Goal: Feedback & Contribution: Contribute content

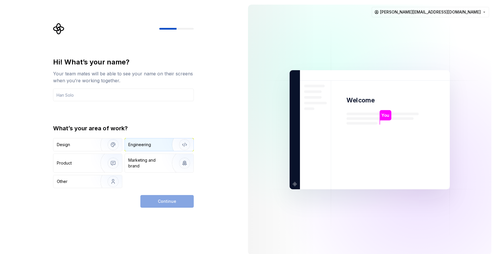
click at [151, 146] on div "Engineering" at bounding box center [139, 145] width 23 height 6
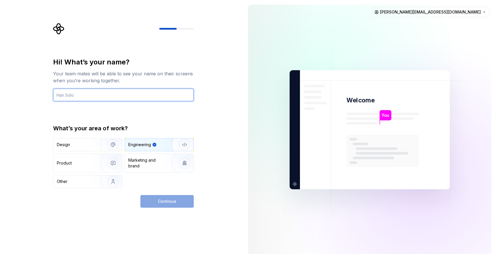
click at [158, 95] on input "text" at bounding box center [123, 94] width 141 height 13
type input "u"
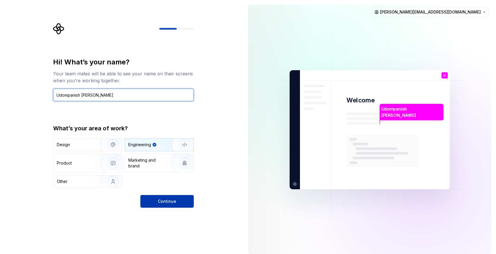
type input "Udompanish Sarin"
click at [165, 205] on button "Continue" at bounding box center [166, 201] width 53 height 13
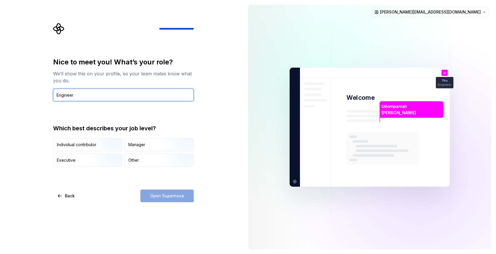
type input "Engineer"
click at [159, 181] on div "Nice to meet you! What’s your role? We’ll show this on your profile, so your te…" at bounding box center [123, 129] width 141 height 144
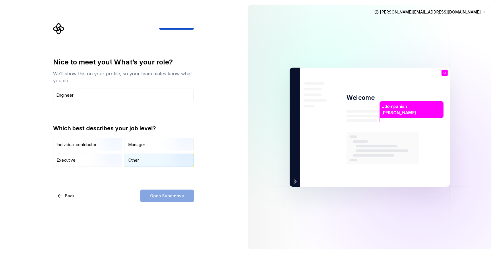
click at [142, 158] on div "Other" at bounding box center [159, 160] width 69 height 13
click at [147, 192] on button "Open Supernova" at bounding box center [166, 195] width 53 height 13
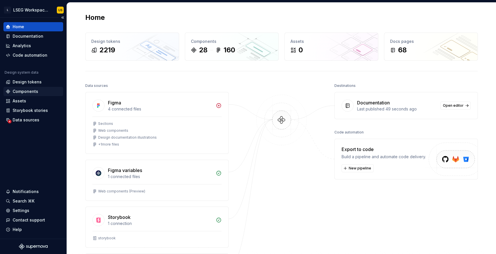
click at [36, 91] on div "Components" at bounding box center [26, 91] width 26 height 6
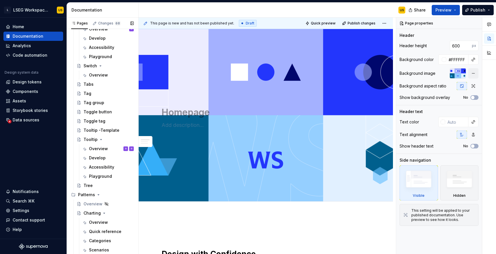
scroll to position [451, 0]
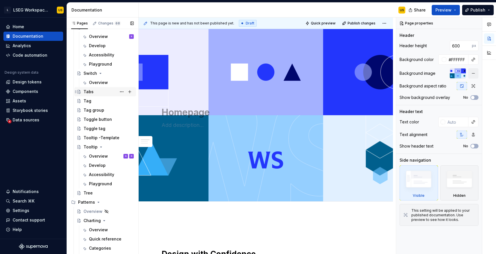
click at [95, 92] on div "Tabs" at bounding box center [109, 92] width 50 height 8
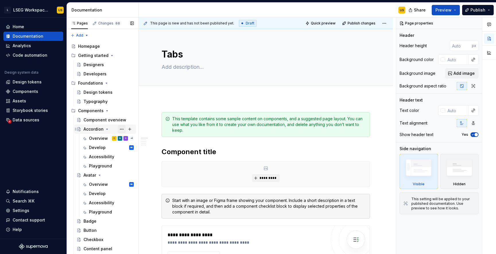
click at [122, 130] on button "Page tree" at bounding box center [122, 129] width 8 height 8
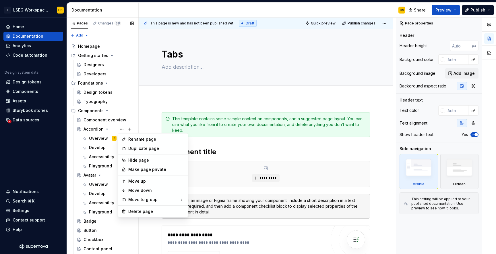
click at [122, 128] on div "Pages Changes 68 Add Accessibility guide for tree Page tree. Navigate the tree …" at bounding box center [103, 137] width 72 height 239
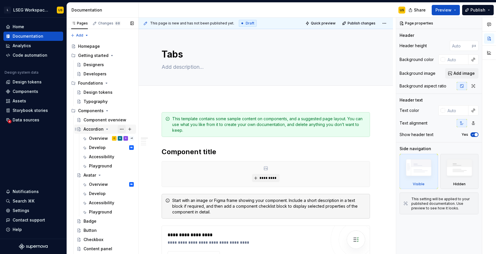
click at [121, 129] on button "Page tree" at bounding box center [122, 129] width 8 height 8
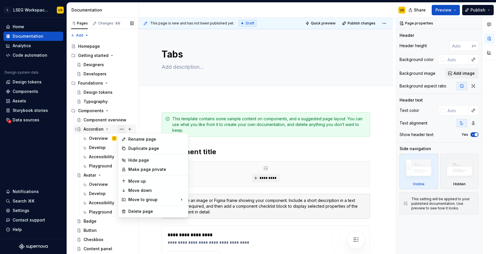
type textarea "*"
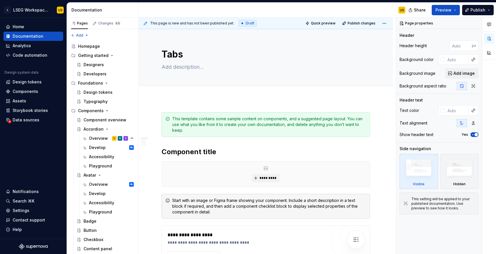
click at [203, 103] on html "L LSEG Workspace Design System US Home Documentation Analytics Code automation …" at bounding box center [248, 127] width 496 height 254
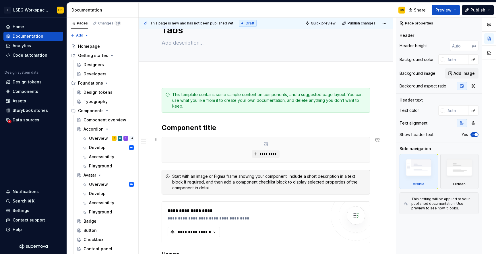
scroll to position [21, 0]
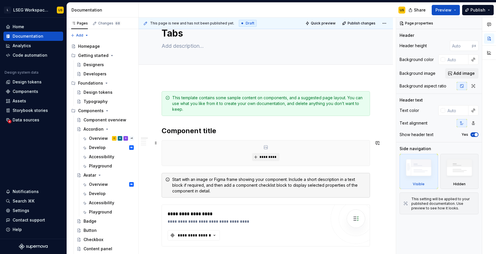
click at [192, 166] on div "*********" at bounding box center [266, 153] width 209 height 26
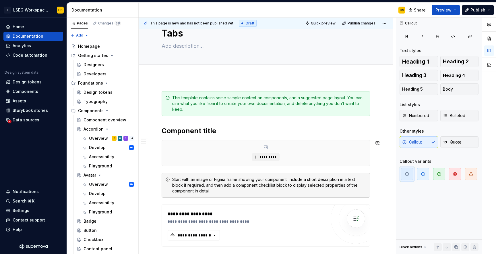
click at [155, 199] on div "**********" at bounding box center [267, 136] width 257 height 236
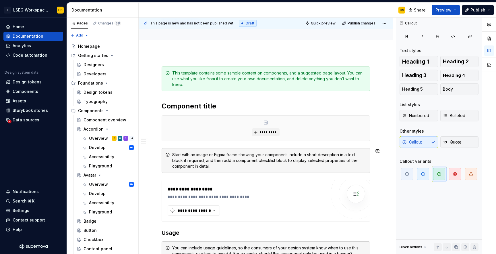
scroll to position [41, 0]
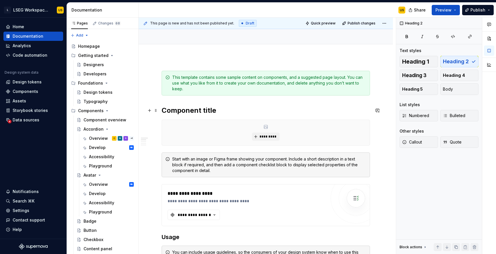
click at [230, 112] on h2 "Component title" at bounding box center [266, 110] width 209 height 9
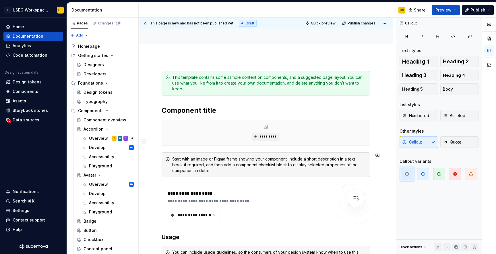
click at [172, 145] on div "*********" at bounding box center [266, 133] width 209 height 26
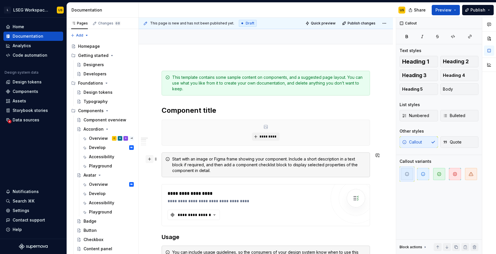
click at [151, 159] on button "button" at bounding box center [150, 159] width 8 height 8
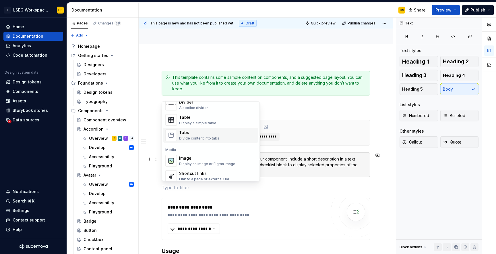
scroll to position [225, 0]
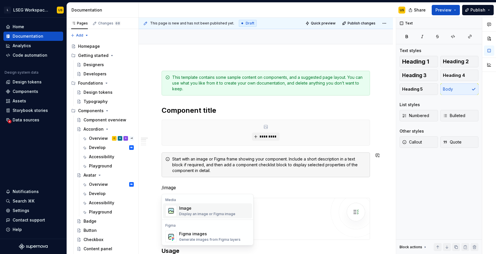
click at [185, 208] on div "Image" at bounding box center [207, 208] width 56 height 6
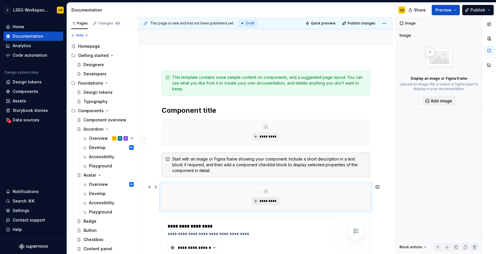
click at [274, 201] on span "*********" at bounding box center [268, 201] width 18 height 5
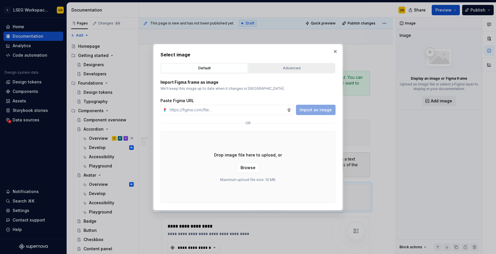
click at [283, 70] on div "Advanced" at bounding box center [291, 68] width 83 height 6
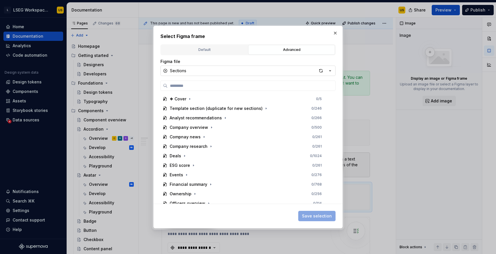
click at [264, 72] on button "Sections" at bounding box center [248, 70] width 175 height 10
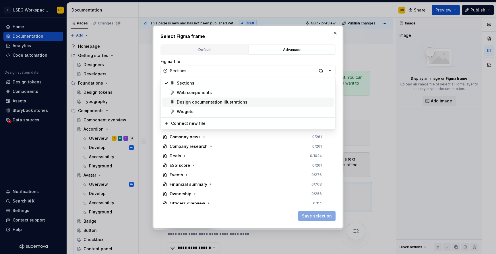
click at [242, 101] on div "Design documentation illustrations" at bounding box center [212, 102] width 71 height 6
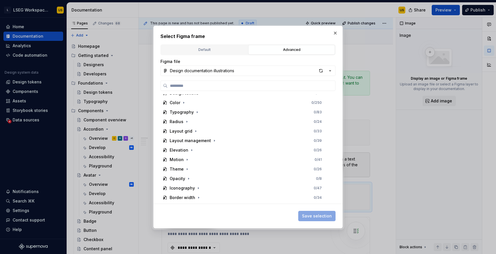
scroll to position [0, 0]
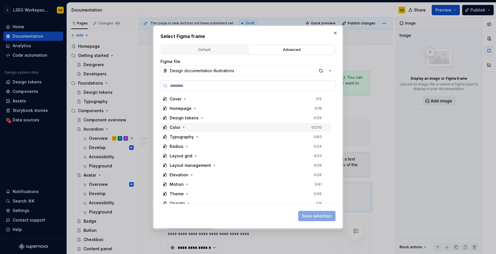
type textarea "*"
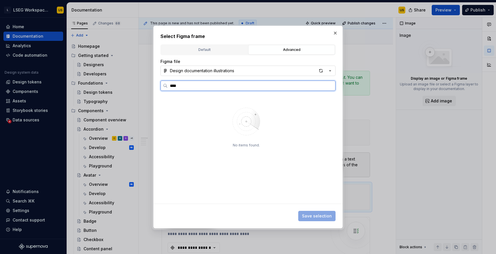
type input "*****"
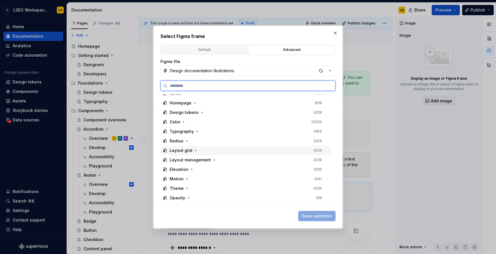
scroll to position [6, 0]
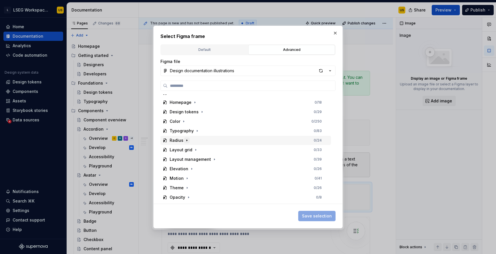
click at [187, 141] on icon "button" at bounding box center [187, 140] width 5 height 5
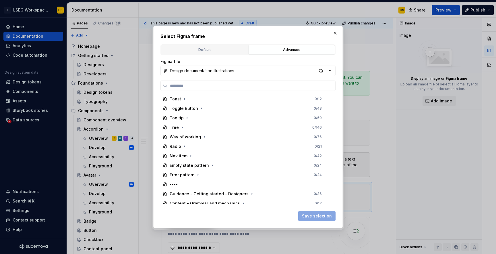
scroll to position [412, 0]
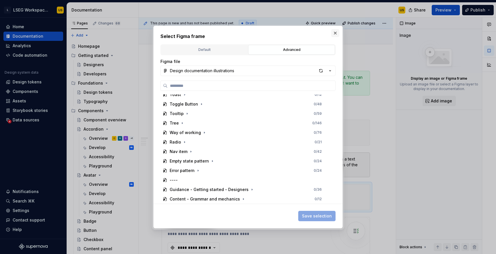
click at [336, 35] on button "button" at bounding box center [336, 33] width 8 height 8
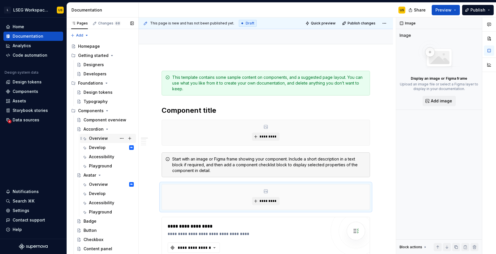
click at [97, 138] on div "Overview" at bounding box center [98, 138] width 19 height 6
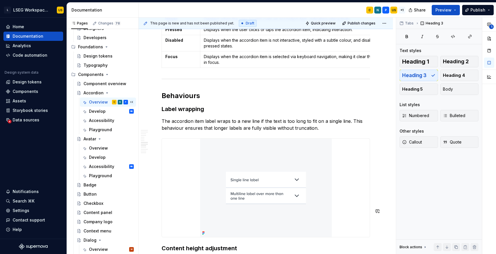
scroll to position [1343, 0]
click at [121, 92] on button "Page tree" at bounding box center [122, 93] width 8 height 8
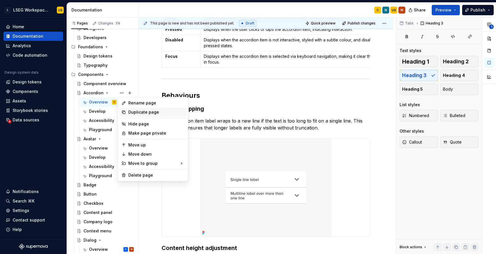
click at [130, 114] on div "Duplicate page" at bounding box center [156, 112] width 56 height 6
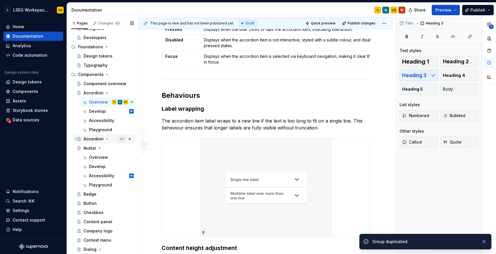
click at [120, 139] on button "Page tree" at bounding box center [122, 139] width 8 height 8
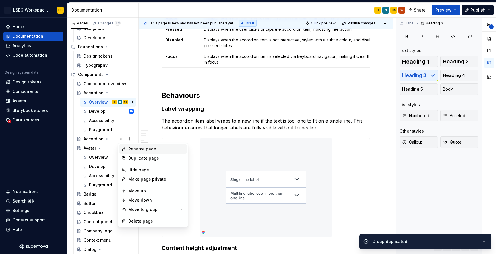
click at [134, 151] on div "Rename page" at bounding box center [156, 149] width 56 height 6
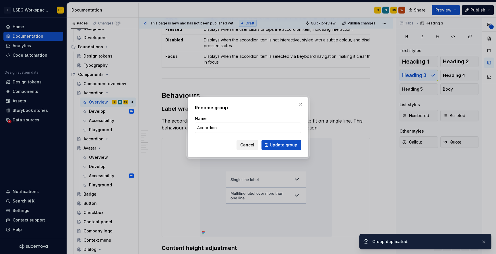
type textarea "*"
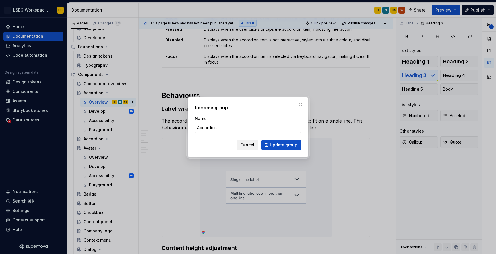
type input "T"
type textarea "*"
type input "Table"
click at [280, 146] on span "Update group" at bounding box center [284, 145] width 28 height 6
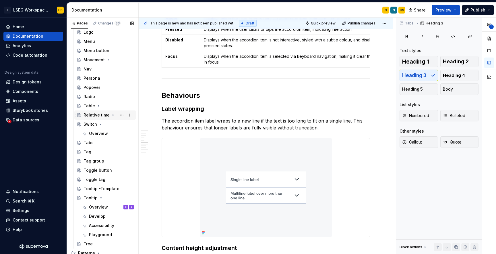
scroll to position [389, 0]
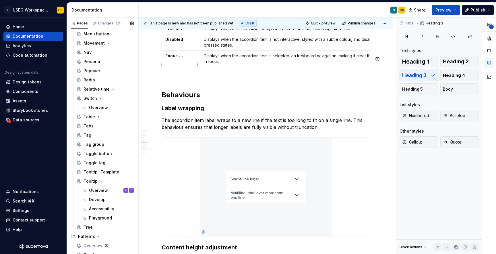
drag, startPoint x: 77, startPoint y: 115, endPoint x: 255, endPoint y: 8, distance: 207.2
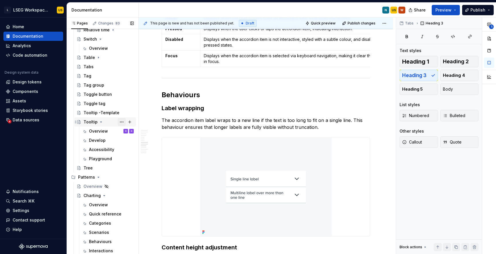
scroll to position [450, 0]
click at [98, 57] on icon "Page tree" at bounding box center [98, 56] width 5 height 5
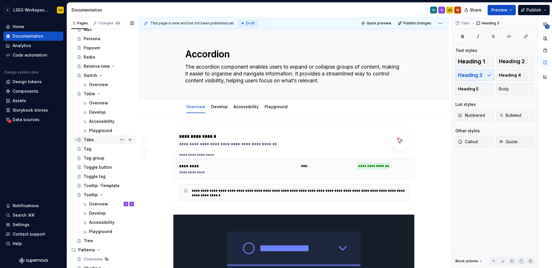
scroll to position [408, 0]
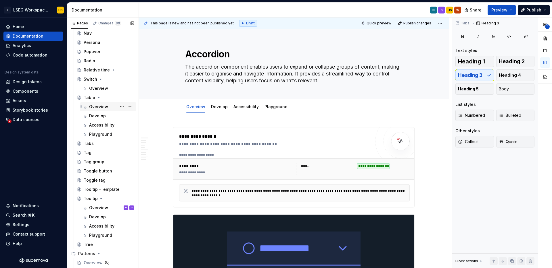
click at [100, 108] on div "Overview" at bounding box center [98, 107] width 19 height 6
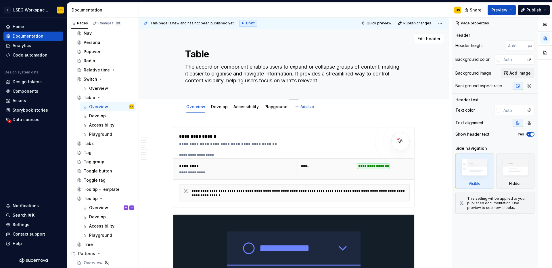
drag, startPoint x: 361, startPoint y: 83, endPoint x: 187, endPoint y: 68, distance: 175.3
click at [187, 68] on textarea "The accordion component enables users to expand or collapse groups of content, …" at bounding box center [292, 73] width 217 height 23
paste textarea "table component provides a lightweight and accessible way to display tabular da…"
type textarea "*"
type textarea "The table component provides a lightweight and accessible way to display tabula…"
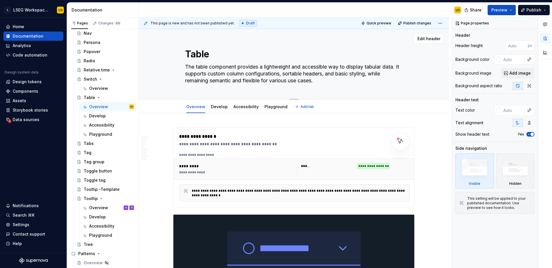
type textarea "*"
type textarea "The accordion component enables users to expand or collapse groups of content, …"
paste textarea "table component provides a lightweight and accessible way to display tabular da…"
type textarea "*"
type textarea "The table component provides a lightweight and accessible way to display tabula…"
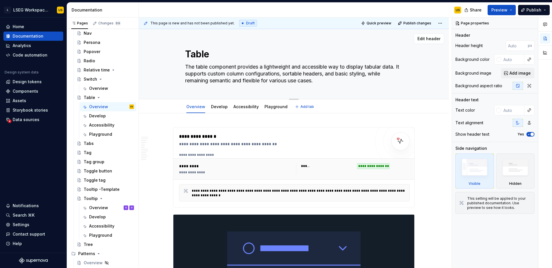
type textarea "*"
type textarea "The accordion component enables users to expand or collapse groups of content, …"
paste textarea "table component provides a lightweight and accessible way to display tabular da…"
type textarea "*"
type textarea "The table component provides a lightweight and accessible way to display tabula…"
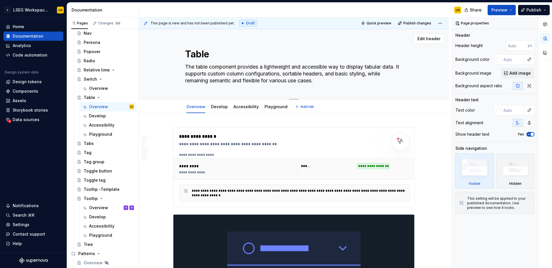
click at [312, 82] on textarea "The table component provides a lightweight and accessible way to display tabula…" at bounding box center [292, 73] width 217 height 23
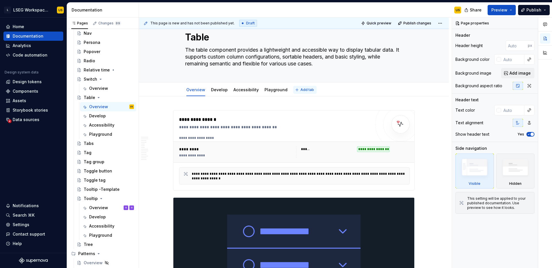
scroll to position [18, 0]
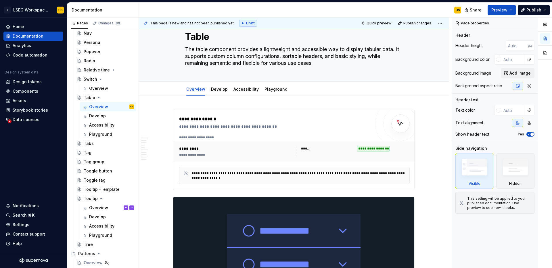
type textarea "*"
type textarea "The table component provides a lightweight and accessible way to display tabula…"
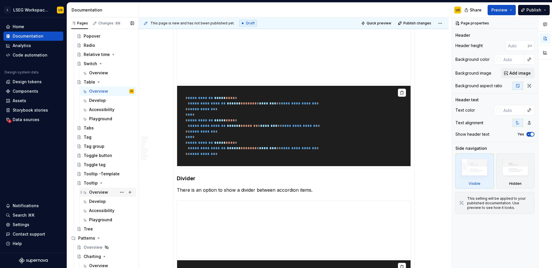
scroll to position [400, 0]
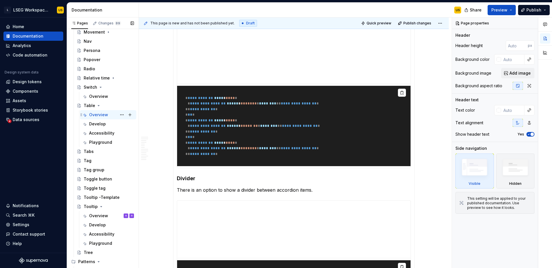
click at [106, 115] on div "Overview" at bounding box center [98, 115] width 19 height 6
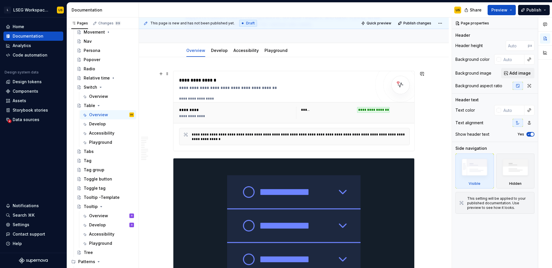
scroll to position [101, 0]
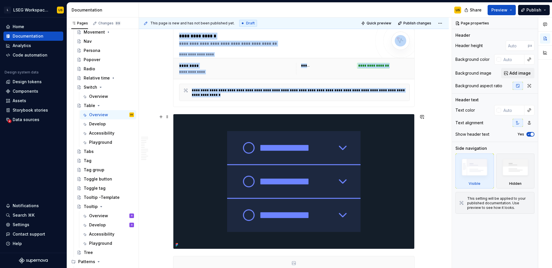
click at [256, 159] on img at bounding box center [293, 181] width 241 height 135
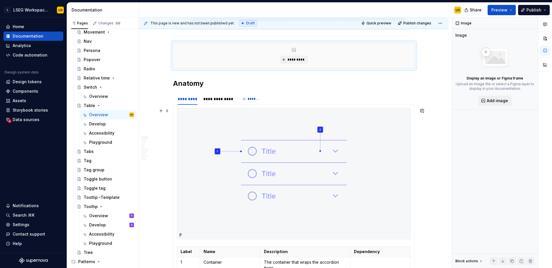
scroll to position [180, 0]
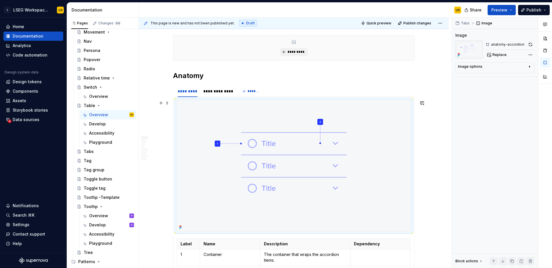
click at [285, 182] on img at bounding box center [293, 166] width 233 height 131
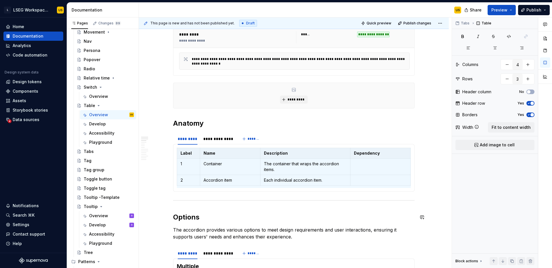
scroll to position [164, 0]
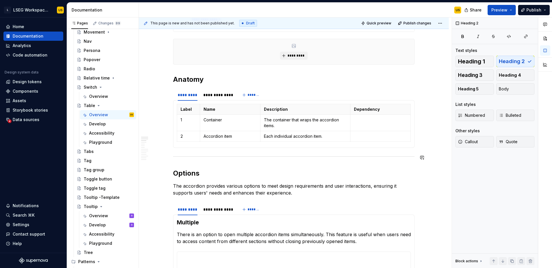
scroll to position [181, 0]
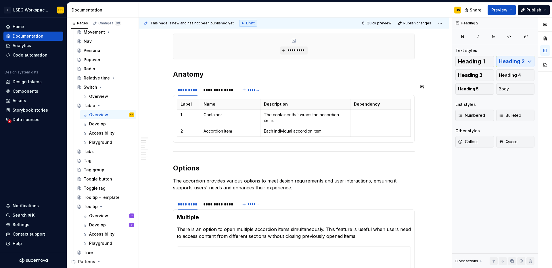
click at [186, 84] on section "**********" at bounding box center [293, 113] width 241 height 59
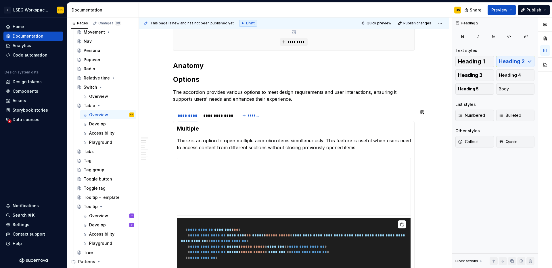
scroll to position [192, 0]
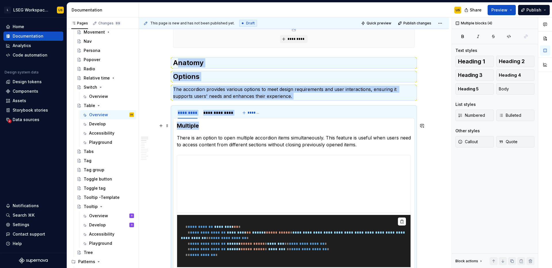
drag, startPoint x: 177, startPoint y: 65, endPoint x: 209, endPoint y: 126, distance: 68.4
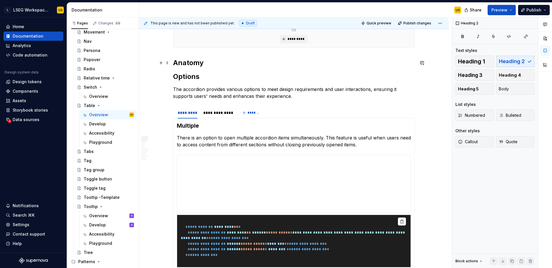
click at [178, 62] on h2 "Anatomy" at bounding box center [293, 62] width 241 height 9
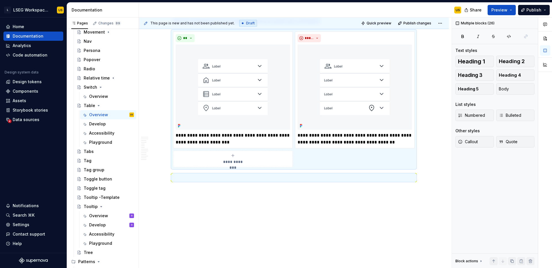
scroll to position [1662, 0]
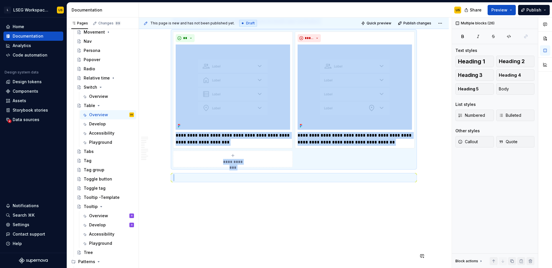
drag, startPoint x: 175, startPoint y: 62, endPoint x: 280, endPoint y: 195, distance: 169.7
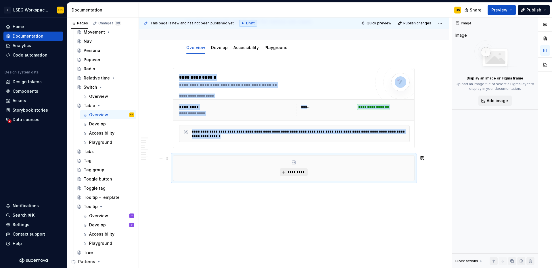
scroll to position [0, 0]
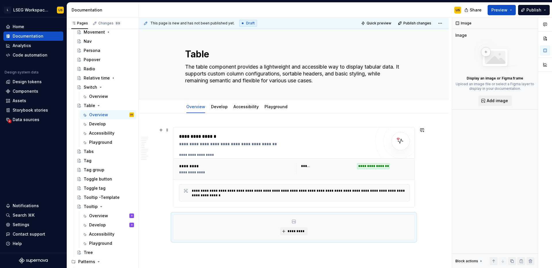
click at [433, 168] on div "**********" at bounding box center [294, 220] width 310 height 214
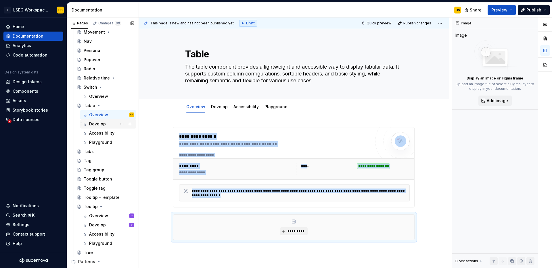
click at [102, 123] on div "Develop" at bounding box center [97, 124] width 17 height 6
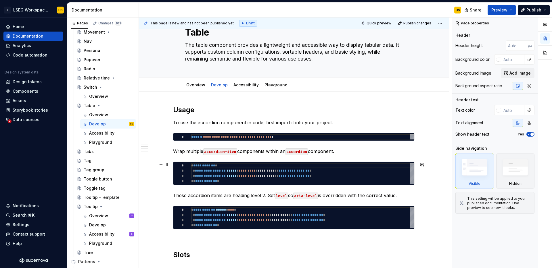
scroll to position [10, 0]
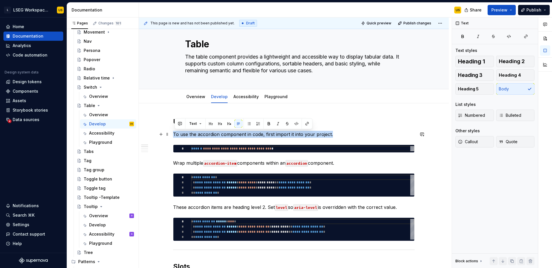
drag, startPoint x: 339, startPoint y: 136, endPoint x: 175, endPoint y: 132, distance: 164.4
click at [175, 132] on p "To use the accordion component in code, first import it into your project." at bounding box center [293, 134] width 241 height 7
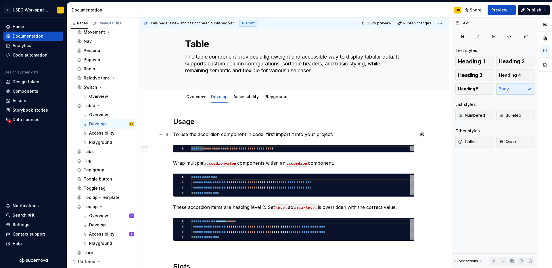
type textarea "*"
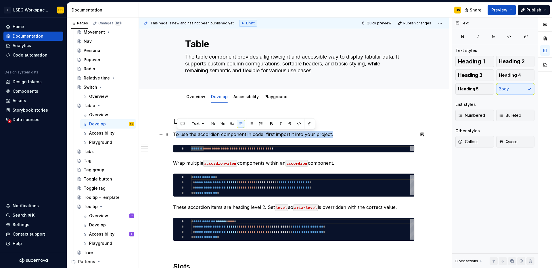
drag, startPoint x: 336, startPoint y: 135, endPoint x: 177, endPoint y: 131, distance: 159.2
click at [177, 131] on p "To use the accordion component in code, first import it into your project." at bounding box center [293, 134] width 241 height 7
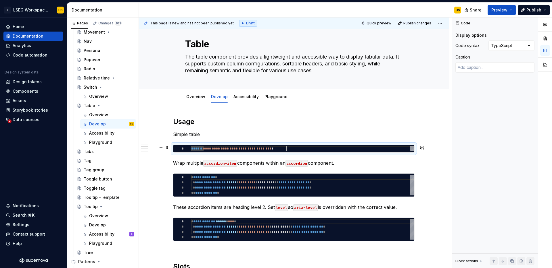
click at [306, 147] on div "**********" at bounding box center [302, 148] width 223 height 5
click at [282, 148] on div "**********" at bounding box center [302, 148] width 223 height 5
type textarea "*"
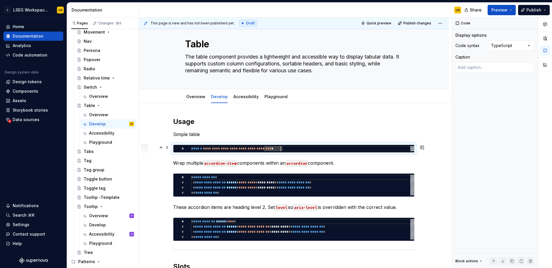
type textarea "**********"
click at [280, 149] on div "**********" at bounding box center [302, 148] width 223 height 5
type textarea "*"
type textarea "**********"
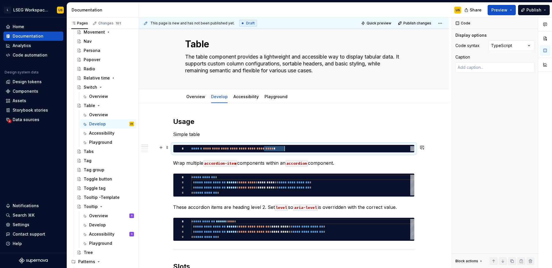
type textarea "*"
type textarea "**********"
type textarea "*"
type textarea "**********"
type textarea "*"
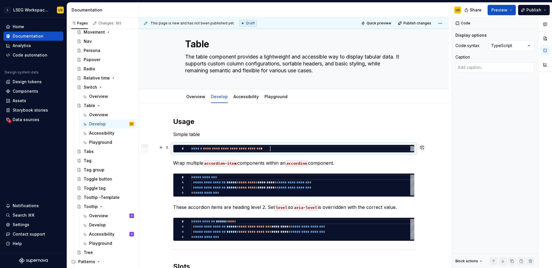
type textarea "**********"
type textarea "*"
type textarea "**********"
type textarea "*"
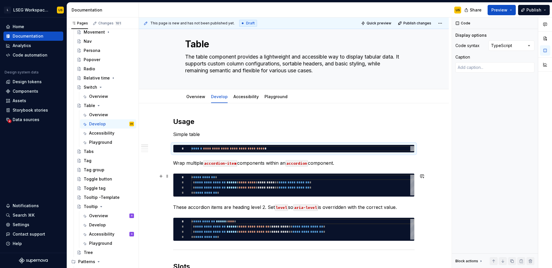
type textarea "**********"
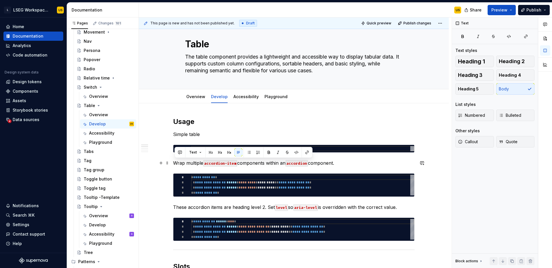
drag, startPoint x: 349, startPoint y: 165, endPoint x: 157, endPoint y: 162, distance: 191.9
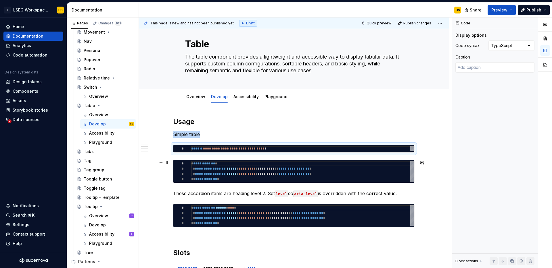
type textarea "*"
type textarea "**********"
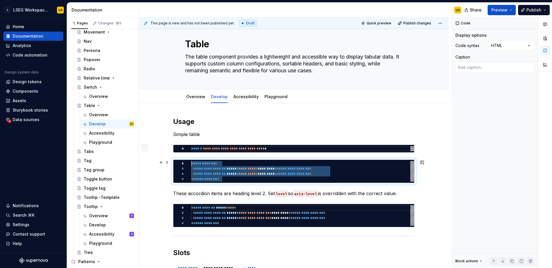
drag, startPoint x: 234, startPoint y: 179, endPoint x: 192, endPoint y: 165, distance: 43.8
click at [192, 165] on div "**********" at bounding box center [302, 171] width 223 height 21
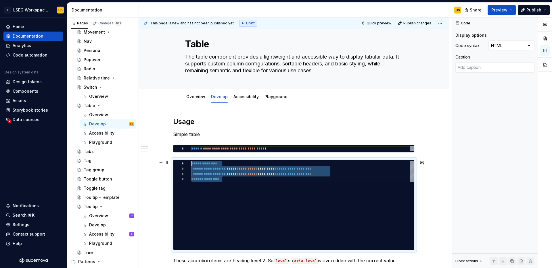
type textarea "*"
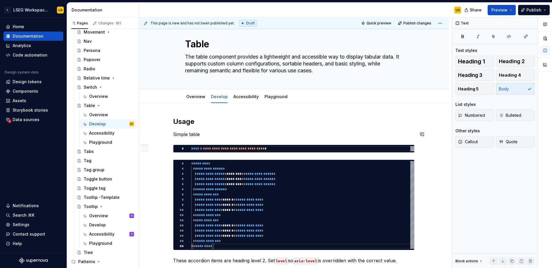
type textarea "**********"
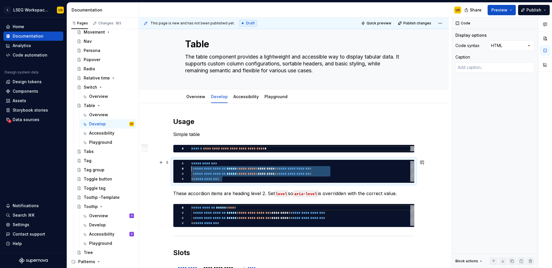
scroll to position [5, 0]
drag, startPoint x: 238, startPoint y: 180, endPoint x: 189, endPoint y: 165, distance: 51.7
click at [191, 165] on div "**********" at bounding box center [302, 171] width 223 height 21
type textarea "*"
type textarea "**********"
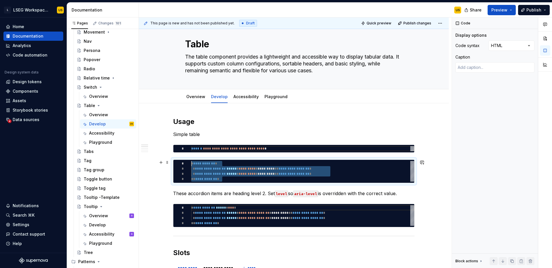
scroll to position [31, 23]
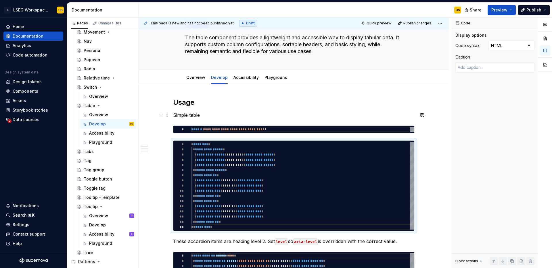
scroll to position [26, 0]
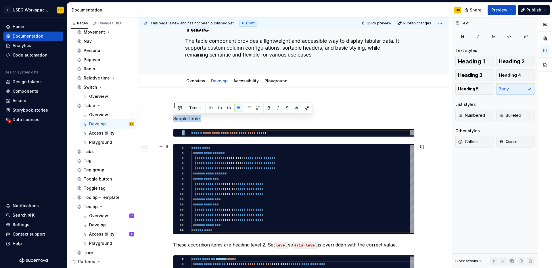
drag, startPoint x: 175, startPoint y: 117, endPoint x: 273, endPoint y: 228, distance: 148.1
type textarea "*"
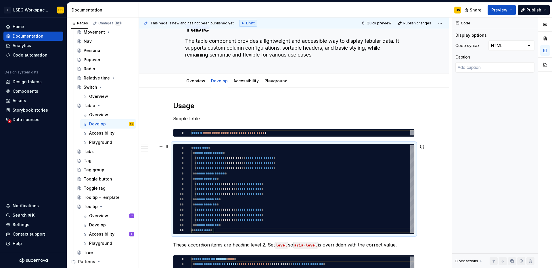
type textarea "**********"
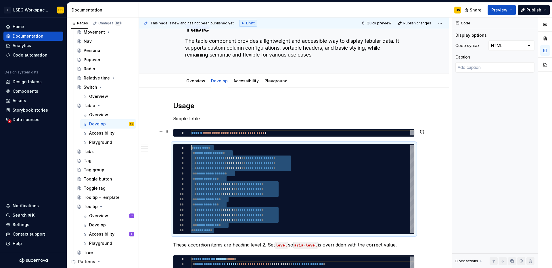
scroll to position [0, 0]
drag, startPoint x: 220, startPoint y: 230, endPoint x: 183, endPoint y: 121, distance: 114.3
click at [191, 145] on div "**********" at bounding box center [302, 189] width 223 height 88
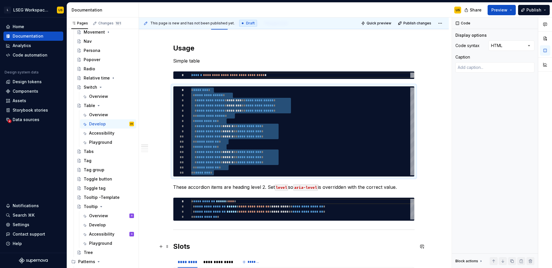
scroll to position [85, 0]
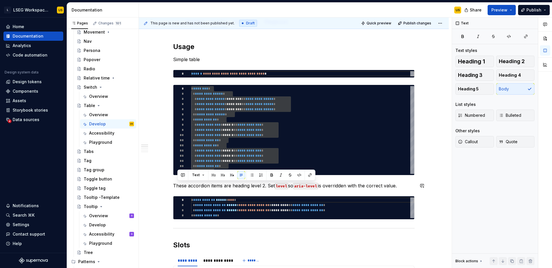
drag, startPoint x: 191, startPoint y: 185, endPoint x: 404, endPoint y: 188, distance: 212.6
click at [404, 189] on p "These accordion items are heading level 2. Set level so aria-level is overridde…" at bounding box center [293, 185] width 241 height 7
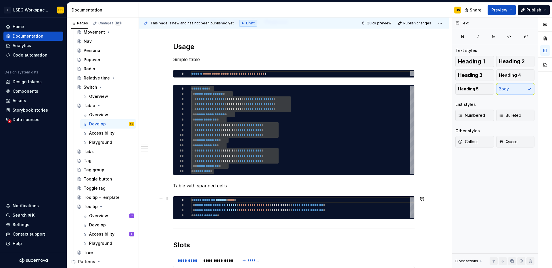
type textarea "*"
type textarea "**********"
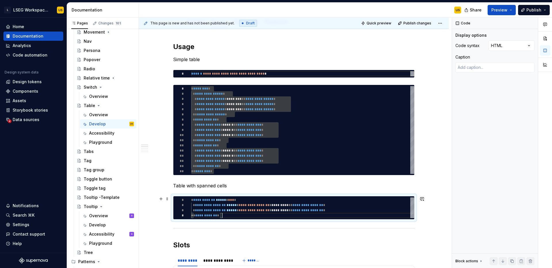
scroll to position [5, 0]
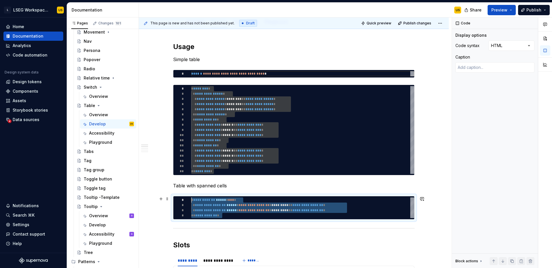
drag, startPoint x: 234, startPoint y: 214, endPoint x: 189, endPoint y: 200, distance: 46.7
click at [191, 200] on div "**********" at bounding box center [302, 208] width 223 height 21
type textarea "*"
type textarea "**********"
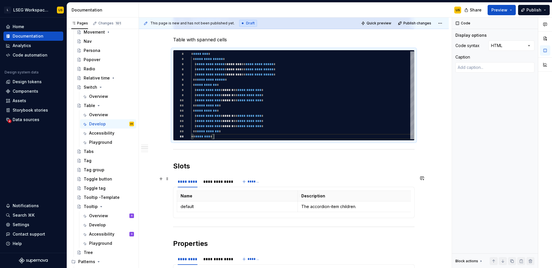
scroll to position [228, 0]
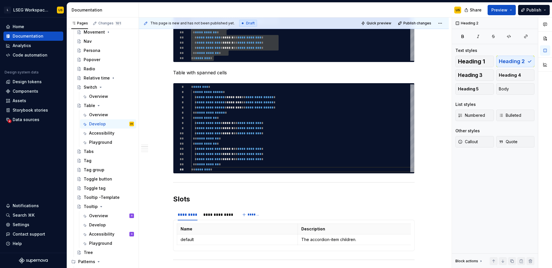
scroll to position [199, 0]
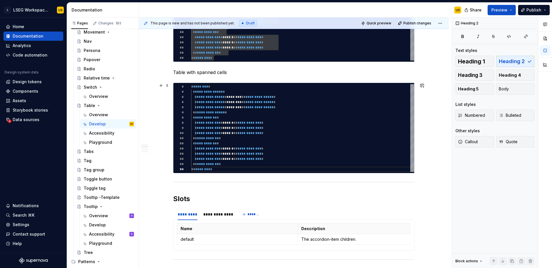
type textarea "*"
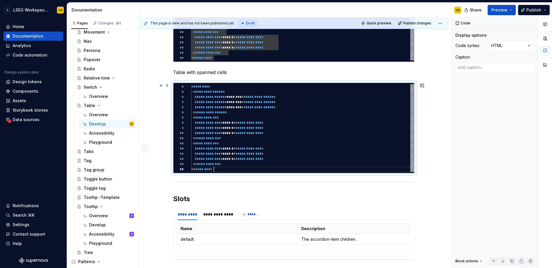
type textarea "**********"
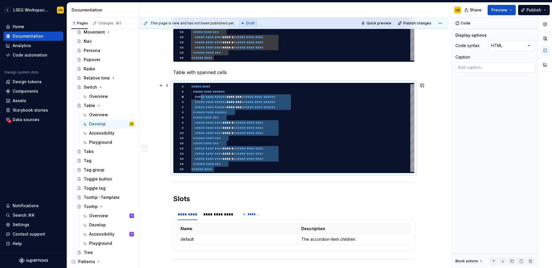
scroll to position [5, 0]
drag, startPoint x: 224, startPoint y: 168, endPoint x: 191, endPoint y: 86, distance: 88.4
click at [191, 86] on div "**********" at bounding box center [302, 128] width 223 height 88
type textarea "*"
type textarea "**********"
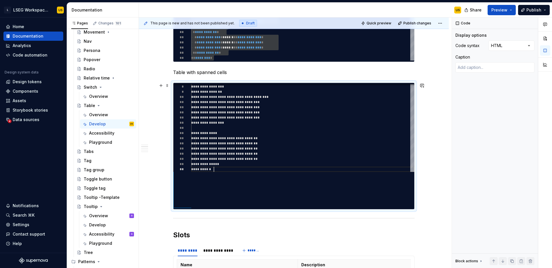
scroll to position [16, 23]
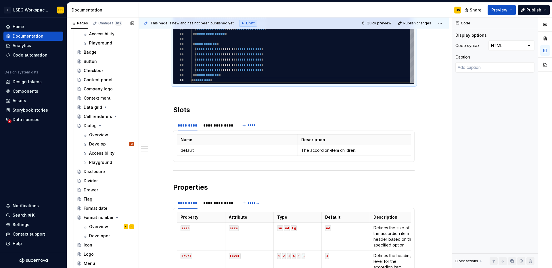
scroll to position [0, 0]
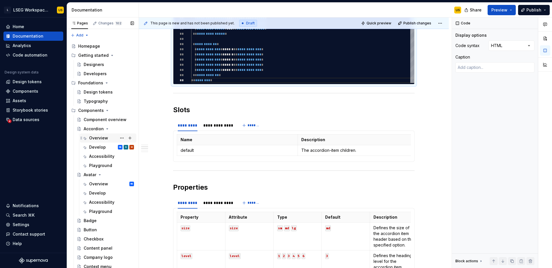
click at [101, 137] on div "Overview" at bounding box center [98, 138] width 19 height 6
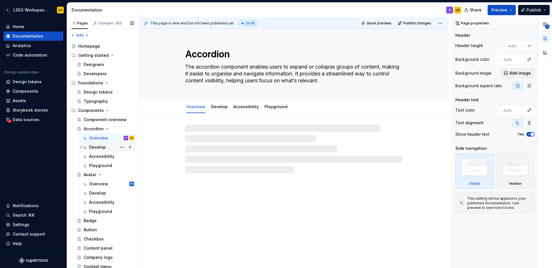
click at [104, 147] on div "Develop" at bounding box center [97, 147] width 17 height 6
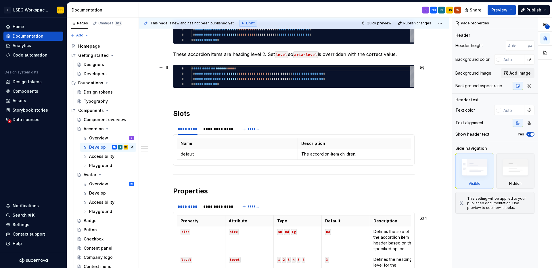
scroll to position [164, 0]
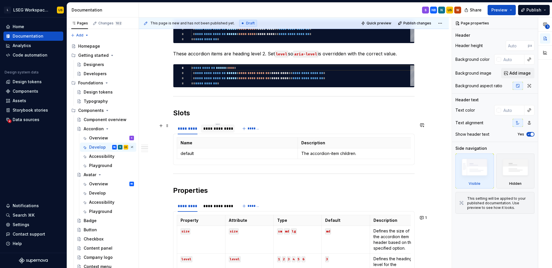
click at [214, 127] on div "**********" at bounding box center [217, 129] width 29 height 6
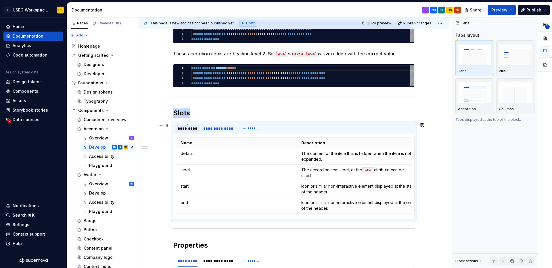
click at [195, 130] on div "*********" at bounding box center [188, 129] width 20 height 6
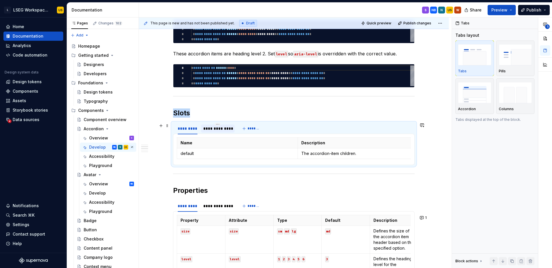
click at [211, 132] on div "**********" at bounding box center [218, 129] width 34 height 8
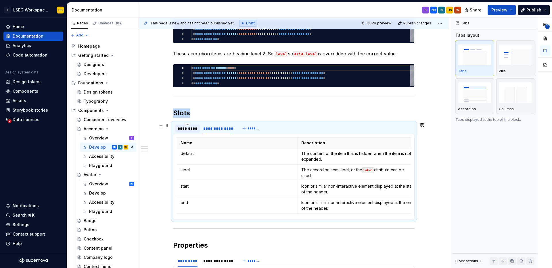
click at [194, 130] on div "*********" at bounding box center [188, 129] width 20 height 6
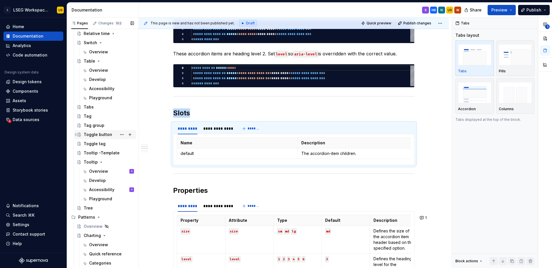
scroll to position [460, 0]
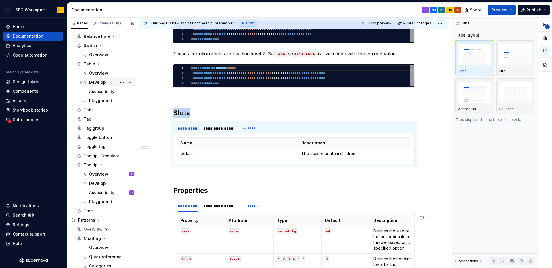
click at [94, 81] on div "Develop" at bounding box center [97, 83] width 17 height 6
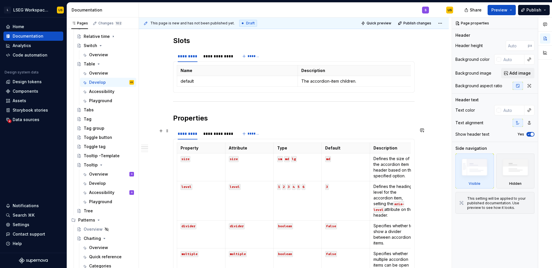
scroll to position [378, 0]
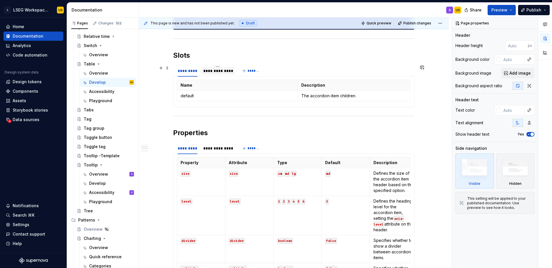
click at [232, 71] on div "**********" at bounding box center [217, 71] width 29 height 6
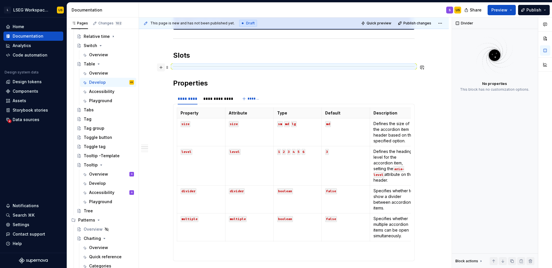
click at [163, 68] on button "button" at bounding box center [161, 67] width 8 height 8
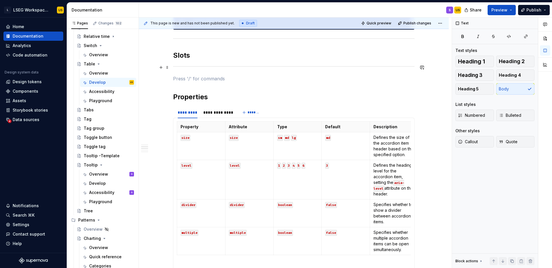
click at [215, 73] on div "**********" at bounding box center [293, 135] width 241 height 772
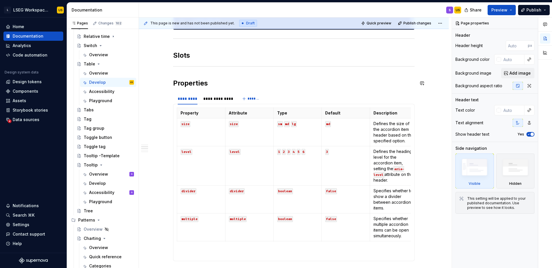
click at [219, 73] on div "**********" at bounding box center [293, 128] width 241 height 758
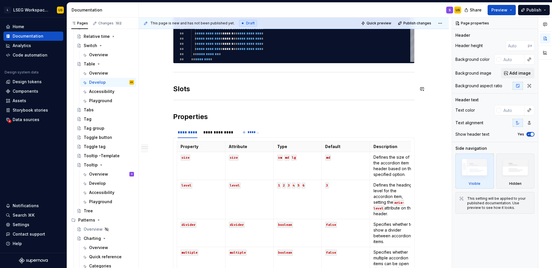
scroll to position [340, 0]
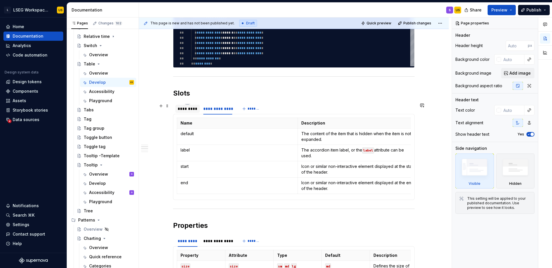
click at [191, 111] on div "*********" at bounding box center [188, 109] width 20 height 6
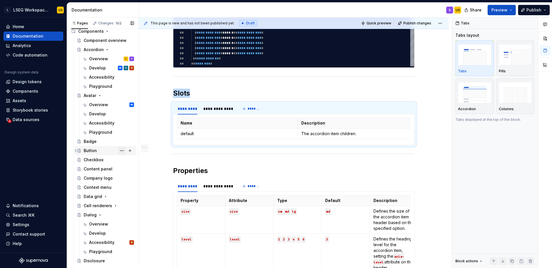
scroll to position [74, 0]
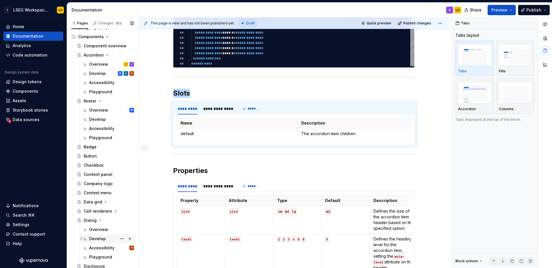
click at [95, 239] on div "Develop" at bounding box center [97, 239] width 17 height 6
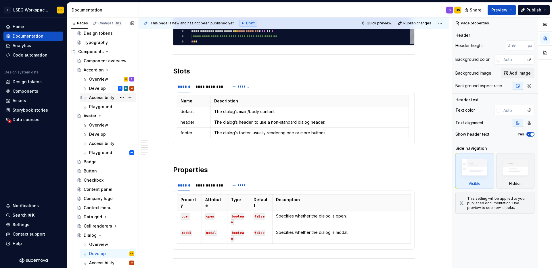
scroll to position [59, 0]
click at [100, 133] on div "Develop" at bounding box center [97, 134] width 17 height 6
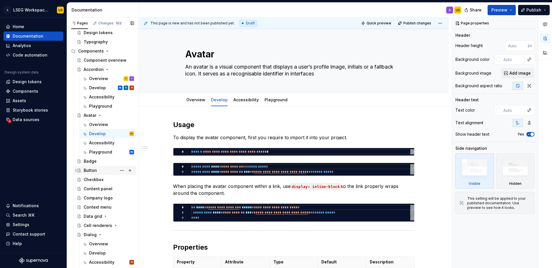
click at [95, 169] on div "Button" at bounding box center [90, 171] width 13 height 6
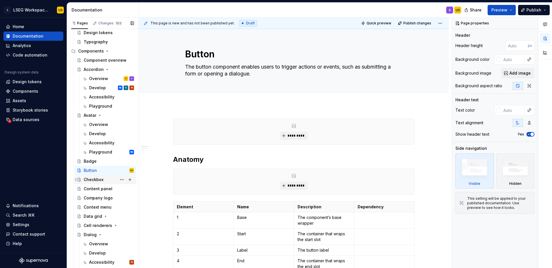
click at [99, 182] on div "Checkbox" at bounding box center [94, 180] width 20 height 6
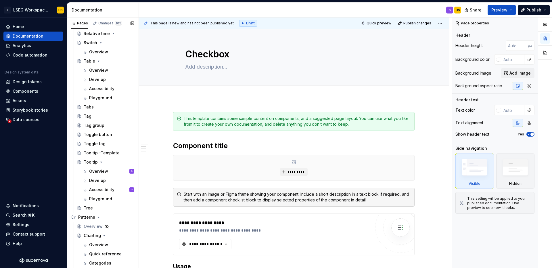
scroll to position [465, 0]
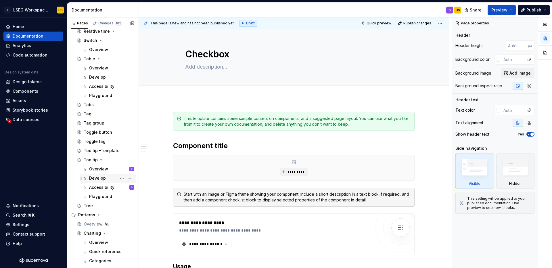
click at [99, 178] on div "Develop" at bounding box center [97, 179] width 17 height 6
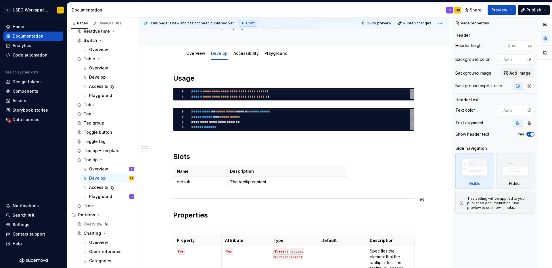
scroll to position [128, 0]
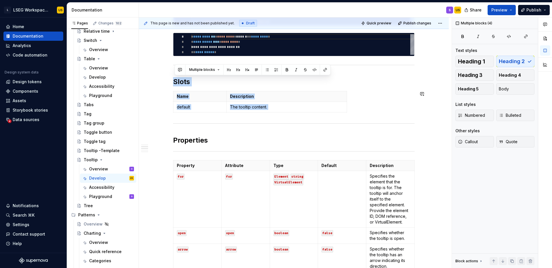
drag, startPoint x: 174, startPoint y: 79, endPoint x: 334, endPoint y: 115, distance: 164.0
click at [334, 115] on div "**********" at bounding box center [293, 271] width 241 height 544
copy div "Slots Name Description default The tooltip content."
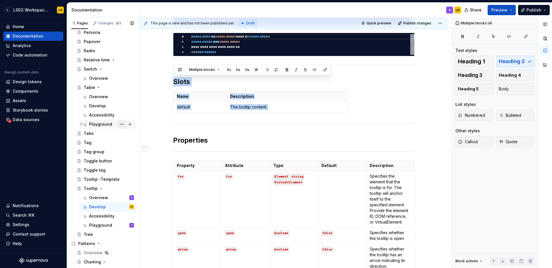
scroll to position [436, 0]
click at [102, 106] on div "Develop" at bounding box center [97, 107] width 17 height 6
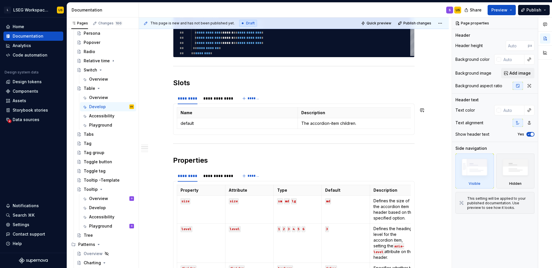
scroll to position [354, 0]
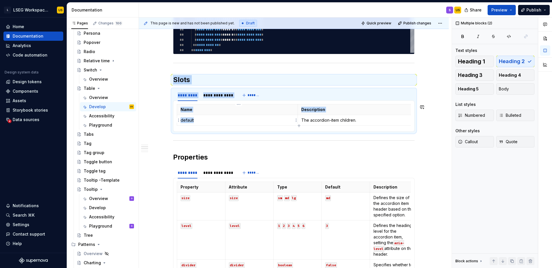
drag, startPoint x: 176, startPoint y: 78, endPoint x: 276, endPoint y: 119, distance: 108.2
click at [276, 119] on div "**********" at bounding box center [293, 177] width 241 height 808
drag, startPoint x: 174, startPoint y: 78, endPoint x: 220, endPoint y: 131, distance: 70.0
click at [220, 132] on div "**********" at bounding box center [293, 177] width 241 height 808
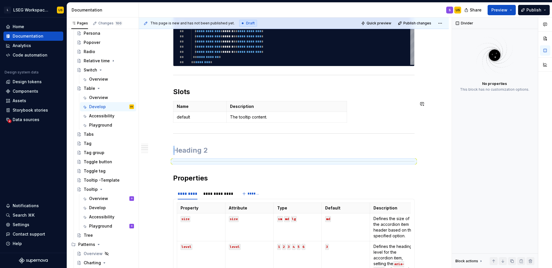
scroll to position [334, 0]
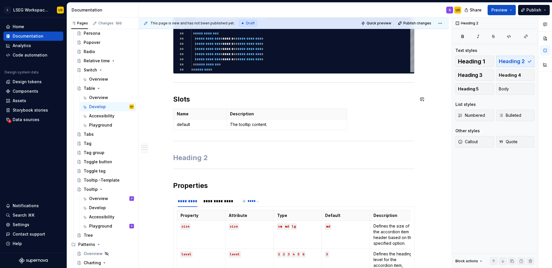
click at [198, 92] on div "**********" at bounding box center [293, 201] width 241 height 816
click at [268, 102] on h2 "Slots" at bounding box center [293, 99] width 241 height 9
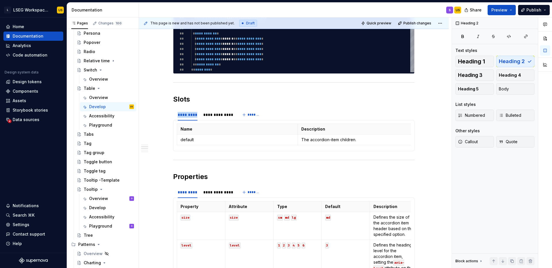
type textarea "*"
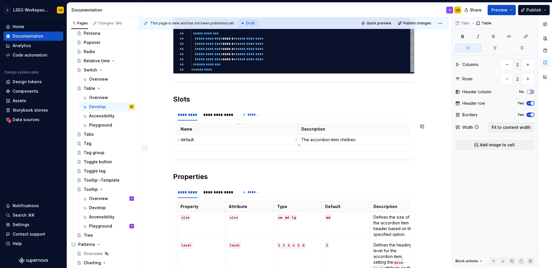
click at [198, 139] on p "default" at bounding box center [236, 140] width 113 height 6
click at [192, 139] on p "default" at bounding box center [236, 140] width 113 height 6
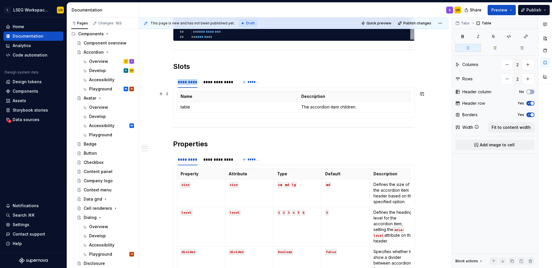
scroll to position [0, 0]
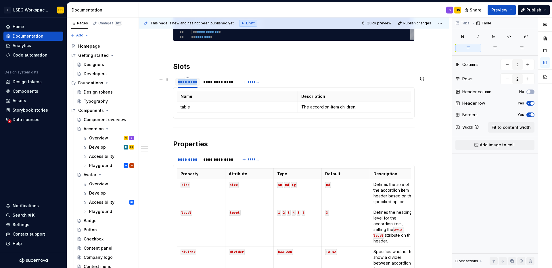
type textarea "*"
click at [191, 83] on div "*********" at bounding box center [188, 82] width 20 height 6
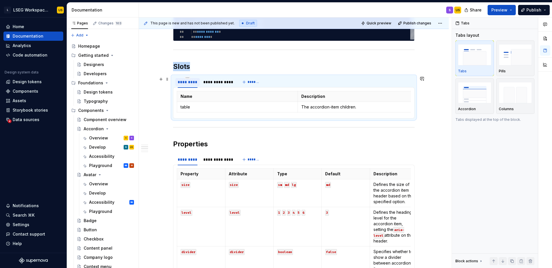
click at [191, 83] on div "*********" at bounding box center [188, 82] width 20 height 6
type input "*****"
type textarea "*"
click at [204, 84] on div "**********" at bounding box center [208, 82] width 29 height 6
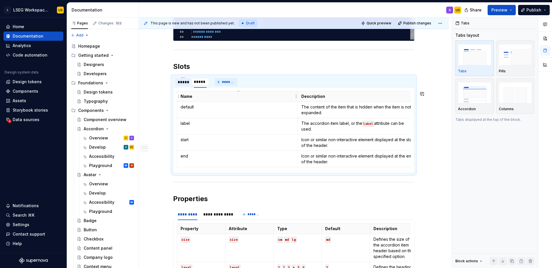
type input "******"
click at [228, 83] on span "*******" at bounding box center [229, 82] width 13 height 5
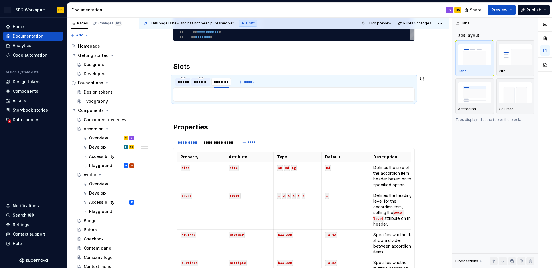
type textarea "*"
type input "******"
click at [253, 84] on button "*******" at bounding box center [247, 82] width 23 height 8
type input "***"
click at [267, 81] on span "*******" at bounding box center [264, 82] width 13 height 5
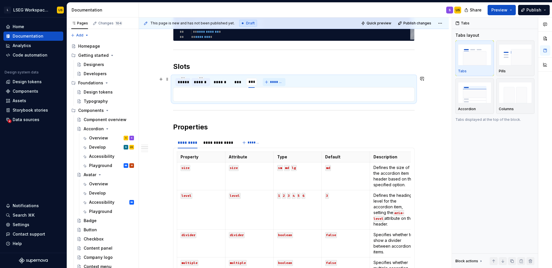
type input "****"
click at [184, 84] on div "*****" at bounding box center [183, 82] width 10 height 6
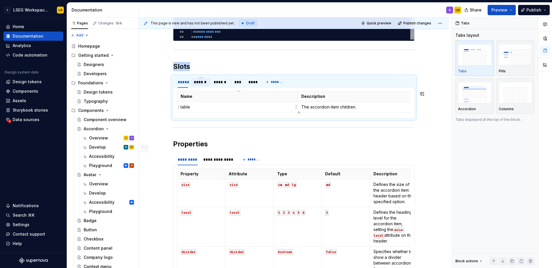
click at [186, 108] on p "table" at bounding box center [236, 107] width 113 height 6
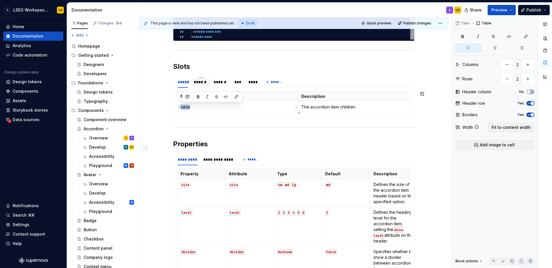
click at [186, 108] on p "table" at bounding box center [236, 107] width 113 height 6
drag, startPoint x: 302, startPoint y: 106, endPoint x: 388, endPoint y: 106, distance: 85.9
click at [388, 106] on td "The accordion-item children." at bounding box center [357, 107] width 121 height 11
click at [300, 112] on icon "button" at bounding box center [298, 112] width 5 height 5
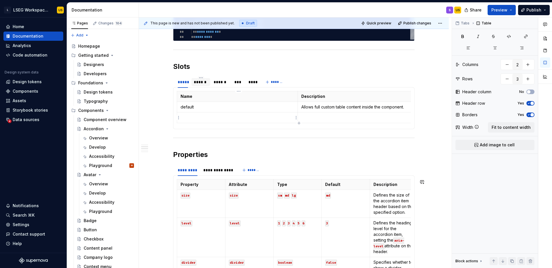
click at [267, 118] on p at bounding box center [236, 118] width 113 height 6
type input "2"
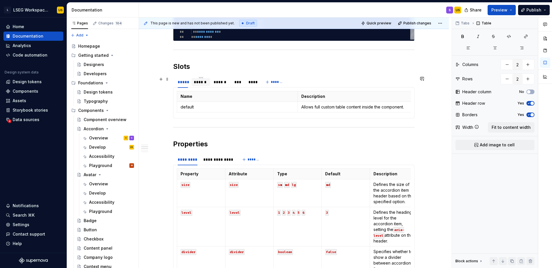
click at [204, 84] on div "******" at bounding box center [201, 82] width 14 height 6
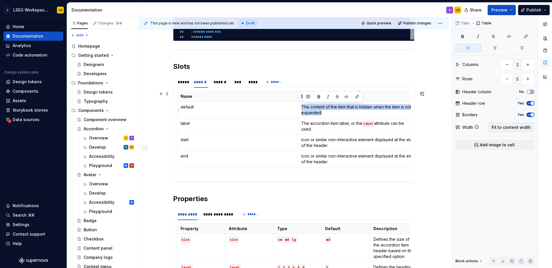
drag, startPoint x: 324, startPoint y: 112, endPoint x: 303, endPoint y: 107, distance: 21.7
click at [303, 107] on p "The content of the item that is hidden when the item is not expanded." at bounding box center [357, 109] width 113 height 11
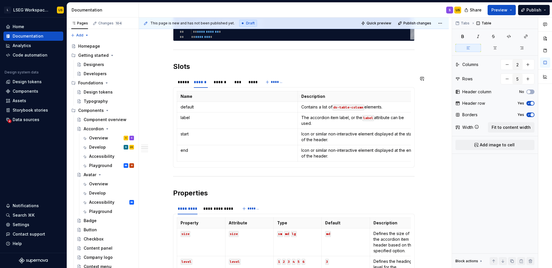
type textarea "*"
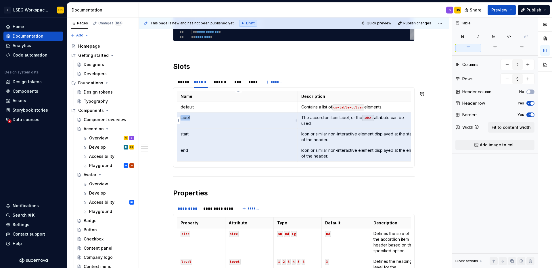
drag, startPoint x: 349, startPoint y: 156, endPoint x: 202, endPoint y: 120, distance: 151.1
click at [202, 120] on tbody "Name Description default Contains a list of ds-table-column elements. label The…" at bounding box center [297, 126] width 241 height 70
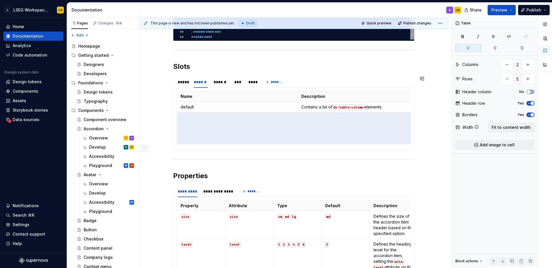
click at [222, 148] on div "Name Description default Allows full custom table content inside the component.…" at bounding box center [293, 118] width 241 height 63
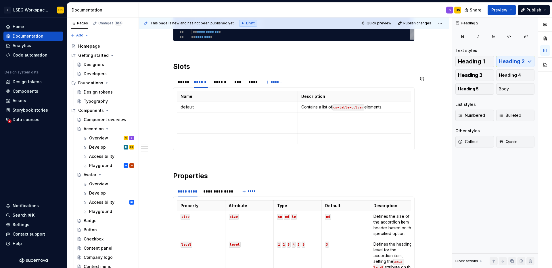
click at [286, 76] on section "***** ****** ****** *** **** ******* Name Description default Allows full custo…" at bounding box center [293, 113] width 241 height 75
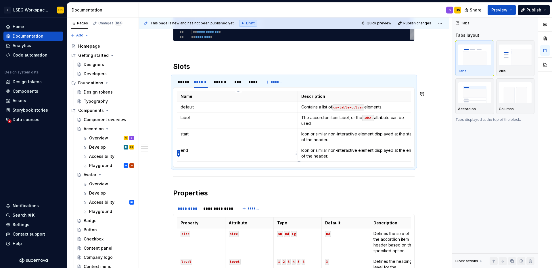
click at [178, 154] on html "L LSEG Workspace Design System US Home Documentation Analytics Code automation …" at bounding box center [276, 134] width 552 height 268
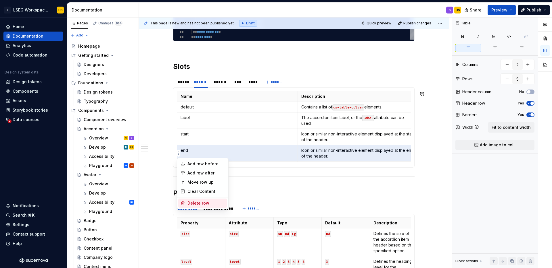
click at [199, 203] on div "Delete row" at bounding box center [205, 204] width 37 height 6
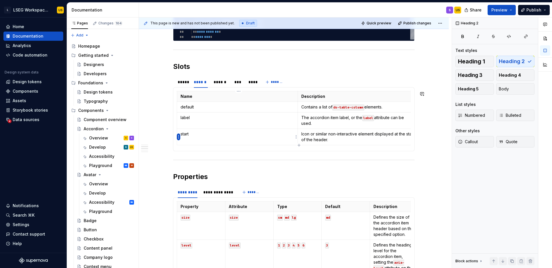
click at [179, 135] on html "L LSEG Workspace Design System US Home Documentation Analytics Code automation …" at bounding box center [276, 134] width 552 height 268
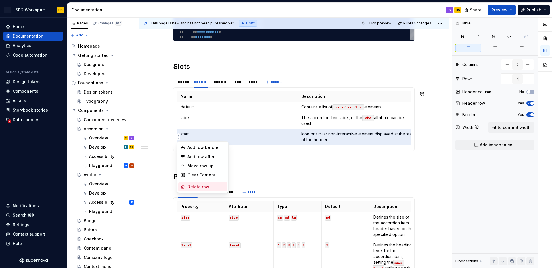
click at [208, 186] on div "Delete row" at bounding box center [205, 187] width 37 height 6
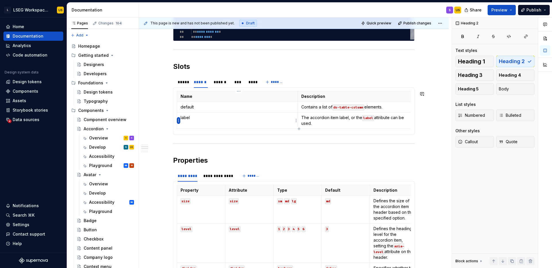
click at [178, 121] on html "L LSEG Workspace Design System US Home Documentation Analytics Code automation …" at bounding box center [276, 134] width 552 height 268
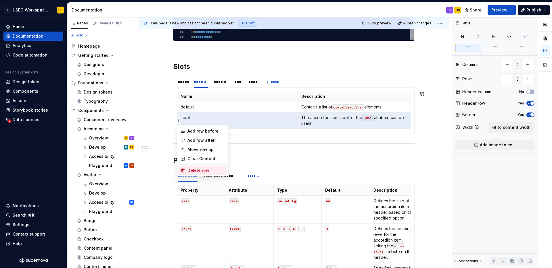
click at [193, 169] on div "Delete row" at bounding box center [205, 171] width 37 height 6
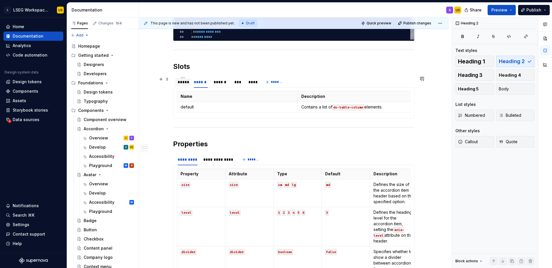
click at [187, 82] on div "*****" at bounding box center [183, 82] width 10 height 6
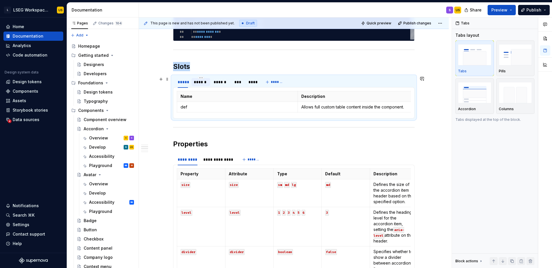
click at [197, 84] on div "******" at bounding box center [201, 82] width 14 height 6
click at [180, 81] on div "*****" at bounding box center [183, 82] width 10 height 6
click at [201, 107] on p "def" at bounding box center [236, 107] width 113 height 6
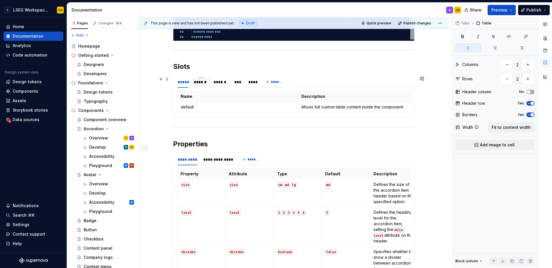
click at [206, 83] on div "******" at bounding box center [201, 82] width 14 height 6
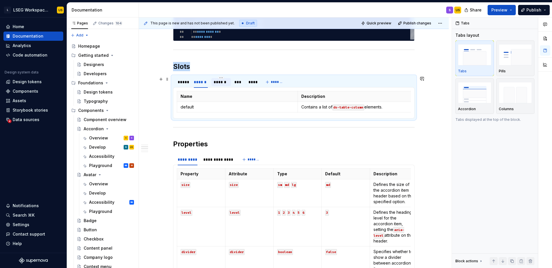
click at [222, 84] on div "******" at bounding box center [220, 82] width 15 height 6
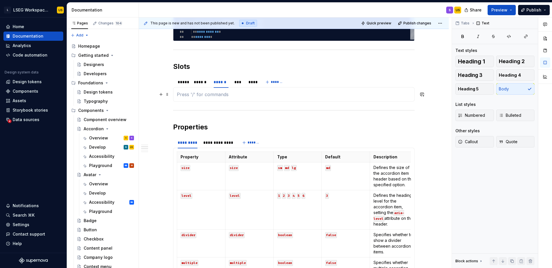
click at [210, 95] on p at bounding box center [294, 94] width 234 height 7
click at [204, 82] on div "******" at bounding box center [201, 82] width 14 height 6
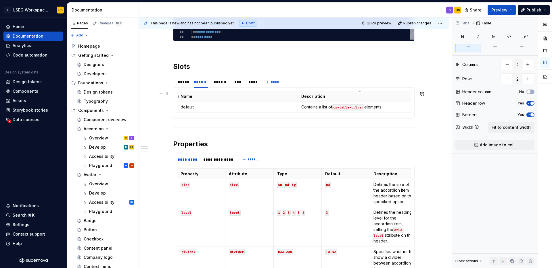
drag, startPoint x: 339, startPoint y: 115, endPoint x: 317, endPoint y: 94, distance: 30.5
click at [317, 94] on div "Name Description default Contains a list of ds-table-column elements." at bounding box center [294, 103] width 234 height 24
click at [185, 83] on div "*****" at bounding box center [183, 82] width 10 height 6
drag, startPoint x: 177, startPoint y: 90, endPoint x: 196, endPoint y: 114, distance: 30.6
click at [196, 114] on div "Name Description default Allows full custom table content inside the component.…" at bounding box center [293, 102] width 241 height 31
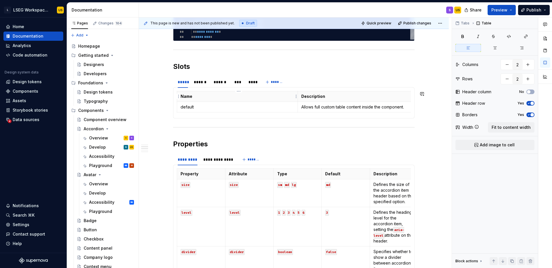
drag, startPoint x: 194, startPoint y: 117, endPoint x: 188, endPoint y: 99, distance: 19.2
click at [188, 99] on div "Name Description default Allows full custom table content inside the component.…" at bounding box center [293, 102] width 241 height 31
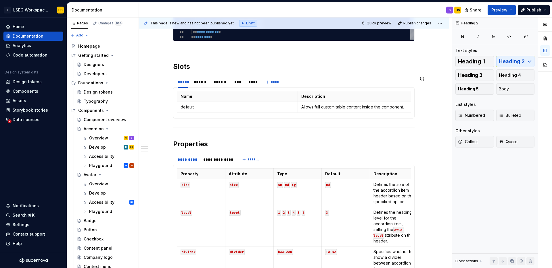
click at [187, 115] on div "Name Description default Allows full custom table content inside the component.…" at bounding box center [293, 102] width 241 height 31
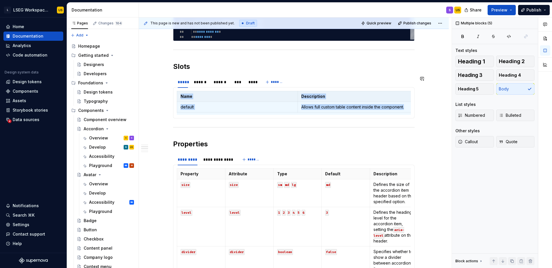
click at [187, 115] on div "Name Description default Allows full custom table content inside the component.…" at bounding box center [293, 102] width 241 height 31
copy div "Name Description default Allows full custom table content inside the component.…"
click at [225, 83] on div "******" at bounding box center [220, 82] width 15 height 6
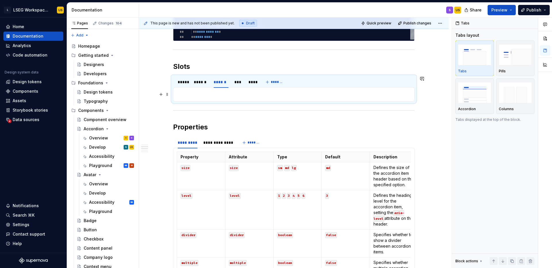
click at [212, 97] on p at bounding box center [294, 94] width 234 height 7
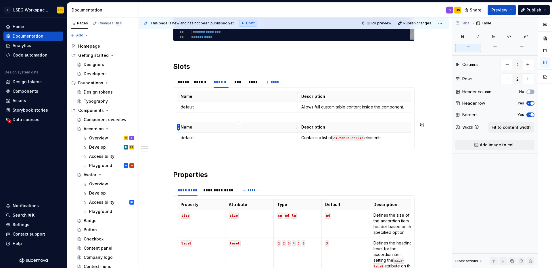
click at [178, 126] on html "L LSEG Workspace Design System US Home Documentation Analytics Code automation …" at bounding box center [276, 134] width 552 height 268
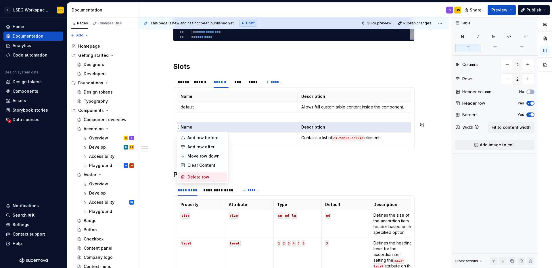
click at [198, 175] on div "Delete row" at bounding box center [205, 177] width 37 height 6
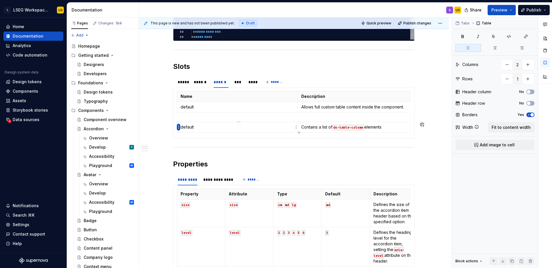
click at [179, 127] on html "L LSEG Workspace Design System US Home Documentation Analytics Code automation …" at bounding box center [276, 134] width 552 height 268
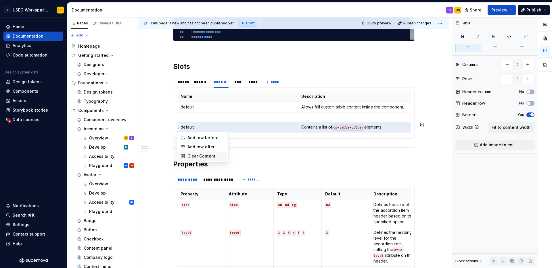
click at [200, 155] on div "Clear Content" at bounding box center [205, 156] width 37 height 6
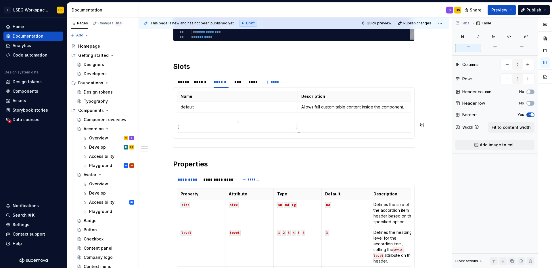
click at [205, 130] on p at bounding box center [236, 127] width 113 height 6
type input "2"
click at [229, 110] on td "default" at bounding box center [237, 107] width 121 height 11
click at [229, 115] on div "Name Description default Allows full custom table content inside the component." at bounding box center [294, 103] width 234 height 24
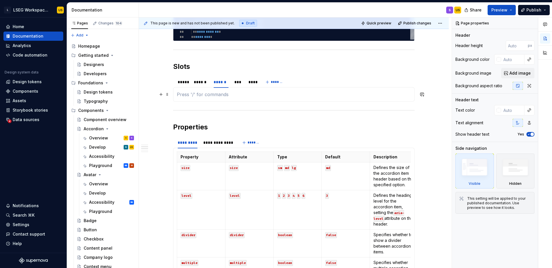
type textarea "*"
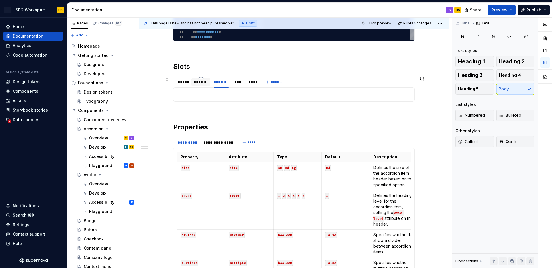
click at [204, 80] on div "******" at bounding box center [201, 82] width 14 height 6
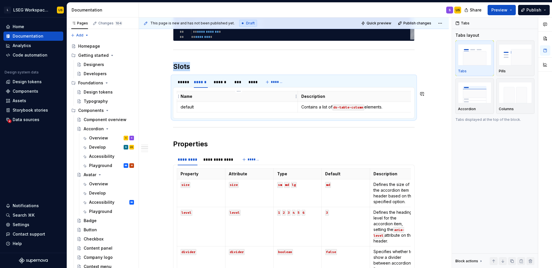
click at [213, 99] on p "Name" at bounding box center [236, 97] width 113 height 6
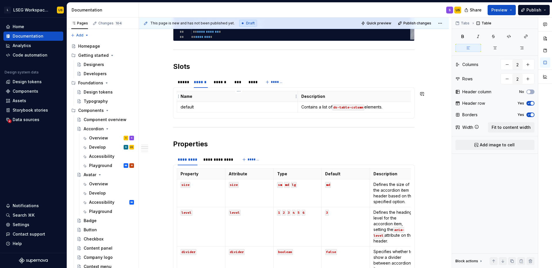
click at [213, 99] on p "Name" at bounding box center [236, 97] width 113 height 6
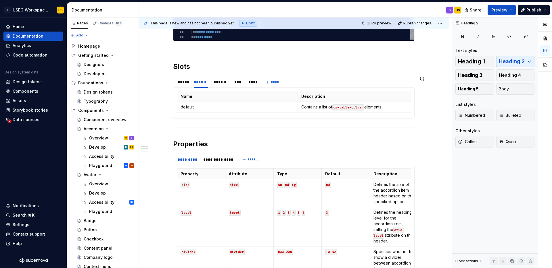
drag, startPoint x: 180, startPoint y: 90, endPoint x: 193, endPoint y: 117, distance: 30.3
click at [193, 117] on div "Name Description default Allows full custom table content inside the component.…" at bounding box center [293, 102] width 241 height 31
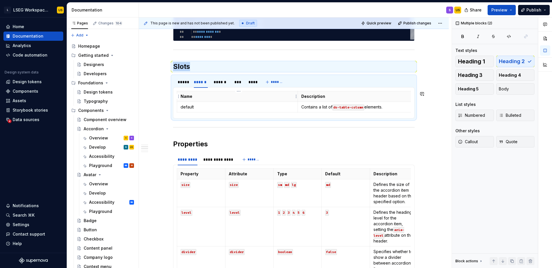
drag, startPoint x: 195, startPoint y: 117, endPoint x: 198, endPoint y: 99, distance: 17.9
click at [198, 99] on div "Name Description default Allows full custom table content inside the component.…" at bounding box center [293, 102] width 241 height 31
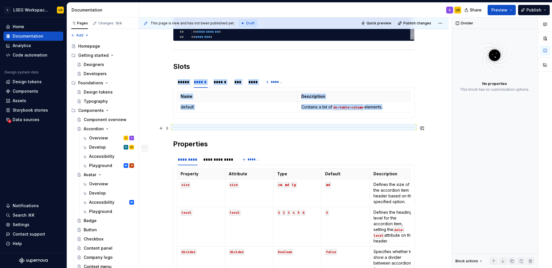
click at [197, 127] on hr at bounding box center [293, 127] width 241 height 0
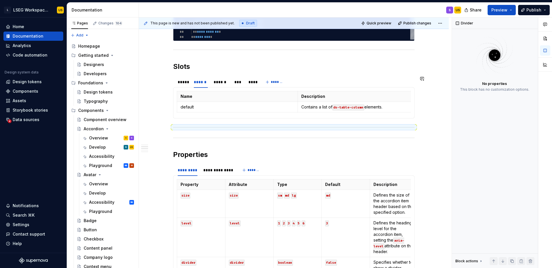
click at [202, 115] on div "Name Description default Allows full custom table content inside the component.…" at bounding box center [293, 102] width 241 height 31
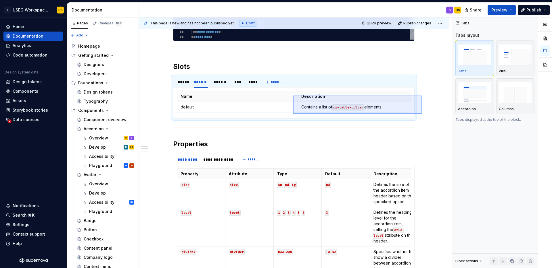
drag, startPoint x: 422, startPoint y: 114, endPoint x: 281, endPoint y: 90, distance: 142.4
click at [281, 91] on div "**********" at bounding box center [295, 143] width 313 height 251
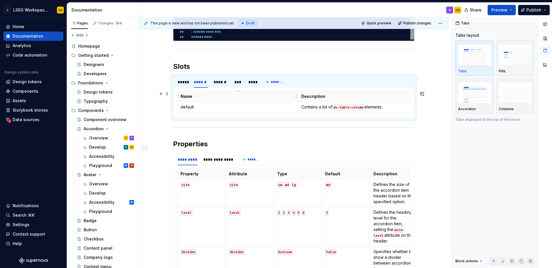
click at [178, 92] on th "Name" at bounding box center [237, 96] width 121 height 11
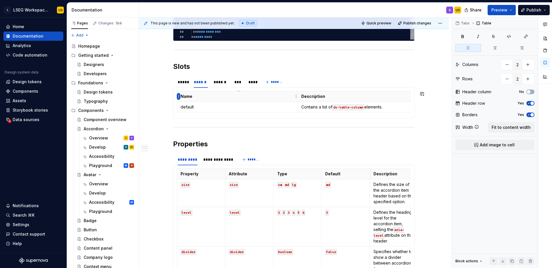
click at [178, 95] on html "L LSEG Workspace Design System US Home Documentation Analytics Code automation …" at bounding box center [276, 134] width 552 height 268
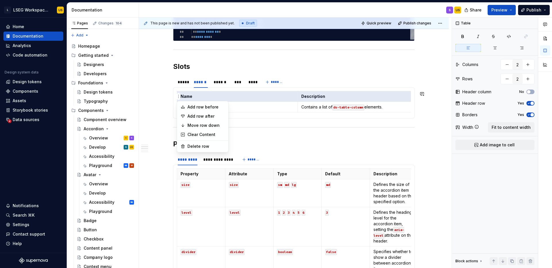
click at [240, 110] on html "L LSEG Workspace Design System US Home Documentation Analytics Code automation …" at bounding box center [276, 134] width 552 height 268
click at [203, 98] on p "Name" at bounding box center [236, 97] width 113 height 6
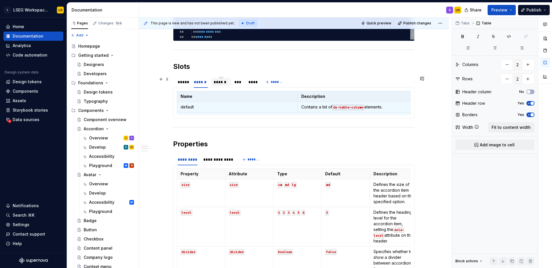
click at [225, 81] on div "******" at bounding box center [220, 82] width 15 height 6
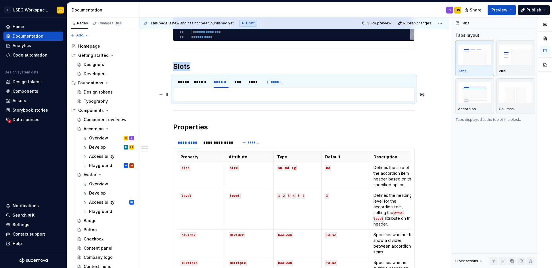
click at [207, 95] on p at bounding box center [294, 94] width 234 height 7
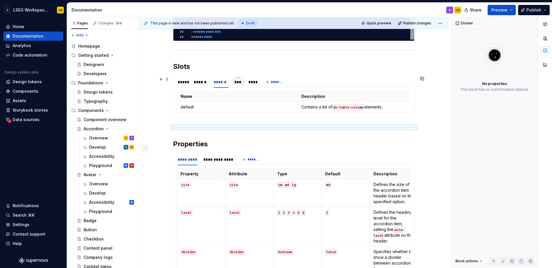
click at [241, 84] on div "***" at bounding box center [238, 82] width 8 height 6
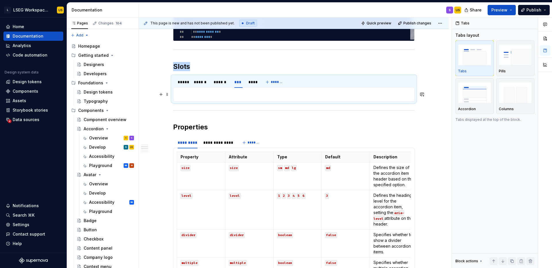
click at [230, 96] on p at bounding box center [294, 94] width 234 height 7
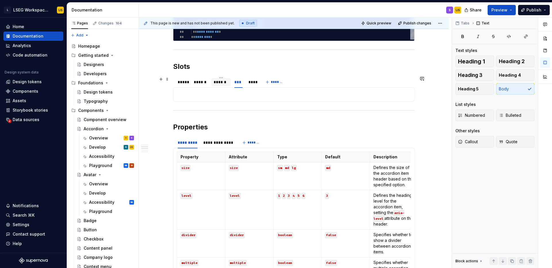
click at [222, 82] on div "******" at bounding box center [220, 82] width 15 height 6
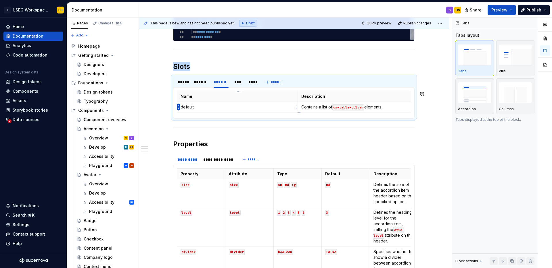
click at [179, 107] on html "L LSEG Workspace Design System US Home Documentation Analytics Code automation …" at bounding box center [276, 134] width 552 height 268
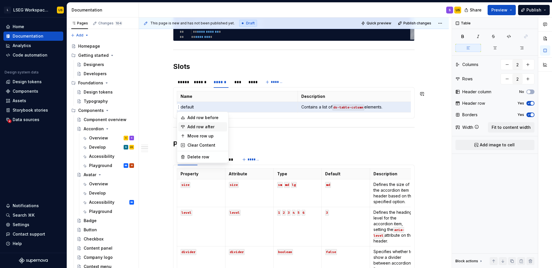
click at [216, 126] on div "Add row after" at bounding box center [205, 127] width 37 height 6
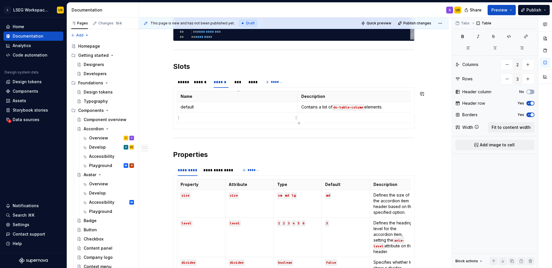
click at [204, 120] on p at bounding box center [236, 118] width 113 height 6
click at [178, 119] on html "L LSEG Workspace Design System US Home Documentation Analytics Code automation …" at bounding box center [276, 134] width 552 height 268
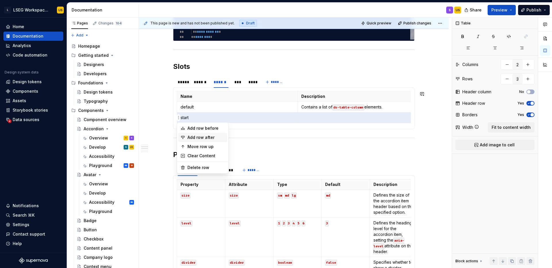
click at [208, 134] on div "Add row after" at bounding box center [202, 137] width 49 height 9
type input "4"
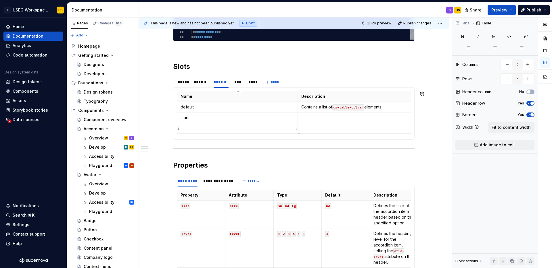
click at [201, 130] on p at bounding box center [236, 129] width 113 height 6
drag, startPoint x: 391, startPoint y: 106, endPoint x: 302, endPoint y: 107, distance: 89.1
click at [302, 107] on p "Contains a list of ds-table-column elements." at bounding box center [357, 107] width 113 height 6
click at [337, 120] on p at bounding box center [357, 118] width 113 height 6
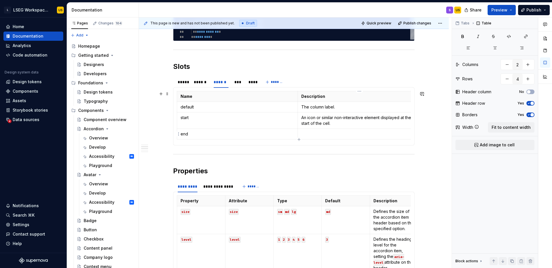
click at [315, 135] on p at bounding box center [357, 134] width 113 height 6
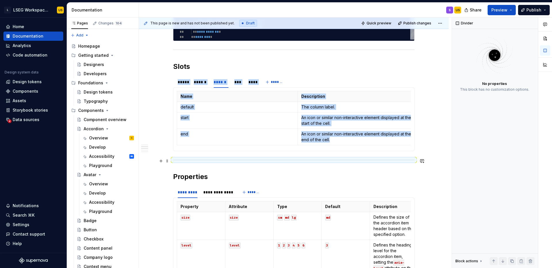
click at [412, 160] on div at bounding box center [293, 160] width 241 height 4
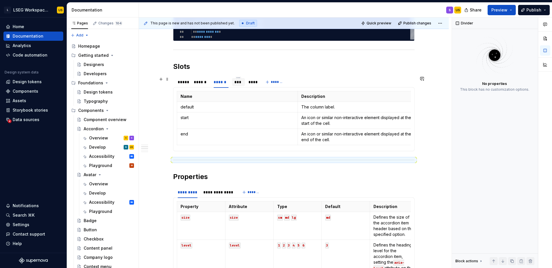
click at [241, 85] on div "***" at bounding box center [238, 82] width 13 height 8
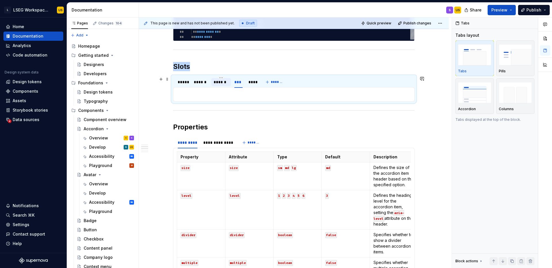
click at [224, 84] on div "******" at bounding box center [220, 82] width 15 height 6
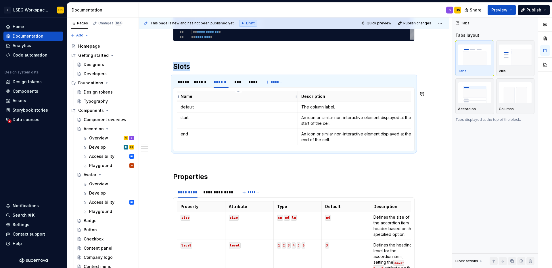
click at [184, 99] on p "Name" at bounding box center [236, 97] width 113 height 6
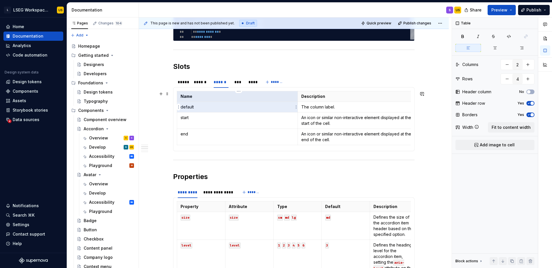
click at [197, 111] on td "default" at bounding box center [237, 107] width 121 height 11
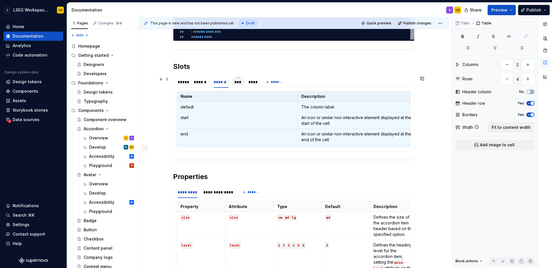
click at [239, 83] on div "***" at bounding box center [238, 82] width 8 height 6
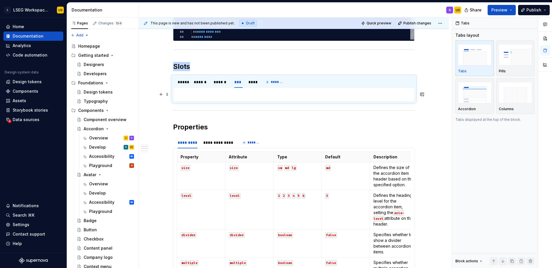
click at [223, 96] on p at bounding box center [294, 94] width 234 height 7
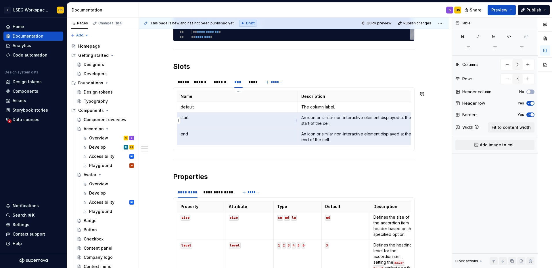
drag, startPoint x: 354, startPoint y: 139, endPoint x: 234, endPoint y: 118, distance: 122.8
click at [234, 118] on tbody "Name Description default The column label. start An icon or similar non-interac…" at bounding box center [297, 118] width 241 height 54
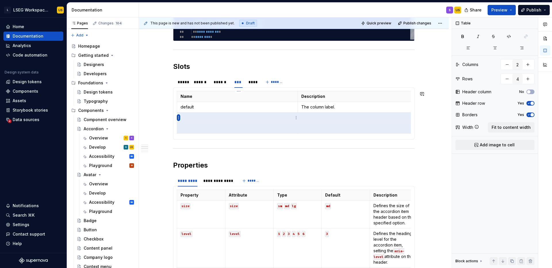
click at [179, 118] on html "L LSEG Workspace Design System US Home Documentation Analytics Code automation …" at bounding box center [276, 134] width 552 height 268
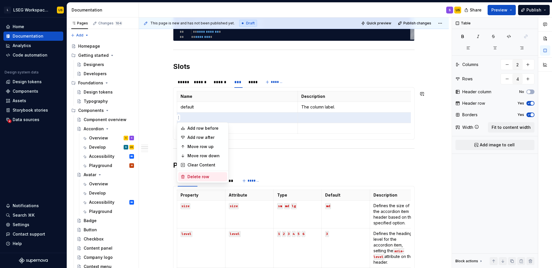
click at [195, 175] on div "Delete row" at bounding box center [205, 177] width 37 height 6
type input "3"
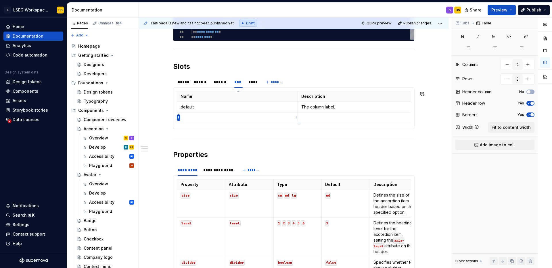
click at [179, 118] on html "L LSEG Workspace Design System US Home Documentation Analytics Code automation …" at bounding box center [276, 134] width 552 height 268
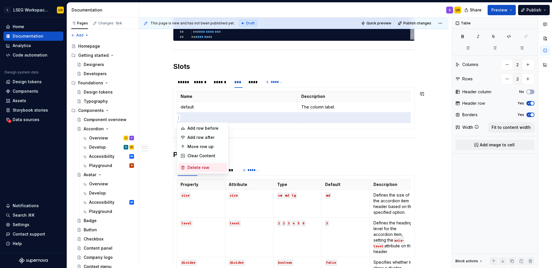
click at [211, 168] on div "Delete row" at bounding box center [205, 168] width 37 height 6
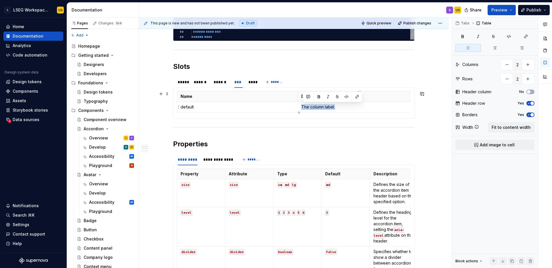
drag, startPoint x: 325, startPoint y: 109, endPoint x: 301, endPoint y: 105, distance: 23.8
click at [301, 105] on td "The column label." at bounding box center [357, 107] width 121 height 11
click at [225, 83] on div "******" at bounding box center [220, 82] width 15 height 6
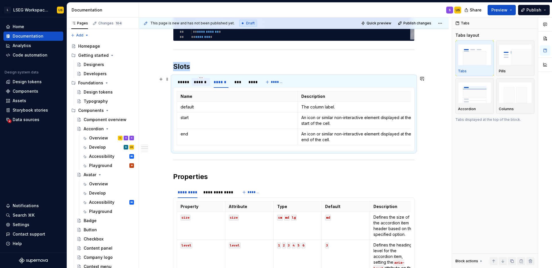
click at [204, 84] on div "******" at bounding box center [201, 82] width 14 height 6
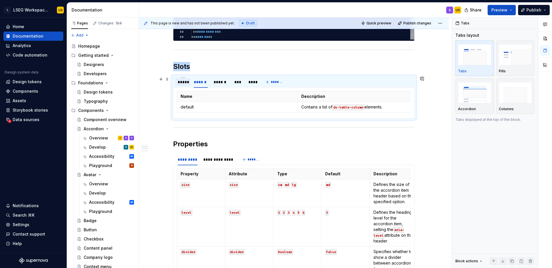
click at [185, 83] on div "*****" at bounding box center [183, 82] width 10 height 6
click at [236, 84] on div "***" at bounding box center [238, 82] width 8 height 6
click at [254, 84] on div "****" at bounding box center [251, 82] width 7 height 6
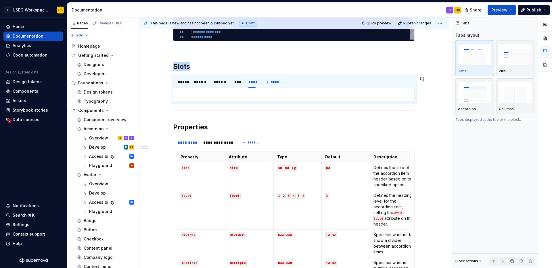
click at [240, 88] on div "Name Description default Allows full custom table content inside the component.…" at bounding box center [293, 94] width 241 height 14
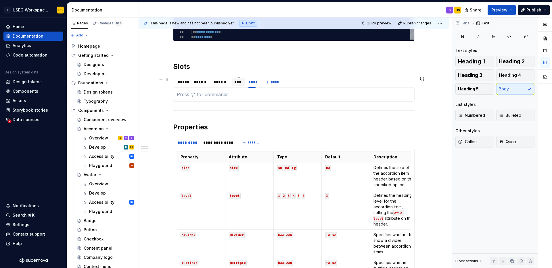
click at [240, 84] on div "***" at bounding box center [238, 82] width 8 height 6
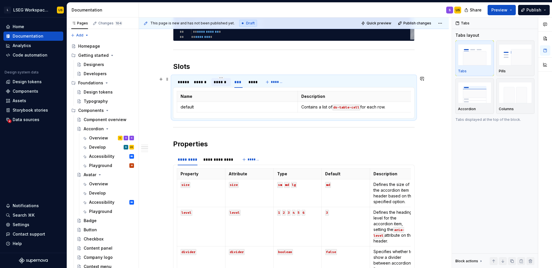
click at [226, 80] on div "******" at bounding box center [220, 82] width 15 height 6
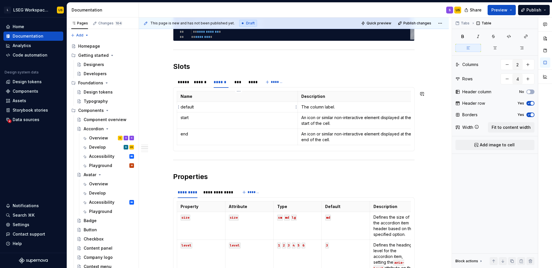
drag, startPoint x: 314, startPoint y: 150, endPoint x: 256, endPoint y: 106, distance: 72.8
click at [256, 106] on div "Name Description default Allows full custom table content inside the component.…" at bounding box center [293, 119] width 241 height 64
drag, startPoint x: 188, startPoint y: 90, endPoint x: 202, endPoint y: 114, distance: 27.2
click at [202, 114] on div "Name Description default Allows full custom table content inside the component.…" at bounding box center [293, 119] width 241 height 64
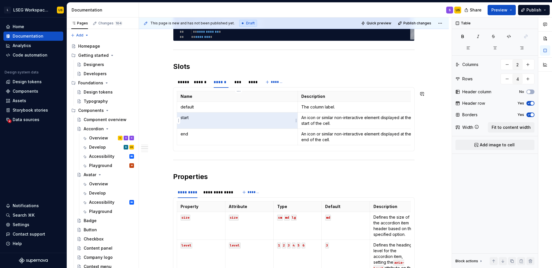
drag, startPoint x: 335, startPoint y: 142, endPoint x: 277, endPoint y: 120, distance: 62.7
click at [277, 119] on tbody "Name Description default The column label. start An icon or similar non-interac…" at bounding box center [297, 118] width 241 height 54
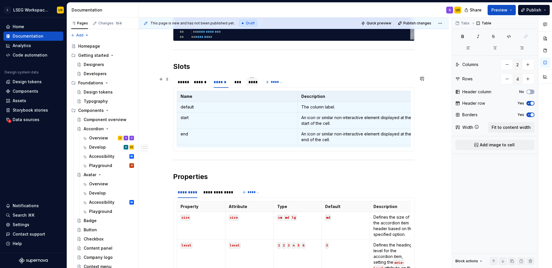
click at [254, 82] on div "****" at bounding box center [251, 82] width 7 height 6
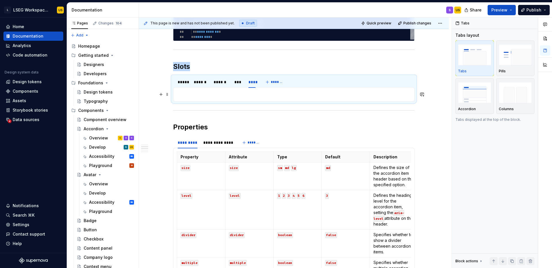
click at [240, 97] on p at bounding box center [294, 94] width 234 height 7
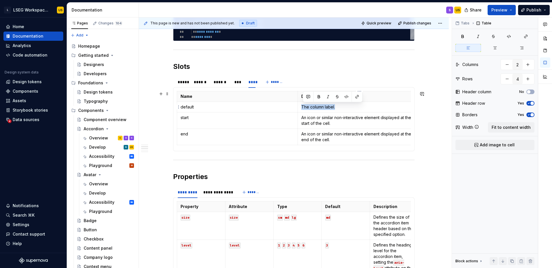
drag, startPoint x: 345, startPoint y: 108, endPoint x: 303, endPoint y: 107, distance: 42.5
click at [303, 107] on p "The column label." at bounding box center [357, 107] width 113 height 6
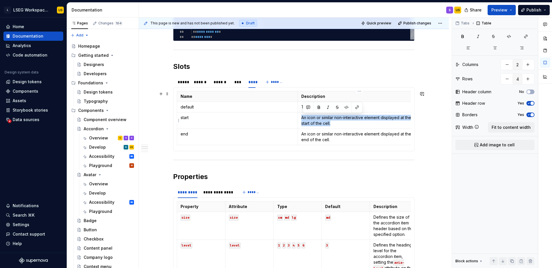
drag, startPoint x: 338, startPoint y: 127, endPoint x: 302, endPoint y: 117, distance: 37.6
click at [302, 117] on td "An icon or similar non-interactive element displayed at the start of the cell." at bounding box center [357, 121] width 121 height 16
click at [341, 139] on p "An icon or similar non-interactive element displayed at the end of the cell." at bounding box center [357, 136] width 113 height 11
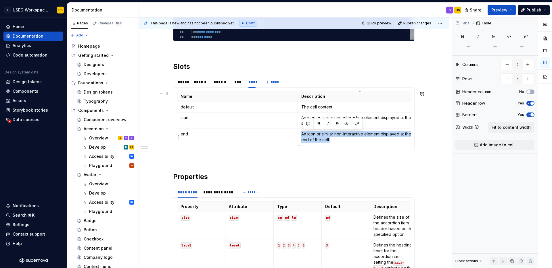
drag, startPoint x: 341, startPoint y: 139, endPoint x: 302, endPoint y: 131, distance: 39.8
click at [302, 131] on p "An icon or similar non-interactive element displayed at the end of the cell." at bounding box center [357, 136] width 113 height 11
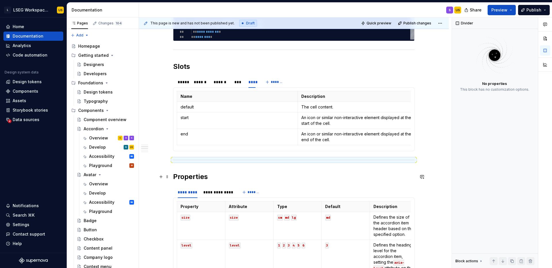
click at [354, 174] on h2 "Properties" at bounding box center [293, 176] width 241 height 9
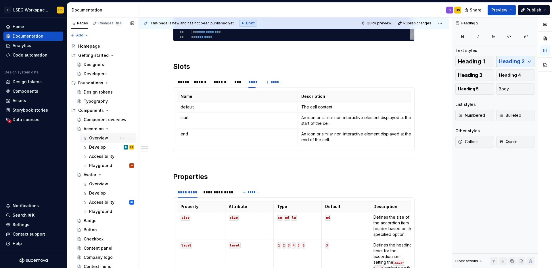
click at [99, 138] on div "Overview" at bounding box center [98, 138] width 19 height 6
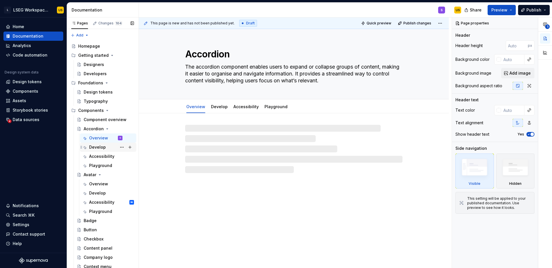
click at [98, 148] on div "Develop" at bounding box center [97, 147] width 17 height 6
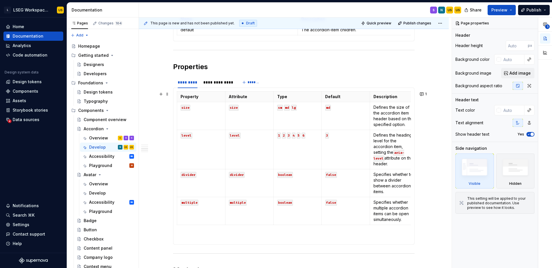
scroll to position [286, 0]
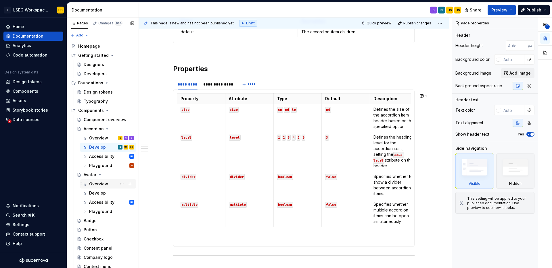
click at [101, 185] on div "Overview" at bounding box center [98, 184] width 19 height 6
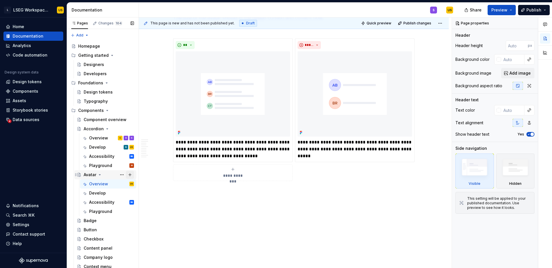
scroll to position [1471, 0]
click at [99, 195] on div "Develop" at bounding box center [97, 193] width 17 height 6
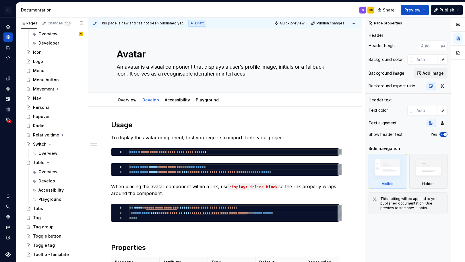
scroll to position [363, 0]
click at [47, 180] on div "Develop" at bounding box center [46, 180] width 17 height 6
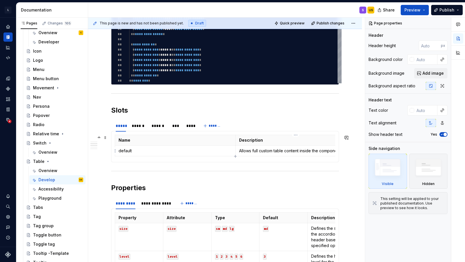
scroll to position [0, 18]
type textarea "*"
click at [137, 125] on div "******" at bounding box center [139, 126] width 14 height 6
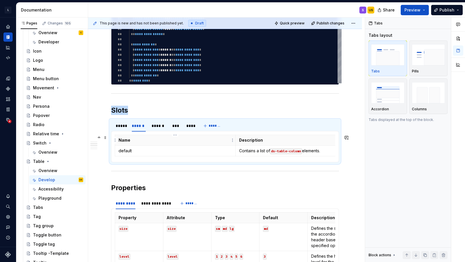
click at [175, 137] on html "L LSEG Workspace Design System US Design system data Documentation S US Share P…" at bounding box center [232, 131] width 465 height 262
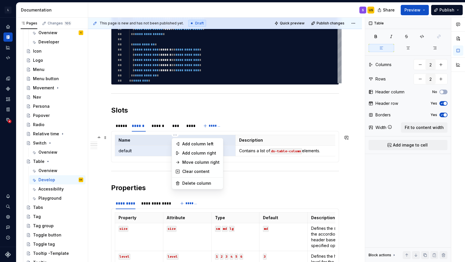
click at [159, 125] on html "L LSEG Workspace Design System US Design system data Documentation S US Share P…" at bounding box center [232, 131] width 465 height 262
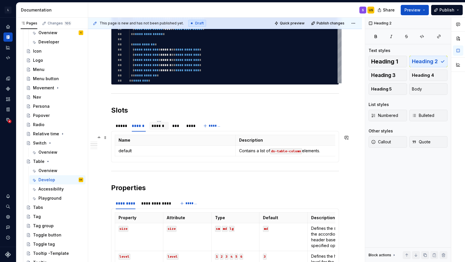
click at [164, 126] on div "******" at bounding box center [159, 126] width 15 height 6
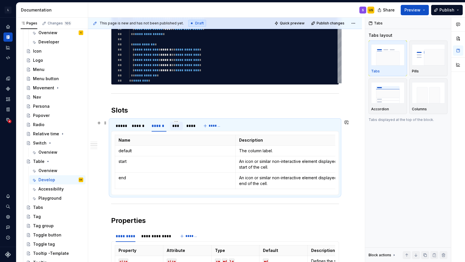
click at [179, 126] on div "***" at bounding box center [176, 126] width 8 height 6
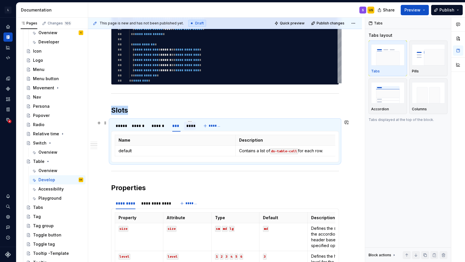
click at [192, 126] on div "****" at bounding box center [189, 126] width 7 height 6
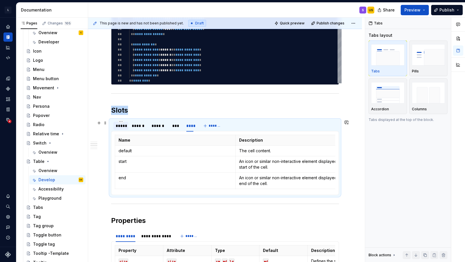
click at [124, 128] on div "*****" at bounding box center [121, 126] width 10 height 6
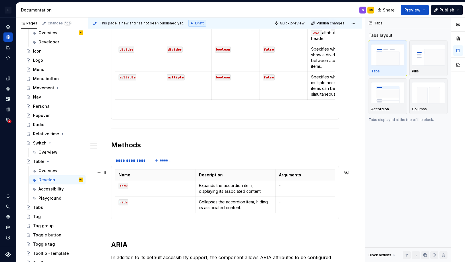
scroll to position [572, 0]
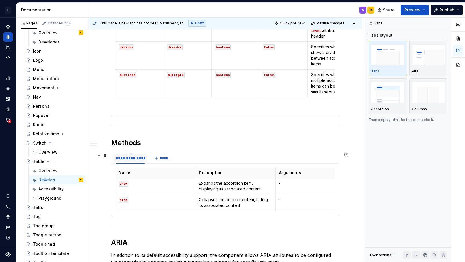
click at [126, 158] on div "**********" at bounding box center [130, 158] width 29 height 6
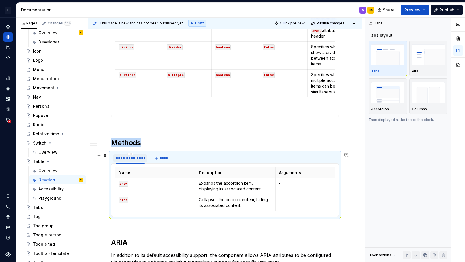
click at [135, 157] on div "**********" at bounding box center [130, 158] width 29 height 6
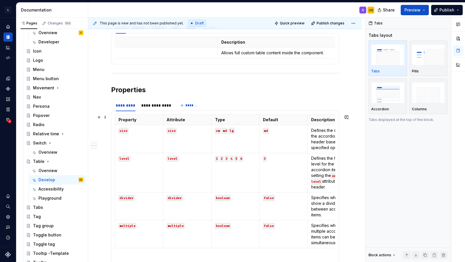
scroll to position [417, 0]
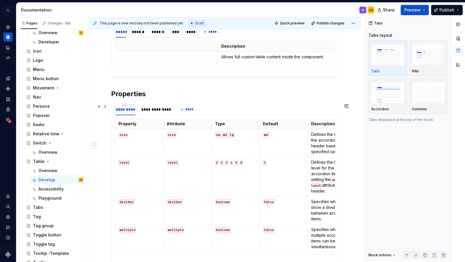
click at [129, 111] on div "*********" at bounding box center [126, 110] width 20 height 6
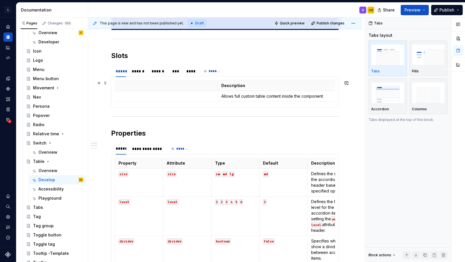
scroll to position [373, 0]
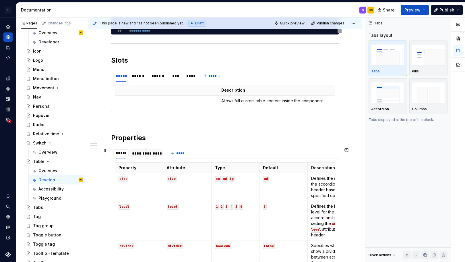
type input "*****"
click at [150, 152] on div "**********" at bounding box center [146, 154] width 29 height 6
type input "******"
click at [168, 148] on div "***** ****** ****** *******" at bounding box center [144, 153] width 66 height 11
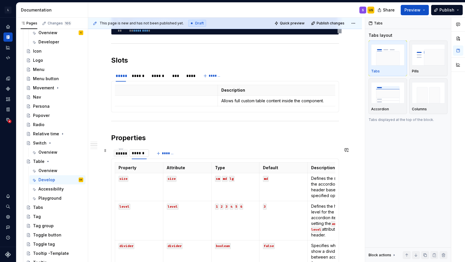
click at [142, 153] on input "******" at bounding box center [140, 153] width 20 height 10
click at [156, 147] on section "***** ****** ****** ******* Property Attribute Type Default Description size si…" at bounding box center [225, 231] width 228 height 169
click at [134, 158] on div at bounding box center [140, 158] width 20 height 1
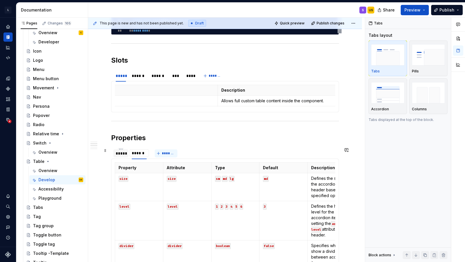
click at [168, 152] on span "*******" at bounding box center [168, 153] width 13 height 5
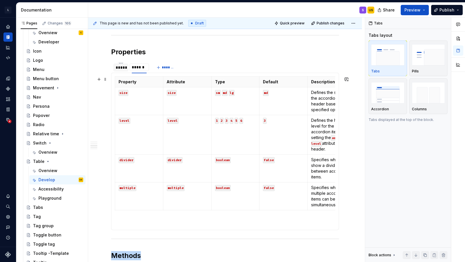
scroll to position [469, 0]
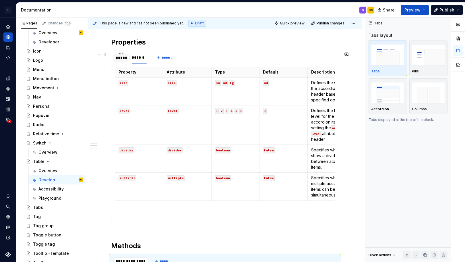
click at [121, 58] on div "*****" at bounding box center [121, 58] width 10 height 6
click at [144, 60] on input "******" at bounding box center [140, 57] width 20 height 10
click at [165, 56] on span "*******" at bounding box center [168, 57] width 13 height 5
click at [175, 46] on h2 "Properties" at bounding box center [225, 42] width 228 height 9
click at [184, 51] on section "***** ****** ****** ******* Property Attribute Type Default Description size si…" at bounding box center [225, 135] width 228 height 169
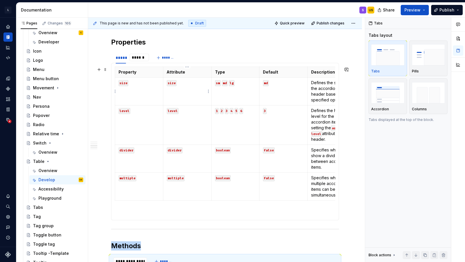
click at [180, 82] on p "size" at bounding box center [187, 83] width 41 height 6
click at [184, 95] on td "size" at bounding box center [187, 92] width 48 height 28
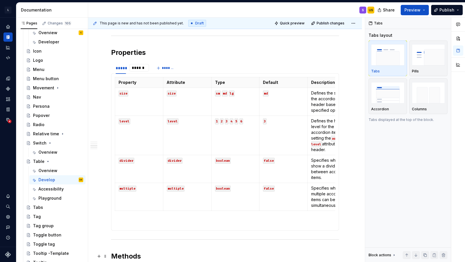
scroll to position [428, 0]
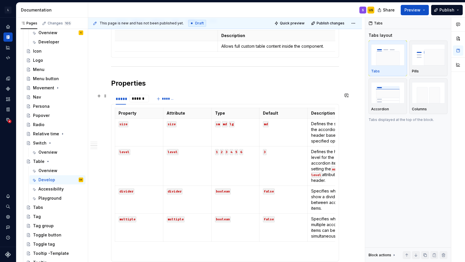
click at [145, 104] on div "***** ****** ******" at bounding box center [131, 100] width 40 height 14
click at [145, 100] on input "******" at bounding box center [140, 98] width 20 height 10
click at [165, 94] on div "***** ****** ****** *******" at bounding box center [144, 98] width 66 height 11
click at [165, 97] on span "*******" at bounding box center [168, 99] width 13 height 5
type textarea "*"
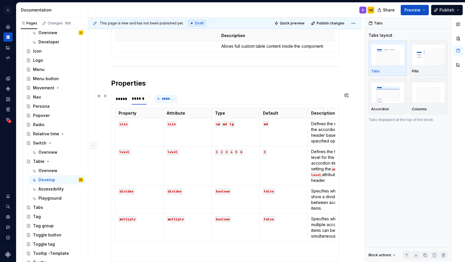
click at [160, 99] on button "*******" at bounding box center [166, 99] width 23 height 8
click at [124, 99] on div "*****" at bounding box center [121, 99] width 10 height 6
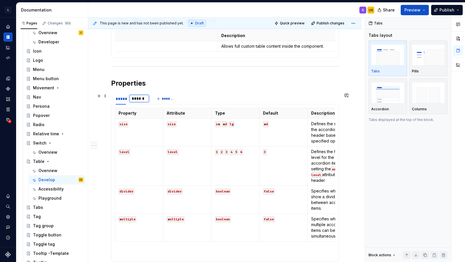
click at [139, 101] on input "******" at bounding box center [140, 98] width 20 height 10
click at [149, 92] on section "***** ****** ****** ******* Property Attribute Type Default Description size si…" at bounding box center [225, 176] width 228 height 169
click at [147, 99] on input "******" at bounding box center [140, 98] width 20 height 10
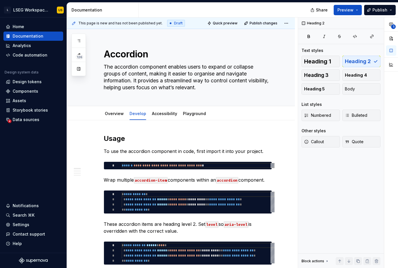
type textarea "*"
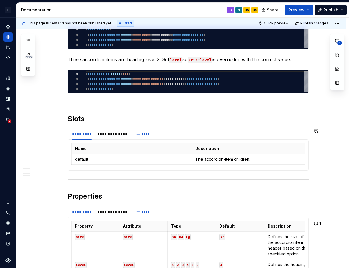
scroll to position [159, 0]
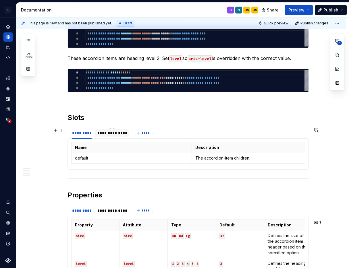
click at [123, 135] on div "**********" at bounding box center [111, 133] width 29 height 6
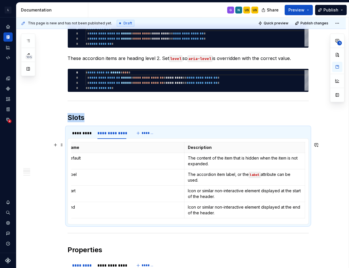
scroll to position [0, 0]
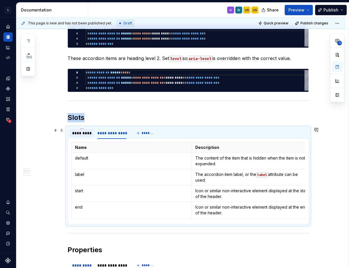
click at [91, 135] on div "*********" at bounding box center [82, 133] width 20 height 6
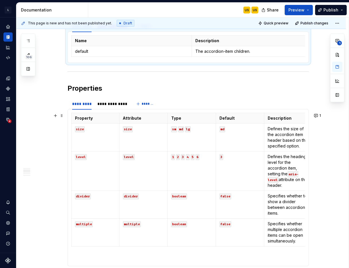
scroll to position [267, 0]
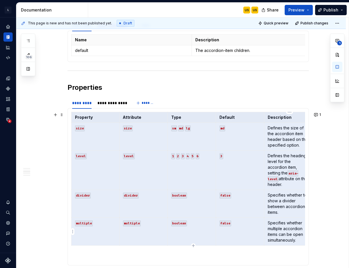
drag, startPoint x: 75, startPoint y: 117, endPoint x: 276, endPoint y: 230, distance: 230.8
click at [276, 230] on tbody "Property Attribute Type Default Description size size sm md lg md Defines the s…" at bounding box center [191, 179] width 241 height 134
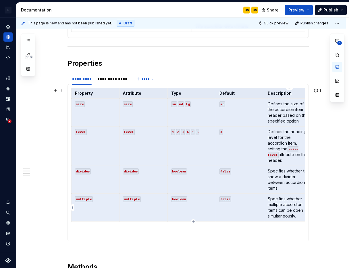
scroll to position [0, 7]
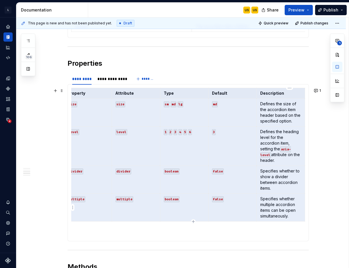
drag, startPoint x: 76, startPoint y: 95, endPoint x: 301, endPoint y: 203, distance: 249.8
click at [301, 203] on tbody "Property Attribute Type Default Description size size sm md lg md Defines the s…" at bounding box center [184, 155] width 241 height 134
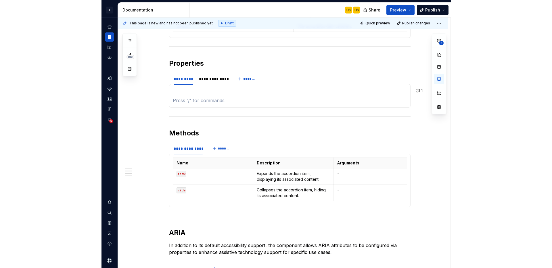
scroll to position [0, 0]
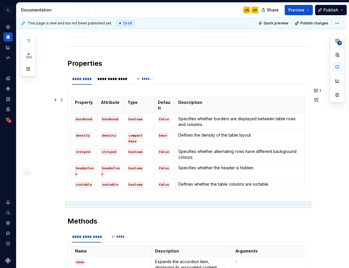
click at [88, 91] on section-item-column "Property Attribute Type Default Description bordered bordered boolean false Spe…" at bounding box center [188, 140] width 234 height 104
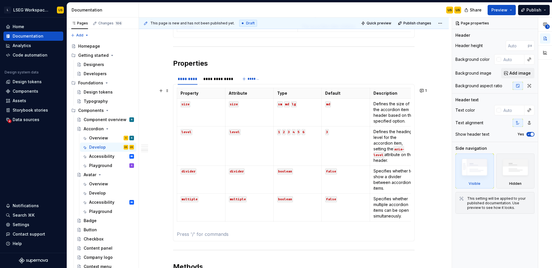
scroll to position [358, 0]
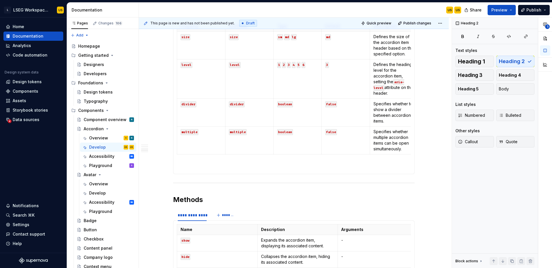
click at [252, 174] on section "**********" at bounding box center [293, 89] width 241 height 169
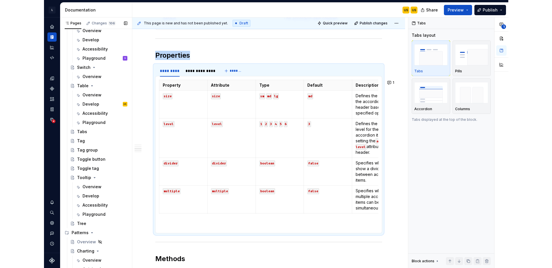
scroll to position [564, 0]
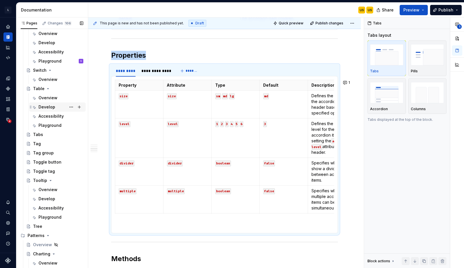
click at [45, 109] on div "Develop" at bounding box center [46, 107] width 17 height 6
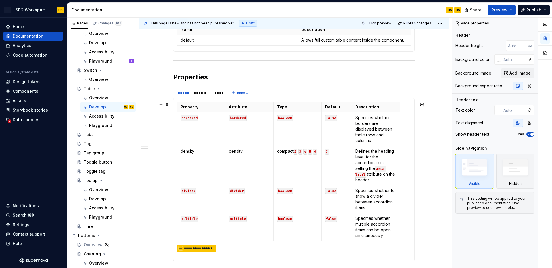
scroll to position [441, 0]
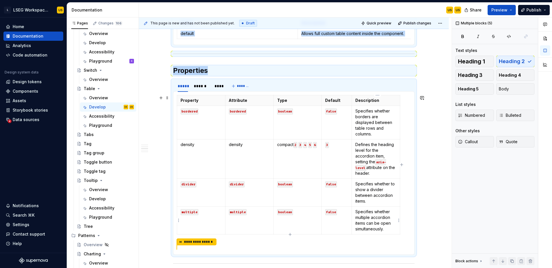
drag, startPoint x: 182, startPoint y: 99, endPoint x: 372, endPoint y: 217, distance: 224.4
click at [372, 217] on tbody "Property Attribute Type Default Description bordered bordered boolean false Spe…" at bounding box center [288, 164] width 223 height 139
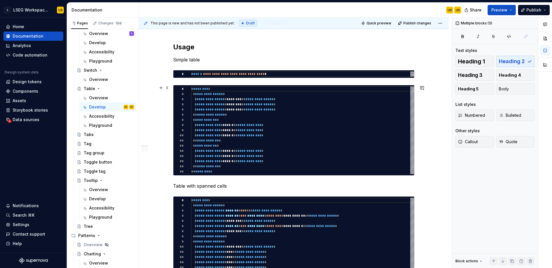
scroll to position [0, 0]
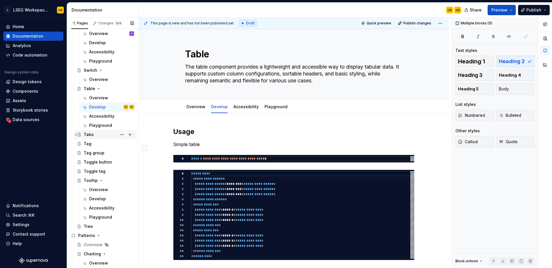
click at [97, 135] on div "Tabs" at bounding box center [109, 135] width 50 height 8
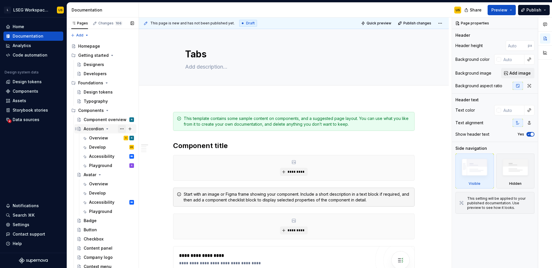
click at [122, 128] on button "Page tree" at bounding box center [122, 129] width 8 height 8
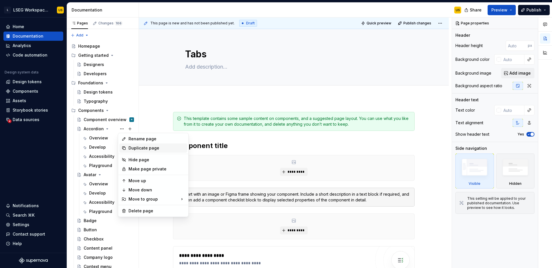
click at [144, 149] on div "Duplicate page" at bounding box center [156, 148] width 56 height 6
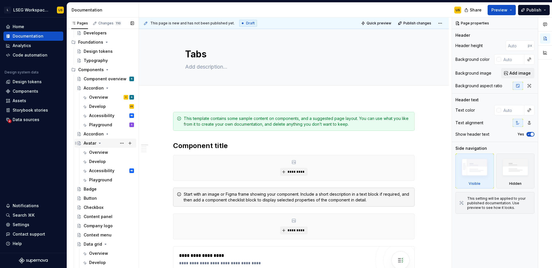
scroll to position [53, 0]
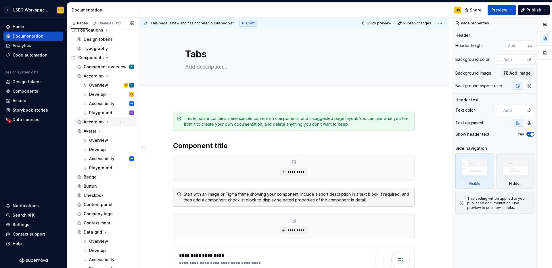
click at [93, 122] on div "Accordion" at bounding box center [94, 122] width 20 height 6
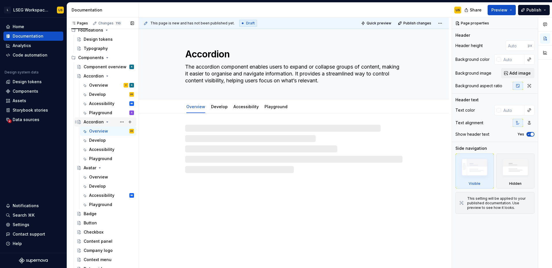
click at [98, 122] on div "Accordion" at bounding box center [94, 122] width 20 height 6
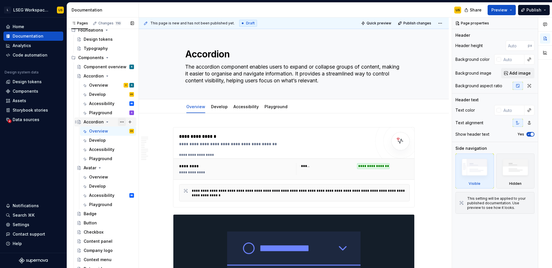
click at [118, 122] on button "Page tree" at bounding box center [122, 122] width 8 height 8
type textarea "*"
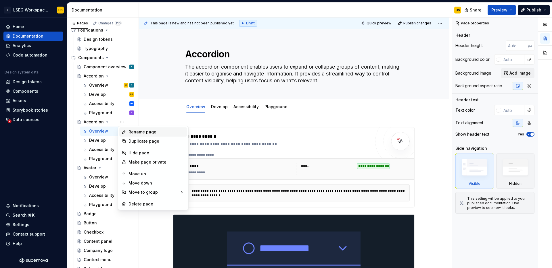
click at [133, 134] on div "Rename page" at bounding box center [156, 132] width 56 height 6
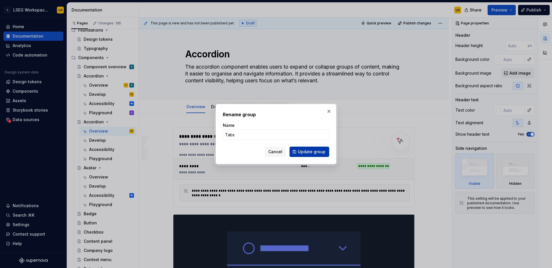
type input "Tabs"
click at [300, 153] on span "Update group" at bounding box center [312, 152] width 28 height 6
type textarea "*"
type textarea "Tabs"
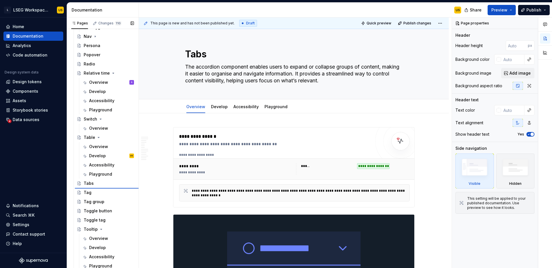
scroll to position [515, 0]
click at [120, 182] on button "Page tree" at bounding box center [122, 184] width 8 height 8
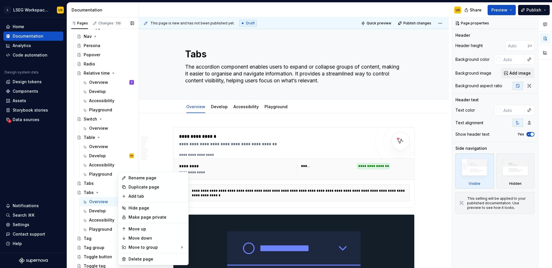
click at [104, 184] on div "Pages Changes 110 Add Accessibility guide for tree Page tree. Navigate the tree…" at bounding box center [103, 144] width 72 height 253
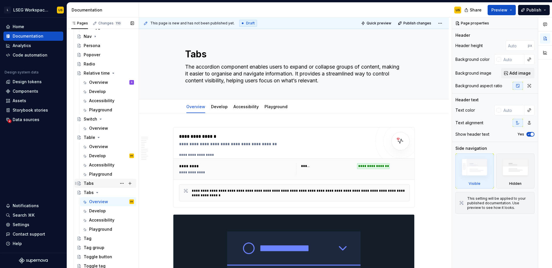
click at [106, 186] on div "Tabs" at bounding box center [109, 184] width 50 height 8
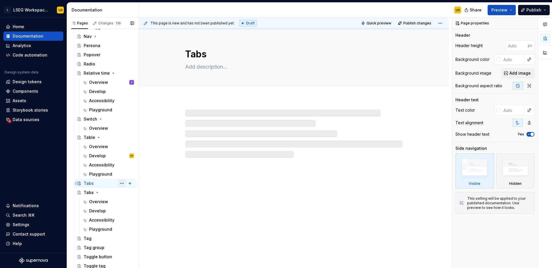
click at [121, 185] on button "Page tree" at bounding box center [122, 184] width 8 height 8
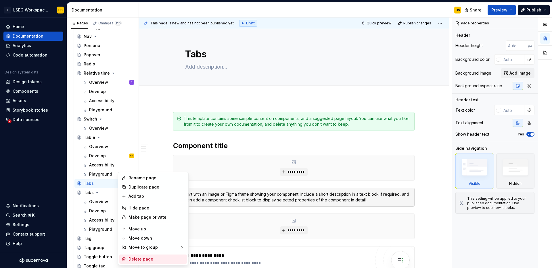
click at [147, 259] on div "Delete page" at bounding box center [156, 260] width 56 height 6
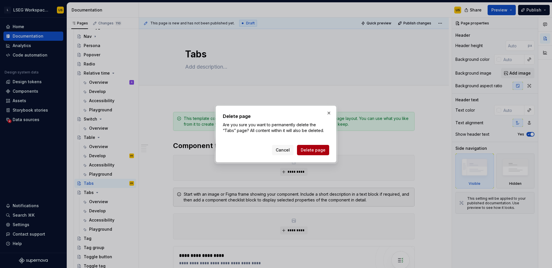
click at [321, 152] on span "Delete page" at bounding box center [312, 150] width 25 height 6
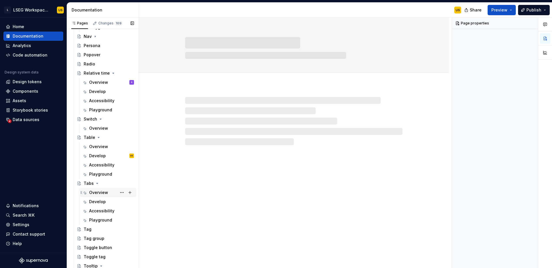
click at [100, 192] on div "Overview" at bounding box center [98, 193] width 19 height 6
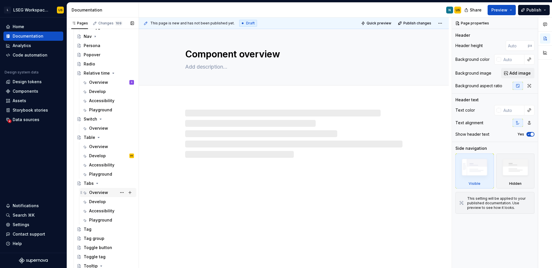
click at [104, 194] on div "Overview" at bounding box center [98, 193] width 19 height 6
click at [102, 205] on div "Develop" at bounding box center [97, 202] width 17 height 6
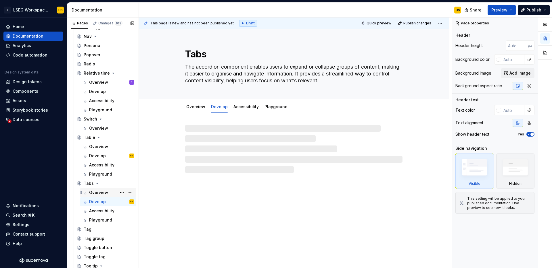
click at [99, 195] on div "Overview" at bounding box center [98, 193] width 19 height 6
type textarea "*"
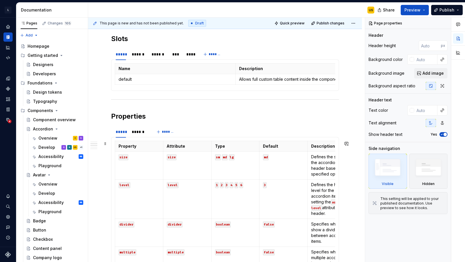
scroll to position [396, 0]
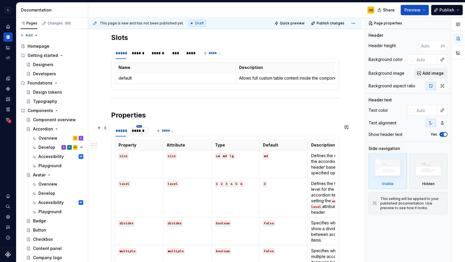
click at [140, 126] on html "L LSEG Workspace Design System US Design system data Documentation US Share Pre…" at bounding box center [232, 131] width 465 height 262
click at [152, 141] on div "Duplicate tab" at bounding box center [165, 144] width 37 height 6
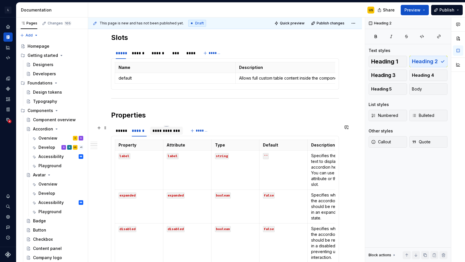
click at [164, 130] on div "**********" at bounding box center [167, 131] width 28 height 6
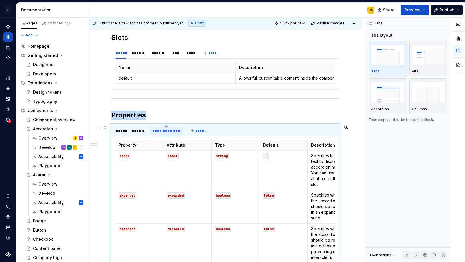
click at [167, 131] on div "**********" at bounding box center [167, 131] width 28 height 6
type textarea "*"
type input "****"
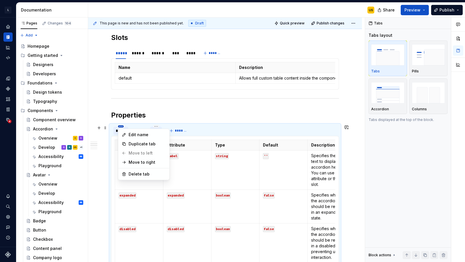
click at [120, 127] on html "L LSEG Workspace Design System US Design system data Documentation US Share Pre…" at bounding box center [232, 131] width 465 height 262
click at [106, 124] on html "L LSEG Workspace Design System US Design system data Documentation US Share Pre…" at bounding box center [232, 131] width 465 height 262
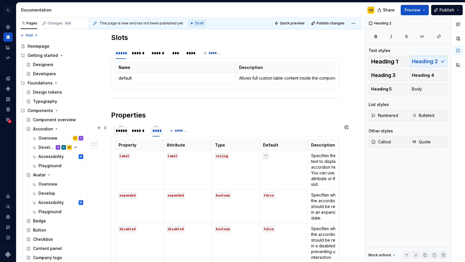
click at [123, 132] on div "*****" at bounding box center [121, 131] width 10 height 6
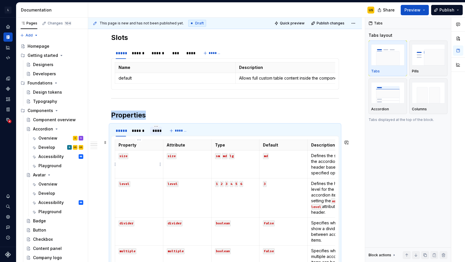
click at [124, 157] on code "size" at bounding box center [124, 156] width 10 height 6
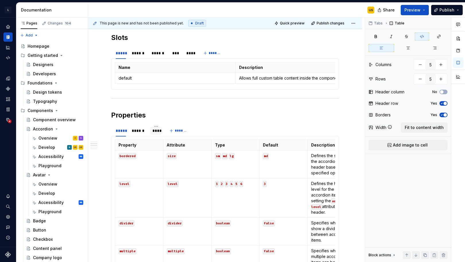
click at [171, 154] on code "size" at bounding box center [172, 156] width 10 height 6
click at [216, 157] on code "sm" at bounding box center [218, 156] width 6 height 6
click at [187, 160] on td "bordered" at bounding box center [187, 165] width 48 height 28
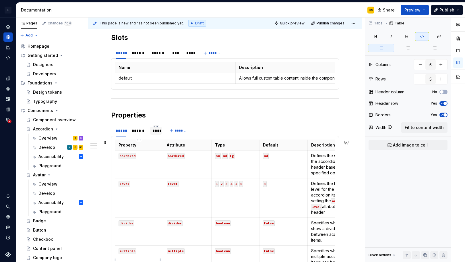
click at [219, 155] on code "sm" at bounding box center [218, 156] width 6 height 6
click at [219, 157] on code "sm" at bounding box center [218, 156] width 6 height 6
click at [220, 159] on td "sm md lg" at bounding box center [235, 165] width 48 height 28
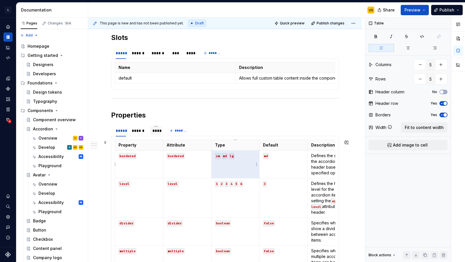
click at [219, 156] on code "sm" at bounding box center [218, 156] width 6 height 6
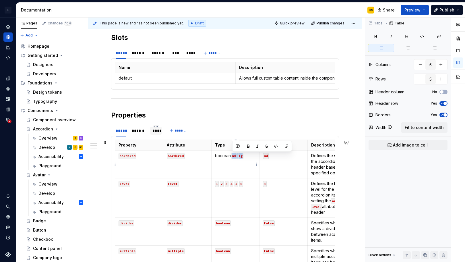
drag, startPoint x: 233, startPoint y: 156, endPoint x: 247, endPoint y: 156, distance: 14.4
click at [247, 156] on p "boolean md lg" at bounding box center [235, 156] width 41 height 6
click at [215, 156] on p "boolean" at bounding box center [235, 156] width 41 height 6
click at [233, 156] on p "`boolean" at bounding box center [235, 156] width 41 height 6
click at [276, 156] on p "md" at bounding box center [283, 156] width 41 height 6
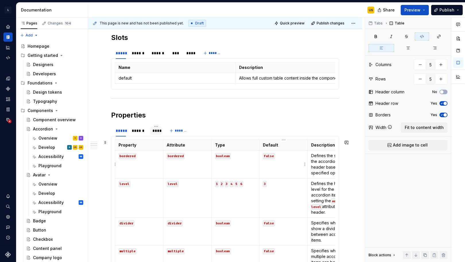
click at [283, 165] on td "false" at bounding box center [284, 165] width 48 height 28
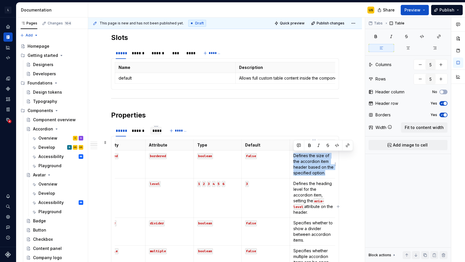
drag, startPoint x: 330, startPoint y: 174, endPoint x: 292, endPoint y: 157, distance: 41.4
click at [292, 157] on td "Defines the size of the accordion item header based on the specified option." at bounding box center [314, 165] width 48 height 28
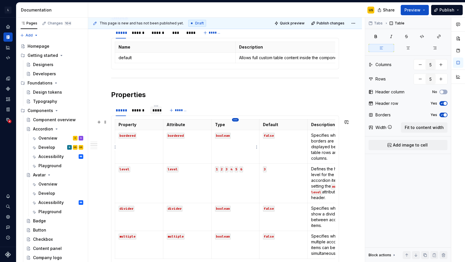
scroll to position [416, 0]
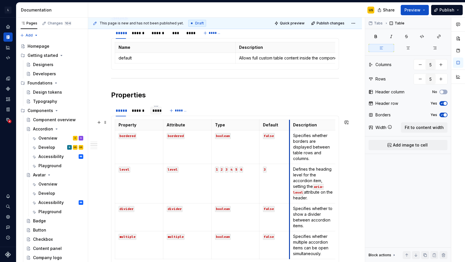
drag, startPoint x: 308, startPoint y: 122, endPoint x: 289, endPoint y: 120, distance: 18.5
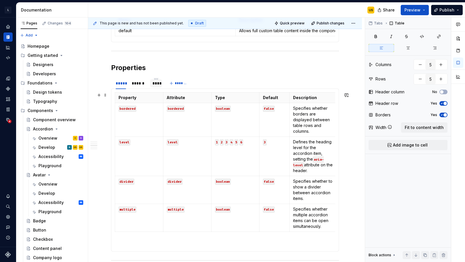
scroll to position [443, 0]
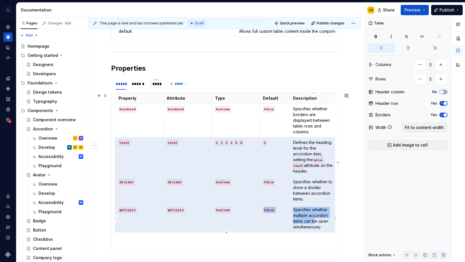
drag, startPoint x: 120, startPoint y: 143, endPoint x: 316, endPoint y: 223, distance: 211.3
click at [316, 223] on tbody "Property Attribute Type Default Description bordered bordered boolean false Spe…" at bounding box center [226, 162] width 223 height 139
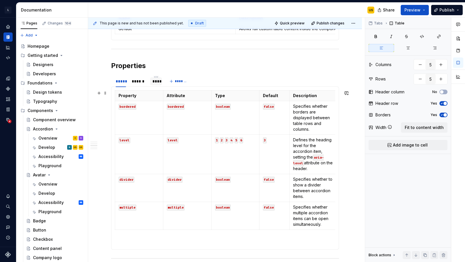
scroll to position [449, 0]
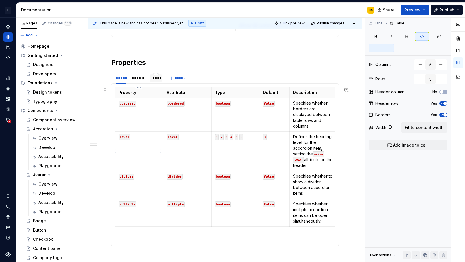
click at [127, 136] on code "level" at bounding box center [125, 137] width 12 height 6
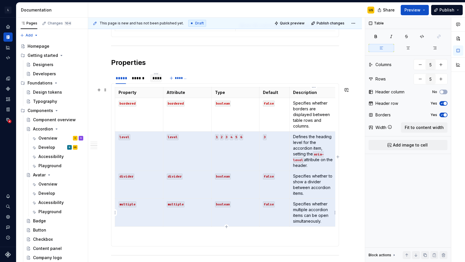
drag, startPoint x: 120, startPoint y: 134, endPoint x: 319, endPoint y: 213, distance: 214.1
click at [319, 213] on tbody "Property Attribute Type Default Description bordered bordered boolean false Spe…" at bounding box center [226, 156] width 223 height 139
drag, startPoint x: 331, startPoint y: 221, endPoint x: 147, endPoint y: 155, distance: 195.0
click at [147, 155] on tbody "Property Attribute Type Default Description bordered bordered boolean false Spe…" at bounding box center [226, 156] width 223 height 139
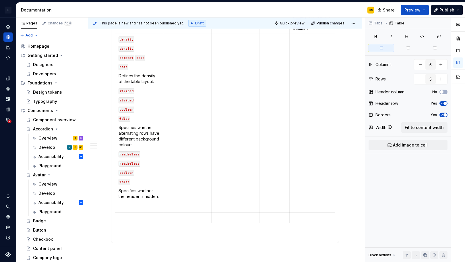
scroll to position [509, 0]
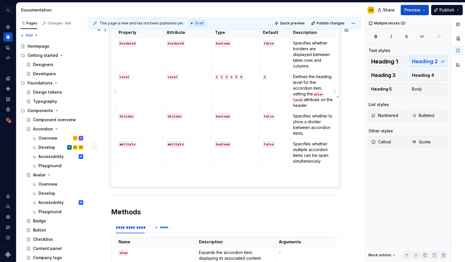
drag, startPoint x: 117, startPoint y: 77, endPoint x: 314, endPoint y: 95, distance: 197.9
click at [314, 95] on tr "level level 1 2 3 4 5 6 3 Defines the heading level for the accordion item, set…" at bounding box center [226, 91] width 223 height 39
click at [315, 102] on p "Defines the heading level for the accordion item, setting the aria-level attrib…" at bounding box center [313, 91] width 41 height 34
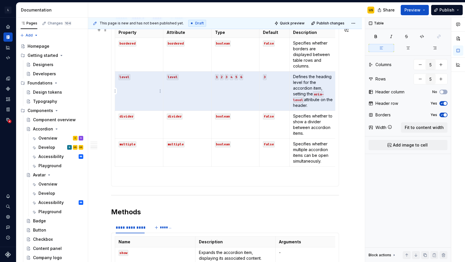
drag, startPoint x: 316, startPoint y: 104, endPoint x: 141, endPoint y: 78, distance: 177.2
click at [141, 78] on tr "level level 1 2 3 4 5 6 3 Defines the heading level for the accordion item, set…" at bounding box center [226, 91] width 223 height 39
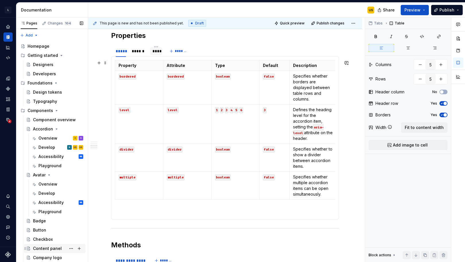
scroll to position [474, 0]
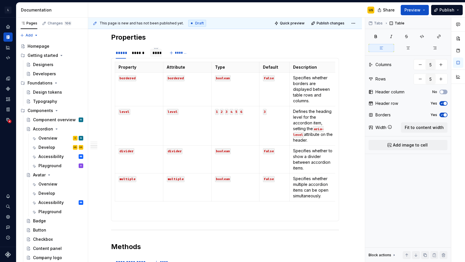
click at [127, 110] on code "level" at bounding box center [125, 112] width 12 height 6
click at [172, 111] on code "level" at bounding box center [173, 112] width 12 height 6
click at [217, 111] on code "1" at bounding box center [217, 112] width 4 height 6
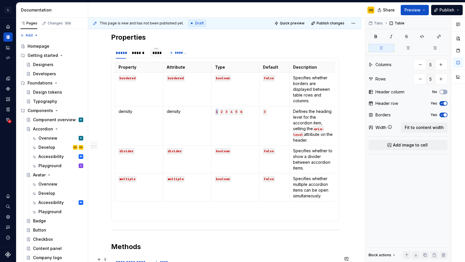
click at [217, 111] on code "1" at bounding box center [217, 112] width 4 height 6
click at [235, 111] on code "2" at bounding box center [234, 112] width 4 height 6
click at [234, 113] on code "2" at bounding box center [234, 112] width 4 height 6
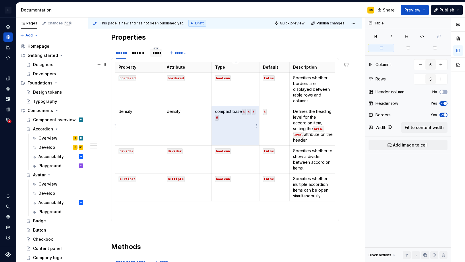
drag, startPoint x: 235, startPoint y: 119, endPoint x: 244, endPoint y: 112, distance: 12.1
click at [244, 112] on p "compact base 3 4 5 6" at bounding box center [235, 114] width 41 height 11
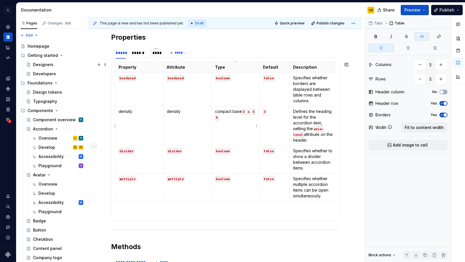
click at [243, 117] on p "compact base 3 4 5 6" at bounding box center [235, 114] width 41 height 11
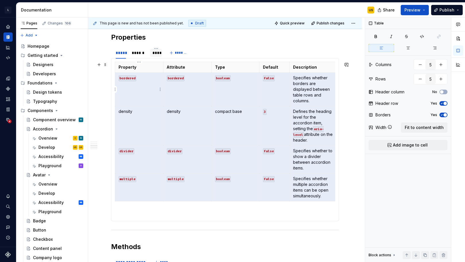
drag, startPoint x: 329, startPoint y: 198, endPoint x: 130, endPoint y: 84, distance: 229.5
click at [130, 84] on tbody "Property Attribute Type Default Description bordered bordered boolean false Spe…" at bounding box center [226, 131] width 223 height 139
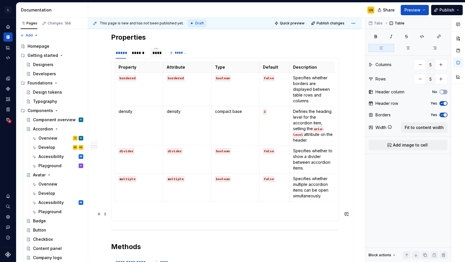
click at [126, 210] on section-item-column "Property Attribute Type Default Description bordered bordered boolean false Spe…" at bounding box center [225, 140] width 221 height 156
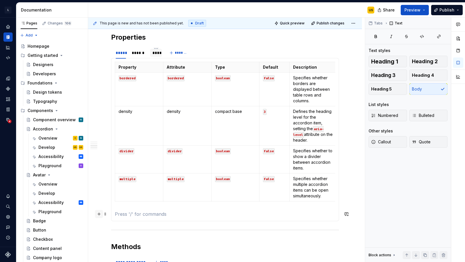
click at [101, 214] on button "button" at bounding box center [99, 214] width 8 height 8
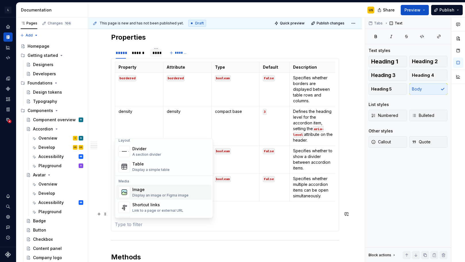
scroll to position [192, 0]
click at [158, 167] on div "Display a simple table" at bounding box center [150, 169] width 37 height 5
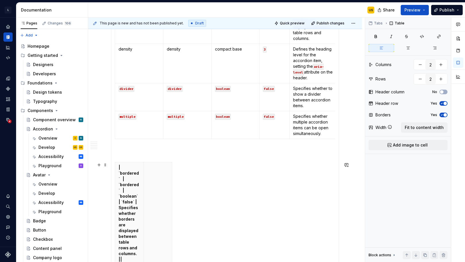
scroll to position [537, 0]
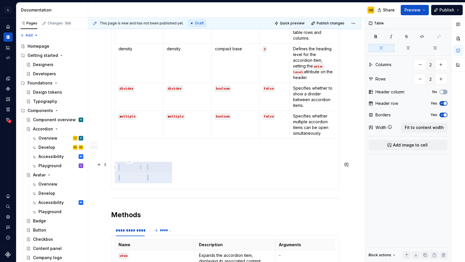
drag, startPoint x: 165, startPoint y: 175, endPoint x: 130, endPoint y: 170, distance: 35.7
click at [130, 170] on tbody at bounding box center [143, 172] width 57 height 21
click at [199, 167] on div at bounding box center [225, 174] width 221 height 24
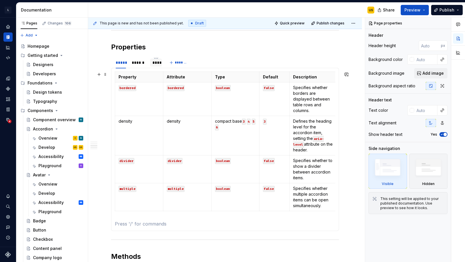
scroll to position [464, 0]
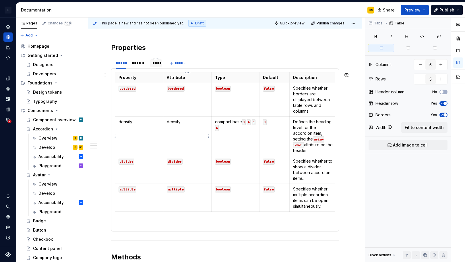
drag, startPoint x: 114, startPoint y: 73, endPoint x: 251, endPoint y: 198, distance: 185.6
click at [251, 198] on div "Property Attribute Type Default Description bordered bordered boolean false Spe…" at bounding box center [225, 149] width 228 height 163
drag, startPoint x: 288, startPoint y: 213, endPoint x: 205, endPoint y: 137, distance: 112.6
click at [205, 137] on div "Property Attribute Type Default Description bordered bordered boolean false Spe…" at bounding box center [225, 143] width 221 height 142
click at [117, 219] on section-item-column "Property Attribute Type Default Description bordered bordered boolean false Spe…" at bounding box center [225, 150] width 221 height 156
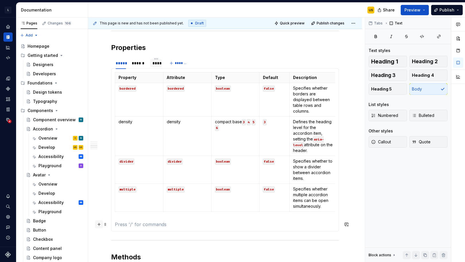
click at [101, 225] on button "button" at bounding box center [99, 224] width 8 height 8
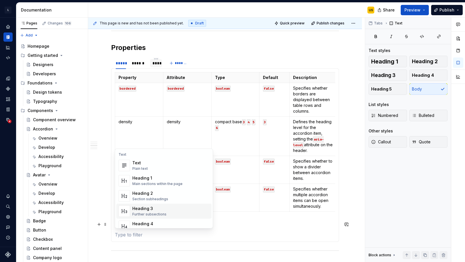
scroll to position [468, 0]
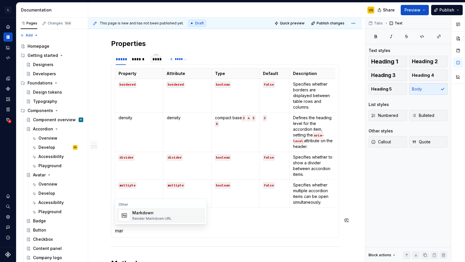
click at [156, 213] on div "Markdown" at bounding box center [151, 213] width 39 height 6
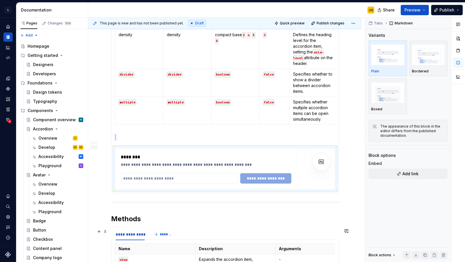
scroll to position [551, 0]
click at [196, 180] on input "text" at bounding box center [179, 178] width 117 height 10
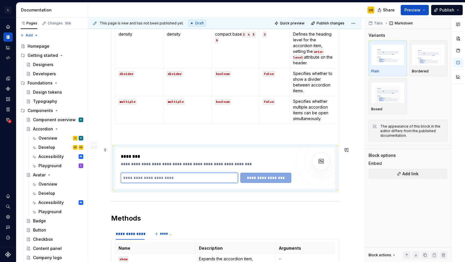
type textarea "*"
click at [326, 162] on img at bounding box center [321, 160] width 11 height 11
click at [165, 180] on input "text" at bounding box center [179, 178] width 117 height 10
paste input "**********"
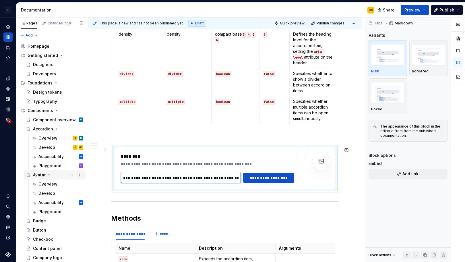
scroll to position [0, 0]
drag, startPoint x: 223, startPoint y: 179, endPoint x: 57, endPoint y: 179, distance: 166.3
click at [57, 179] on div "Pages Changes 106 Add Accessibility guide for tree Page tree. Navigate the tree…" at bounding box center [240, 141] width 449 height 247
click at [225, 180] on input "**********" at bounding box center [181, 178] width 120 height 10
drag, startPoint x: 225, startPoint y: 180, endPoint x: 111, endPoint y: 176, distance: 114.7
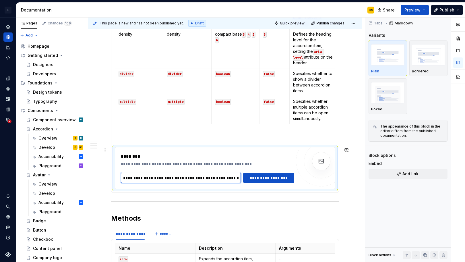
click at [111, 176] on section "**********" at bounding box center [225, 80] width 228 height 223
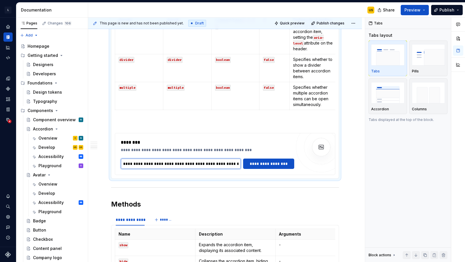
scroll to position [566, 0]
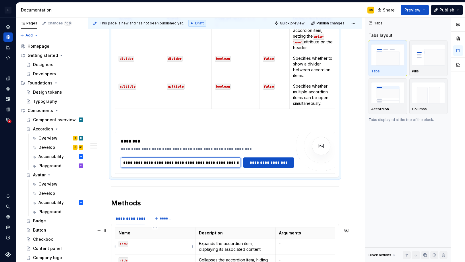
type input "**********"
click at [154, 134] on div "**********" at bounding box center [225, 152] width 220 height 41
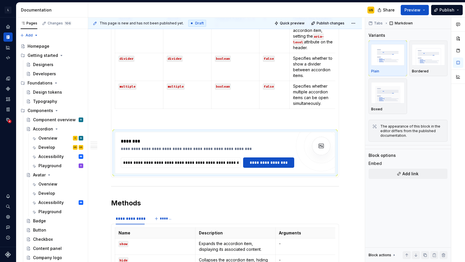
click at [153, 125] on p at bounding box center [225, 121] width 221 height 7
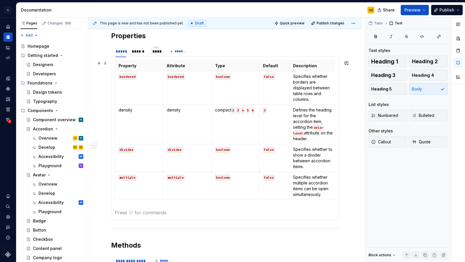
scroll to position [459, 0]
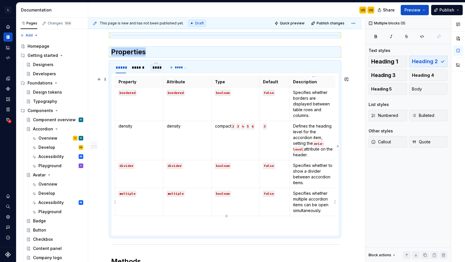
drag, startPoint x: 118, startPoint y: 80, endPoint x: 311, endPoint y: 204, distance: 228.3
click at [311, 204] on tbody "Property Attribute Type Default Description bordered bordered boolean false Spe…" at bounding box center [226, 146] width 223 height 139
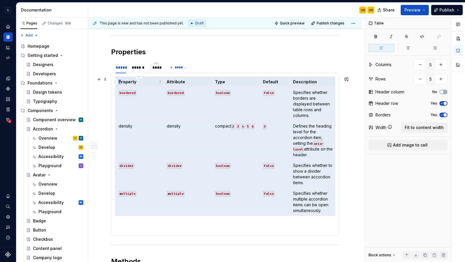
drag, startPoint x: 330, startPoint y: 211, endPoint x: 122, endPoint y: 83, distance: 244.1
click at [122, 83] on tbody "Property Attribute Type Default Description bordered bordered boolean false Spe…" at bounding box center [226, 146] width 223 height 139
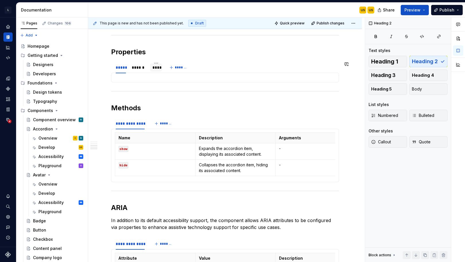
click at [131, 80] on div "Property Attribute Type Default Description label label string '' Specifies the…" at bounding box center [225, 78] width 228 height 10
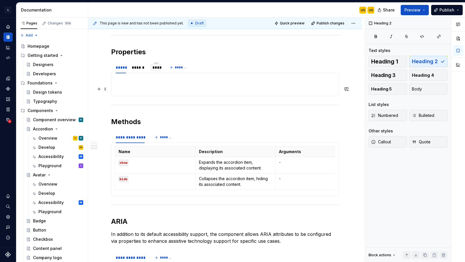
click at [133, 84] on section-item-column at bounding box center [225, 84] width 221 height 16
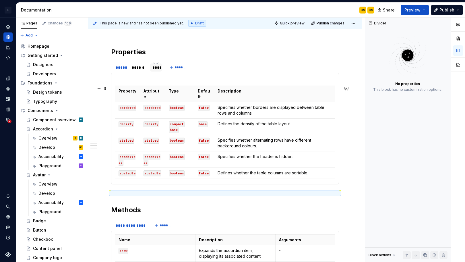
click at [133, 82] on section-item-column "Property Attribute Type Default Description bordered bordered boolean false Spe…" at bounding box center [225, 128] width 221 height 104
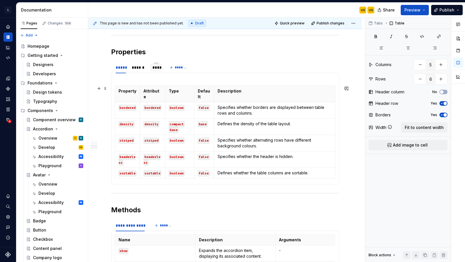
click at [130, 80] on section-item-column "Property Attribute Type Default Description bordered bordered boolean false Spe…" at bounding box center [225, 128] width 221 height 104
click at [142, 68] on div "******" at bounding box center [139, 68] width 15 height 6
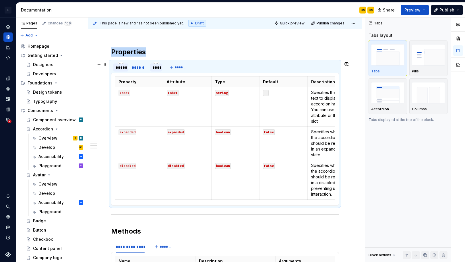
click at [120, 68] on div "*****" at bounding box center [121, 68] width 10 height 6
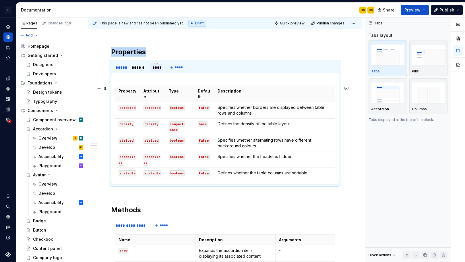
click at [129, 86] on html "L LSEG Workspace Design System US Design system data Documentation US US Share …" at bounding box center [232, 131] width 465 height 262
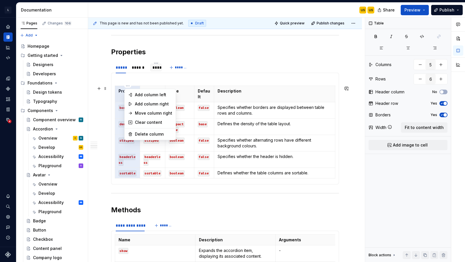
click at [142, 80] on html "L LSEG Workspace Design System US Design system data Documentation US US Share …" at bounding box center [232, 131] width 465 height 262
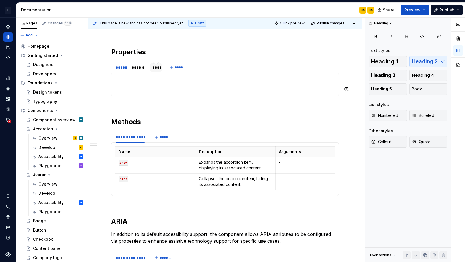
click at [134, 80] on section-item-column at bounding box center [225, 84] width 221 height 16
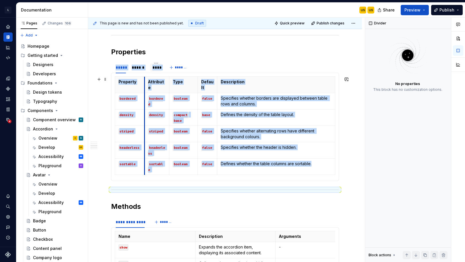
drag, startPoint x: 140, startPoint y: 82, endPoint x: 144, endPoint y: 82, distance: 4.0
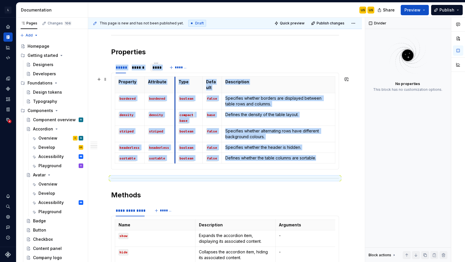
drag, startPoint x: 169, startPoint y: 86, endPoint x: 175, endPoint y: 86, distance: 5.5
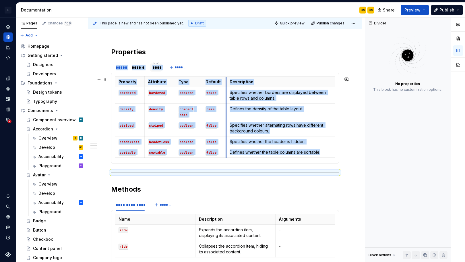
drag, startPoint x: 222, startPoint y: 85, endPoint x: 227, endPoint y: 84, distance: 5.6
click at [227, 84] on th "Description" at bounding box center [280, 82] width 109 height 11
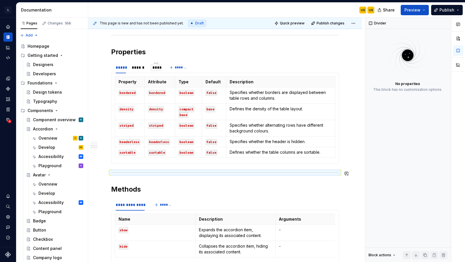
click at [210, 182] on div "**********" at bounding box center [225, 38] width 228 height 741
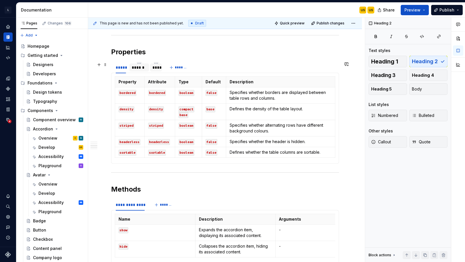
click at [137, 69] on div "******" at bounding box center [139, 68] width 15 height 6
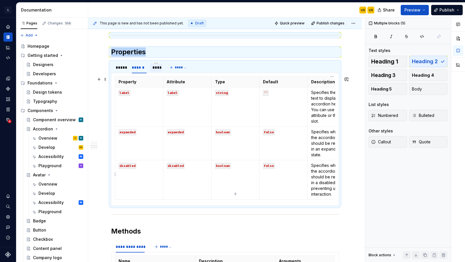
drag, startPoint x: 119, startPoint y: 79, endPoint x: 329, endPoint y: 172, distance: 229.2
click at [329, 172] on tbody "Property Attribute Type Default Description label label string '' Specifies the…" at bounding box center [235, 138] width 241 height 123
click at [260, 180] on td "false" at bounding box center [284, 179] width 48 height 39
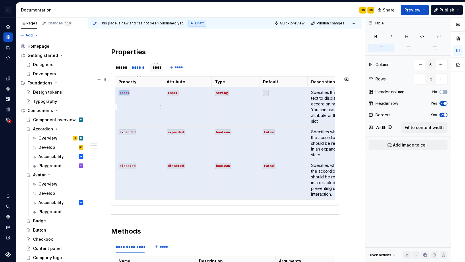
drag, startPoint x: 332, startPoint y: 188, endPoint x: 136, endPoint y: 101, distance: 214.5
click at [136, 101] on tbody "Property Attribute Type Default Description label label string '' Specifies the…" at bounding box center [235, 138] width 241 height 123
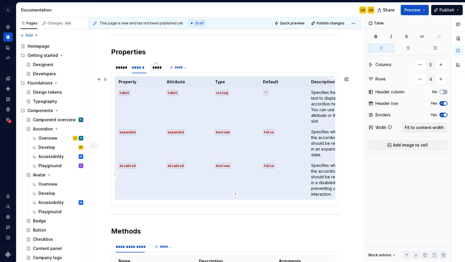
drag, startPoint x: 119, startPoint y: 81, endPoint x: 319, endPoint y: 170, distance: 219.8
click at [319, 170] on tbody "Property Attribute Type Default Description label label string '' Specifies the…" at bounding box center [235, 138] width 241 height 123
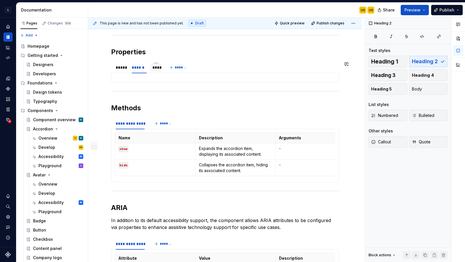
click at [138, 79] on div "Property Attribute Type Default Description bordered bordered boolean false Spe…" at bounding box center [225, 78] width 228 height 10
click at [140, 78] on div at bounding box center [225, 77] width 221 height 2
click at [150, 78] on div at bounding box center [225, 77] width 221 height 2
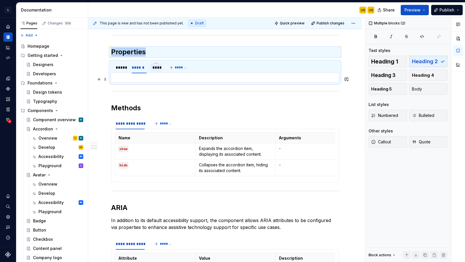
click at [150, 78] on div at bounding box center [225, 77] width 221 height 2
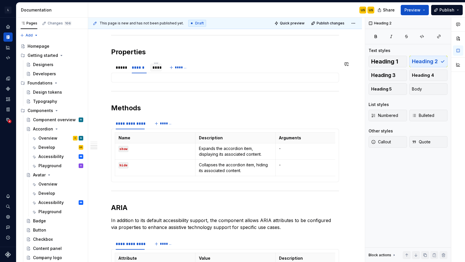
click at [151, 79] on div "Property Attribute Type Default Description bordered bordered boolean false Spe…" at bounding box center [225, 78] width 228 height 10
click at [150, 79] on div "Property Attribute Type Default Description bordered bordered boolean false Spe…" at bounding box center [225, 78] width 228 height 10
click at [122, 72] on div at bounding box center [120, 72] width 15 height 1
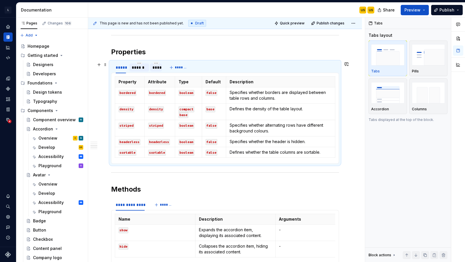
click at [141, 71] on div "******" at bounding box center [140, 67] width 20 height 8
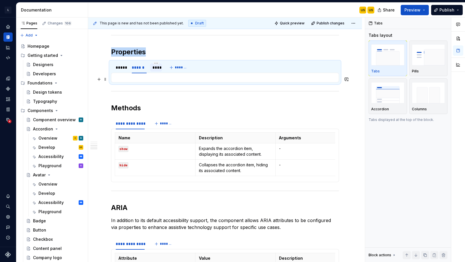
click at [130, 76] on div at bounding box center [225, 77] width 221 height 2
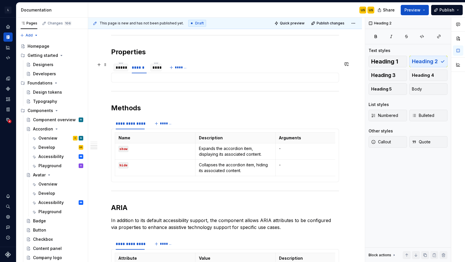
click at [126, 70] on div "*****" at bounding box center [121, 68] width 10 height 6
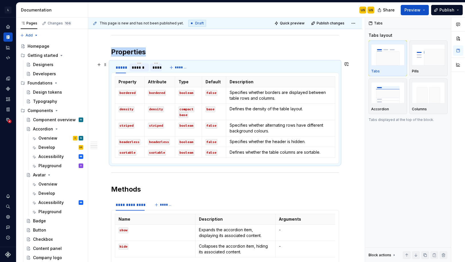
click at [138, 70] on div "******" at bounding box center [139, 68] width 15 height 6
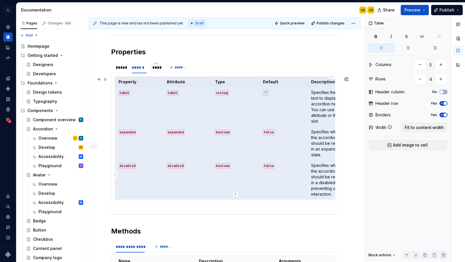
drag, startPoint x: 116, startPoint y: 77, endPoint x: 311, endPoint y: 164, distance: 214.1
click at [311, 164] on tbody "Property Attribute Type Default Description label label string '' Specifies the…" at bounding box center [235, 138] width 241 height 123
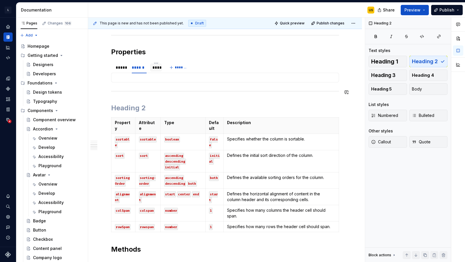
click at [166, 111] on h2 at bounding box center [225, 107] width 228 height 9
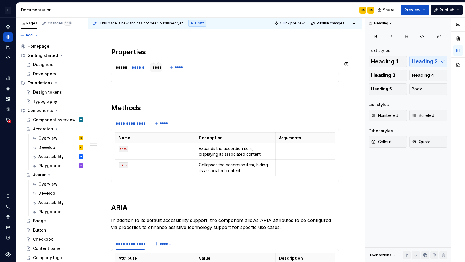
click at [161, 79] on div "Property Attribute Type Default Description bordered bordered boolean false Spe…" at bounding box center [225, 78] width 228 height 10
type textarea "*"
click at [161, 79] on div "Property Attribute Type Default Description bordered bordered boolean false Spe…" at bounding box center [225, 78] width 228 height 10
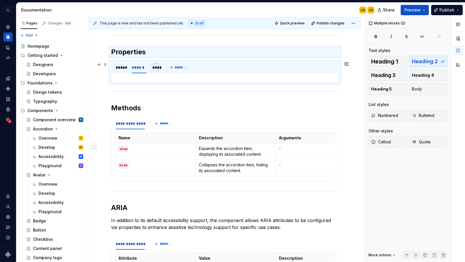
click at [146, 80] on div "Property Attribute Type Default Description bordered bordered boolean false Spe…" at bounding box center [225, 78] width 228 height 10
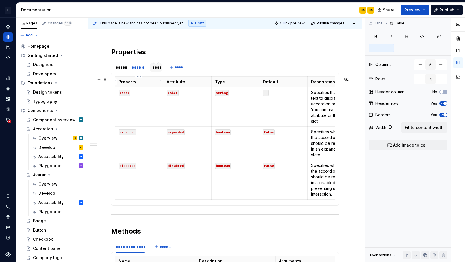
click at [138, 83] on p "Property" at bounding box center [139, 82] width 41 height 6
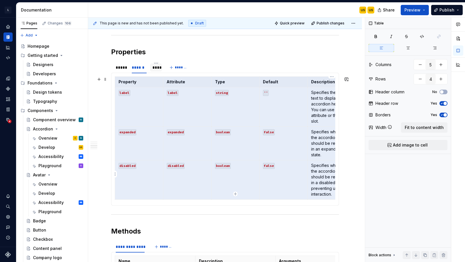
drag, startPoint x: 119, startPoint y: 83, endPoint x: 316, endPoint y: 169, distance: 215.1
click at [316, 169] on tbody "Property Attribute Type Default Description label label string '' Specifies the…" at bounding box center [235, 138] width 241 height 123
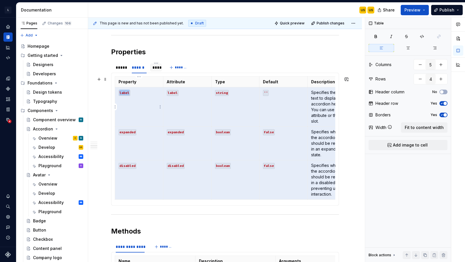
drag, startPoint x: 334, startPoint y: 187, endPoint x: 118, endPoint y: 107, distance: 229.9
click at [118, 107] on tbody "Property Attribute Type Default Description label label string '' Specifies the…" at bounding box center [235, 138] width 241 height 123
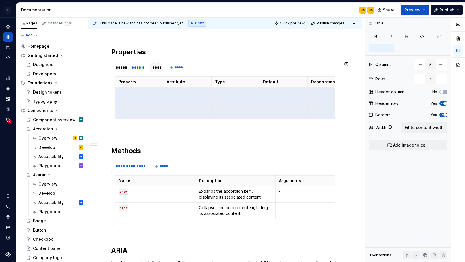
click at [147, 73] on div "***** ****** ****" at bounding box center [137, 69] width 53 height 14
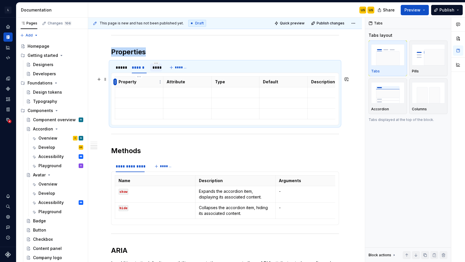
click at [115, 82] on html "L LSEG Workspace Design System US Design system data Documentation US US Share …" at bounding box center [232, 131] width 465 height 262
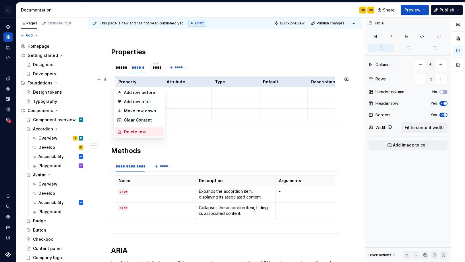
click at [135, 132] on div "Delete row" at bounding box center [142, 132] width 37 height 6
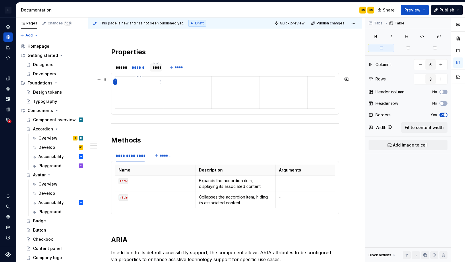
click at [116, 83] on html "L LSEG Workspace Design System US Design system data Documentation US US Share …" at bounding box center [232, 131] width 465 height 262
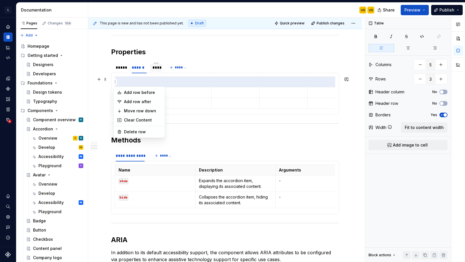
click at [138, 84] on html "L LSEG Workspace Design System US Design system data Documentation US US Share …" at bounding box center [232, 131] width 465 height 262
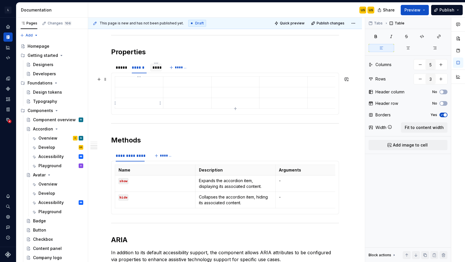
click at [131, 106] on td at bounding box center [139, 103] width 48 height 11
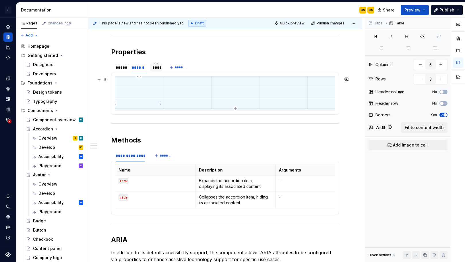
click at [132, 99] on td at bounding box center [139, 103] width 48 height 11
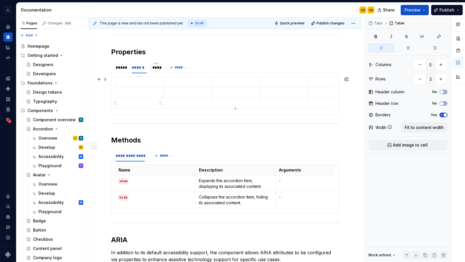
type input "4"
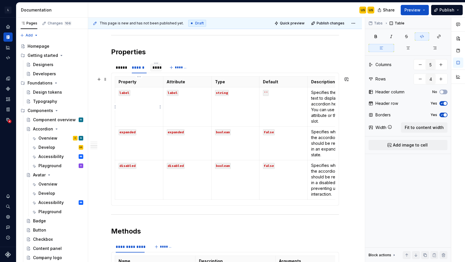
click at [147, 107] on td "label" at bounding box center [139, 106] width 48 height 39
click at [120, 70] on div "*****" at bounding box center [121, 68] width 10 height 6
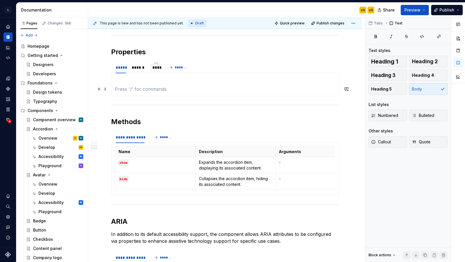
click at [138, 90] on p at bounding box center [225, 89] width 221 height 7
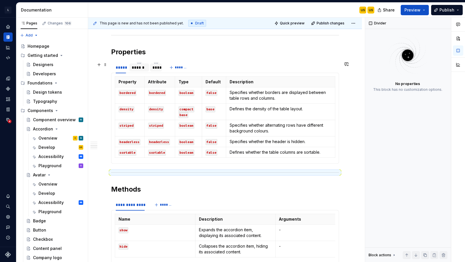
click at [139, 69] on div "******" at bounding box center [139, 68] width 15 height 6
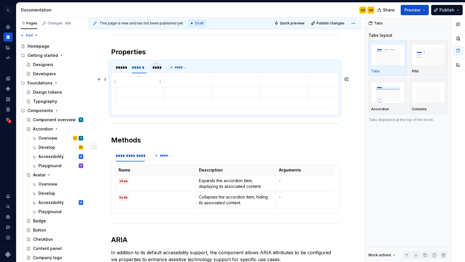
click at [128, 82] on p at bounding box center [139, 82] width 41 height 6
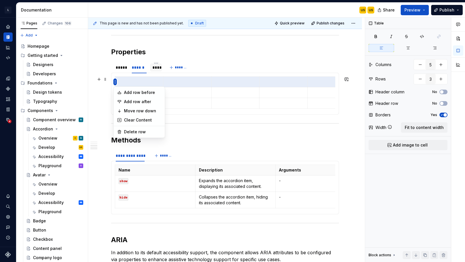
click at [115, 81] on html "L LSEG Workspace Design System US Design system data Documentation US US Share …" at bounding box center [232, 131] width 465 height 262
click at [131, 128] on div "Delete row" at bounding box center [139, 131] width 49 height 9
type input "2"
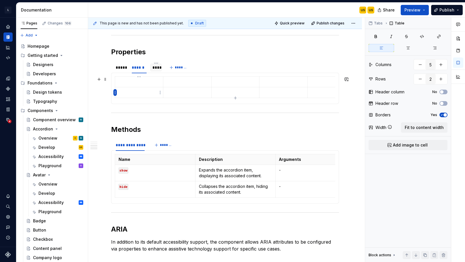
click at [115, 91] on html "L LSEG Workspace Design System US Design system data Documentation US US Share …" at bounding box center [232, 131] width 465 height 262
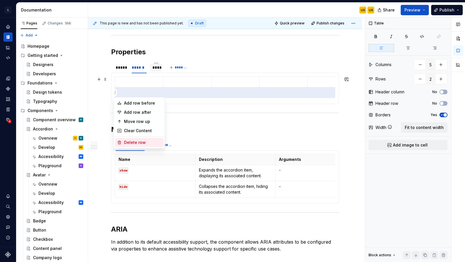
click at [131, 143] on div "Delete row" at bounding box center [142, 143] width 37 height 6
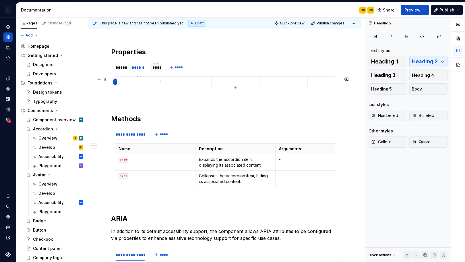
click at [115, 83] on html "L LSEG Workspace Design System US Design system data Documentation US US Share …" at bounding box center [232, 131] width 465 height 262
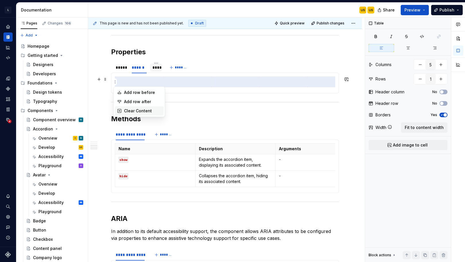
click at [142, 110] on div "Clear Content" at bounding box center [142, 111] width 37 height 6
click at [115, 82] on html "L LSEG Workspace Design System US Design system data Documentation US US Share …" at bounding box center [232, 131] width 465 height 262
click at [134, 111] on div "Clear Content" at bounding box center [142, 111] width 37 height 6
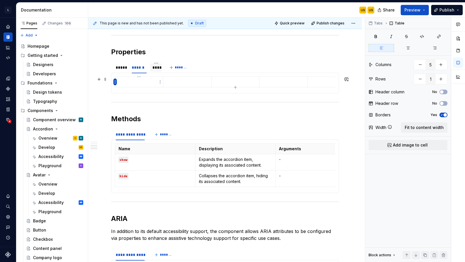
click at [115, 80] on html "L LSEG Workspace Design System US Design system data Documentation US US Share …" at bounding box center [232, 131] width 465 height 262
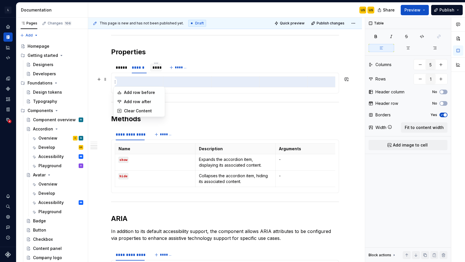
click at [128, 81] on html "L LSEG Workspace Design System US Design system data Documentation US US Share …" at bounding box center [232, 131] width 465 height 262
click at [115, 82] on html "L LSEG Workspace Design System US Design system data Documentation US US Share …" at bounding box center [232, 131] width 465 height 262
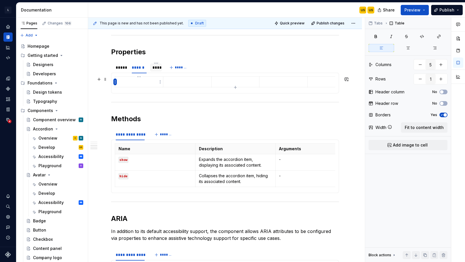
click at [116, 83] on html "L LSEG Workspace Design System US Design system data Documentation US US Share …" at bounding box center [232, 131] width 465 height 262
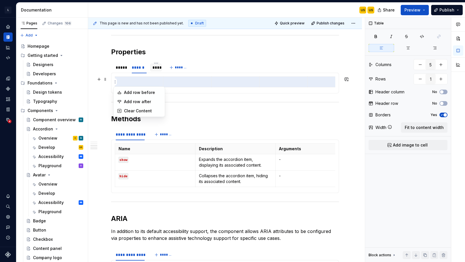
click at [116, 82] on html "L LSEG Workspace Design System US Design system data Documentation US US Share …" at bounding box center [232, 131] width 465 height 262
click at [114, 82] on html "L LSEG Workspace Design System US Design system data Documentation US US Share …" at bounding box center [232, 131] width 465 height 262
click at [140, 81] on html "L LSEG Workspace Design System US Design system data Documentation US US Share …" at bounding box center [232, 131] width 465 height 262
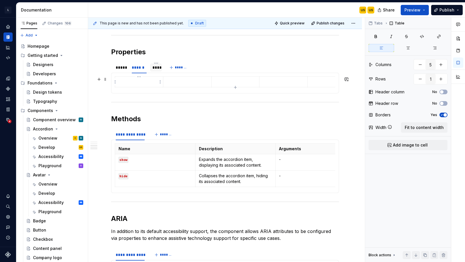
click at [155, 83] on p at bounding box center [139, 82] width 41 height 6
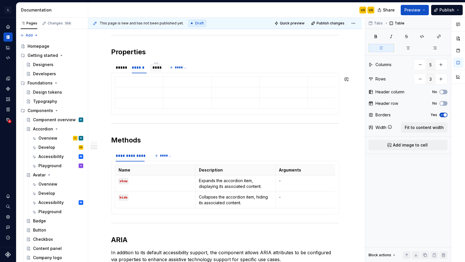
type input "4"
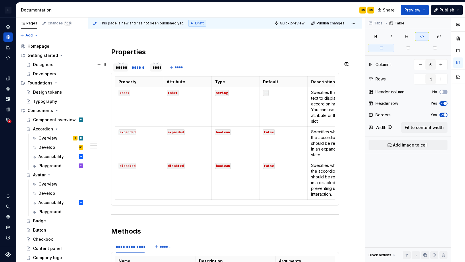
click at [124, 66] on div "*****" at bounding box center [121, 68] width 10 height 6
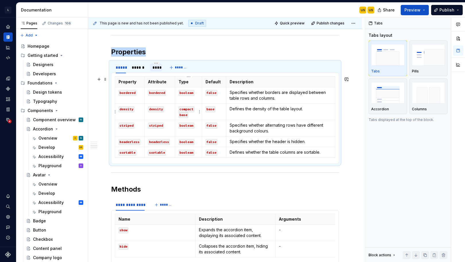
click at [196, 114] on p "compact base" at bounding box center [189, 111] width 20 height 11
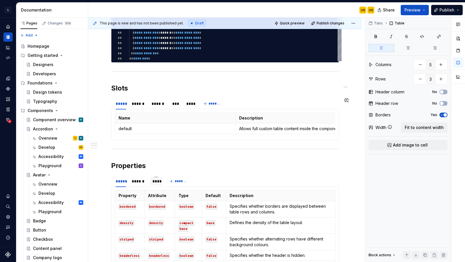
type input "4"
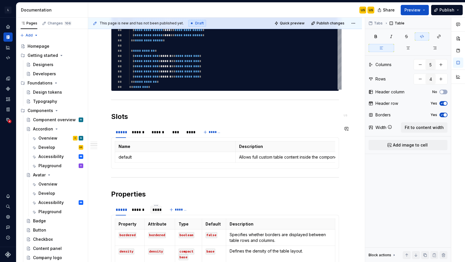
scroll to position [369, 0]
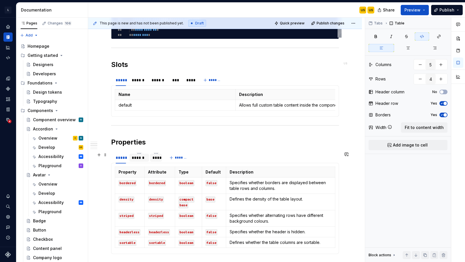
click at [143, 159] on div "******" at bounding box center [139, 158] width 15 height 6
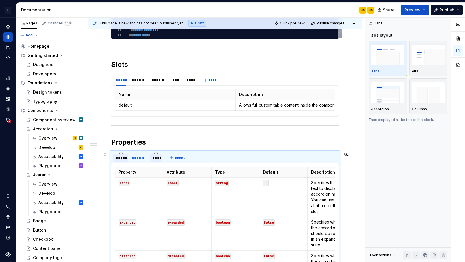
click at [124, 159] on div "*****" at bounding box center [121, 158] width 10 height 6
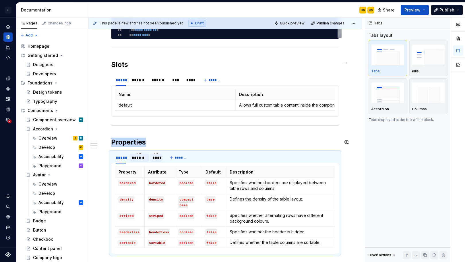
click at [136, 159] on div "******" at bounding box center [139, 158] width 15 height 6
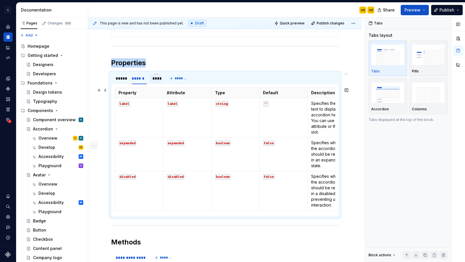
scroll to position [451, 0]
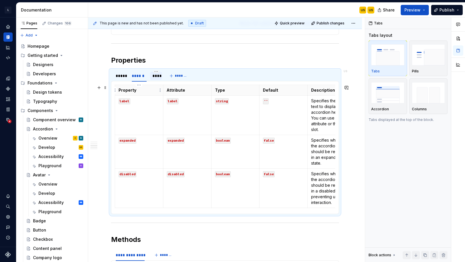
click at [115, 86] on th "Property" at bounding box center [139, 90] width 48 height 11
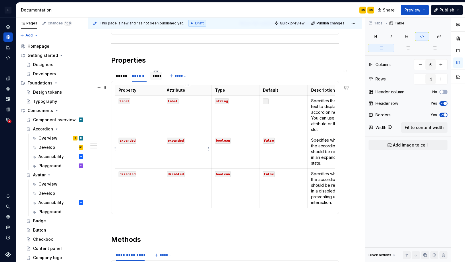
drag, startPoint x: 115, startPoint y: 84, endPoint x: 198, endPoint y: 152, distance: 107.1
click at [198, 152] on div "Property Attribute Type Default Description bordered bordered boolean false Spe…" at bounding box center [225, 147] width 228 height 133
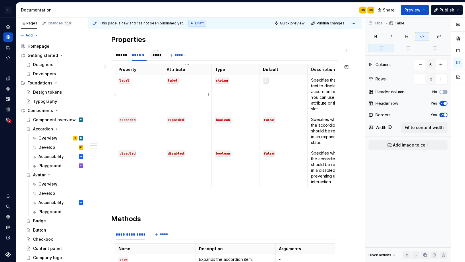
drag, startPoint x: 324, startPoint y: 185, endPoint x: 147, endPoint y: 75, distance: 208.6
click at [147, 75] on div "Property Attribute Type Default Description bordered bordered boolean false Spe…" at bounding box center [225, 126] width 228 height 133
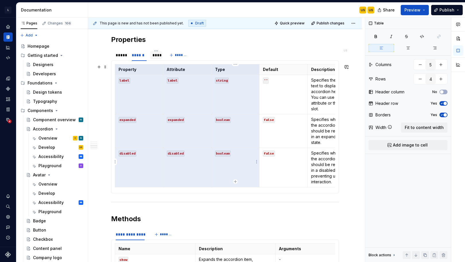
scroll to position [0, 18]
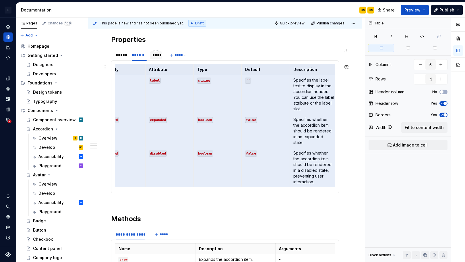
drag, startPoint x: 119, startPoint y: 68, endPoint x: 356, endPoint y: 179, distance: 261.7
click at [356, 179] on div "**********" at bounding box center [225, 83] width 274 height 882
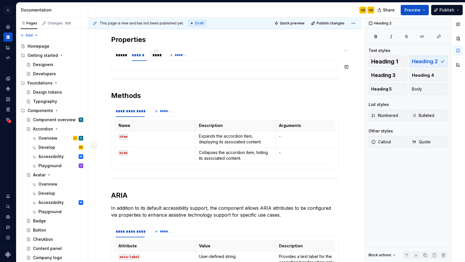
scroll to position [0, 0]
click at [157, 66] on div at bounding box center [225, 65] width 221 height 2
click at [101, 66] on div "**********" at bounding box center [225, 21] width 274 height 759
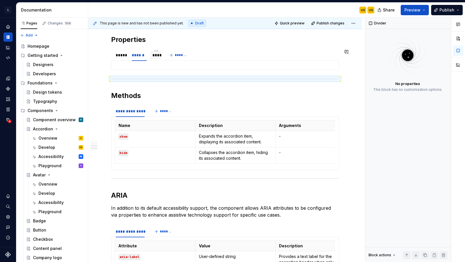
click at [98, 66] on div "**********" at bounding box center [225, 21] width 274 height 759
click at [126, 68] on div "Property Attribute Type Default Description bordered bordered boolean false Spe…" at bounding box center [225, 65] width 228 height 10
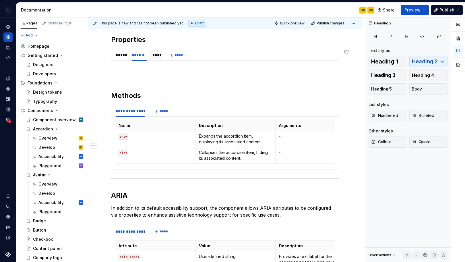
click at [100, 67] on div "**********" at bounding box center [225, 21] width 274 height 759
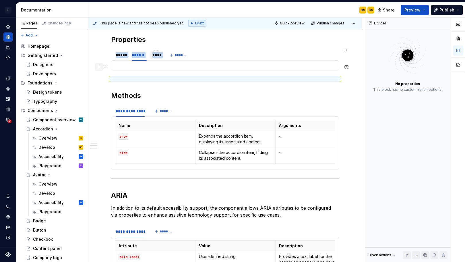
click at [95, 64] on button "button" at bounding box center [99, 67] width 8 height 8
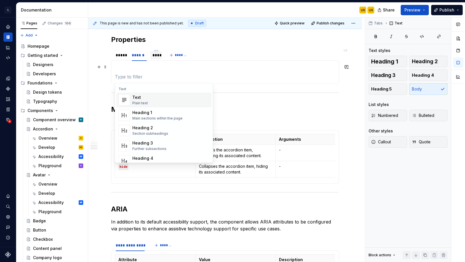
click at [143, 102] on div "Plain text" at bounding box center [140, 103] width 16 height 5
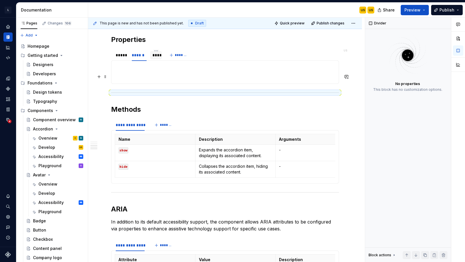
click at [124, 70] on section-item-column at bounding box center [225, 72] width 221 height 16
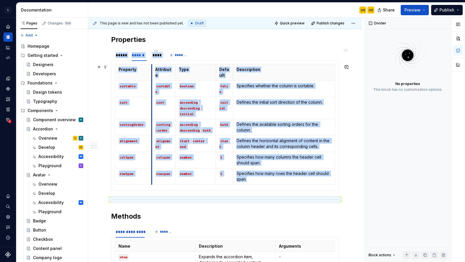
drag, startPoint x: 139, startPoint y: 71, endPoint x: 151, endPoint y: 72, distance: 12.7
click at [152, 72] on th "Attribute" at bounding box center [164, 72] width 24 height 16
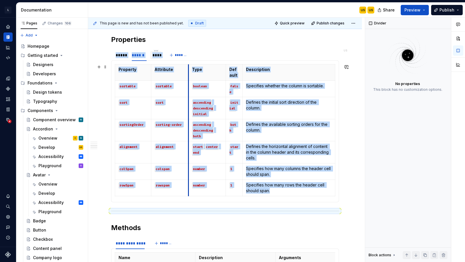
drag, startPoint x: 175, startPoint y: 76, endPoint x: 188, endPoint y: 75, distance: 13.8
click at [189, 75] on th "Type" at bounding box center [207, 72] width 37 height 16
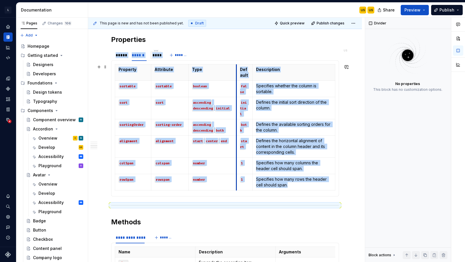
drag, startPoint x: 226, startPoint y: 74, endPoint x: 236, endPoint y: 74, distance: 10.3
click at [237, 74] on th "Default" at bounding box center [245, 72] width 16 height 16
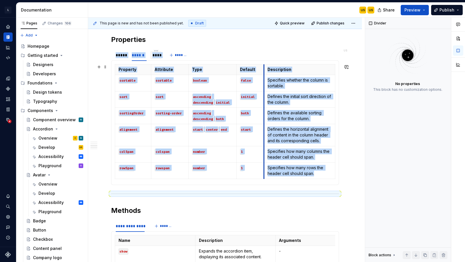
drag, startPoint x: 253, startPoint y: 73, endPoint x: 265, endPoint y: 72, distance: 11.5
click at [265, 73] on th "Description" at bounding box center [299, 69] width 71 height 11
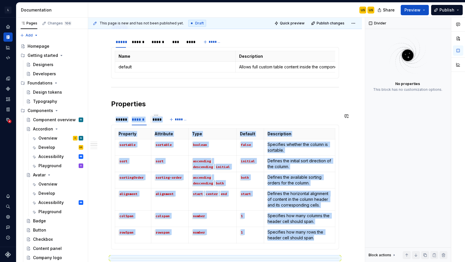
scroll to position [395, 0]
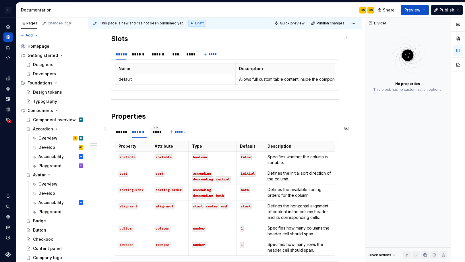
click at [158, 131] on div "****" at bounding box center [156, 132] width 7 height 6
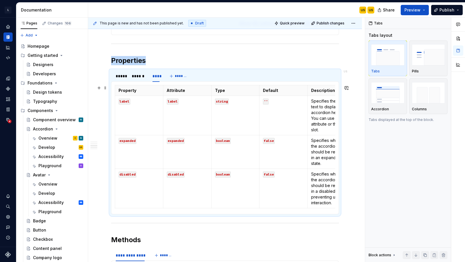
scroll to position [451, 0]
click at [146, 200] on td "disabled" at bounding box center [139, 188] width 48 height 39
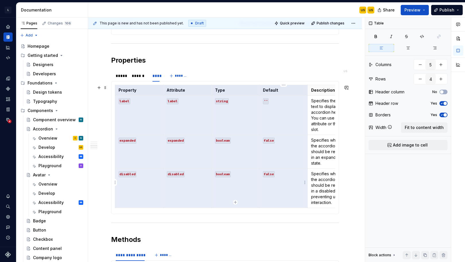
scroll to position [0, 18]
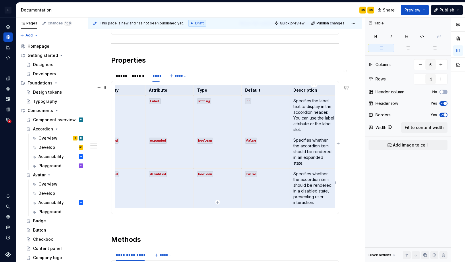
drag, startPoint x: 119, startPoint y: 90, endPoint x: 335, endPoint y: 178, distance: 233.3
click at [335, 178] on tbody "Property Attribute Type Default Description label label string '' Specifies the…" at bounding box center [217, 146] width 241 height 123
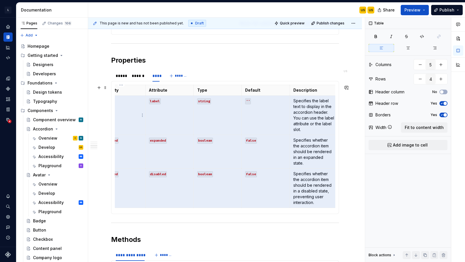
scroll to position [0, 0]
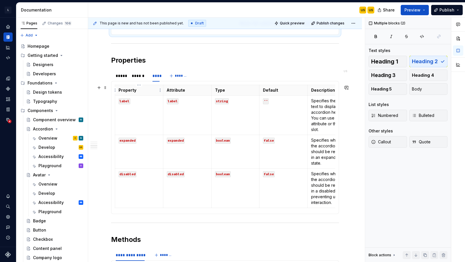
drag, startPoint x: 331, startPoint y: 198, endPoint x: 122, endPoint y: 93, distance: 233.8
click at [120, 92] on tbody "Property Attribute Type Default Description label label string '' Specifies the…" at bounding box center [235, 146] width 241 height 123
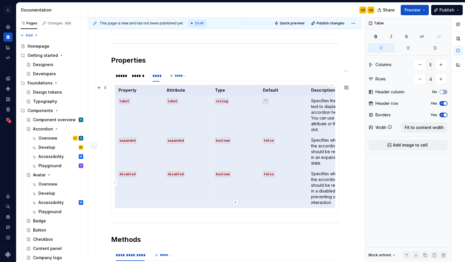
drag, startPoint x: 119, startPoint y: 89, endPoint x: 311, endPoint y: 179, distance: 212.1
click at [311, 179] on tbody "Property Attribute Type Default Description label label string '' Specifies the…" at bounding box center [235, 146] width 241 height 123
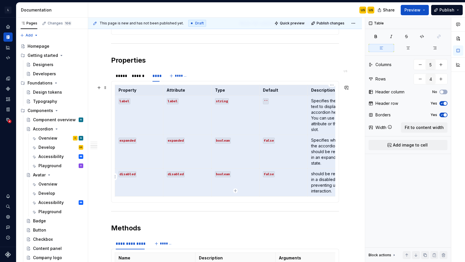
drag, startPoint x: 118, startPoint y: 90, endPoint x: 317, endPoint y: 168, distance: 213.9
click at [317, 168] on tbody "Property Attribute Type Default Description label label string '' Specifies the…" at bounding box center [235, 140] width 241 height 111
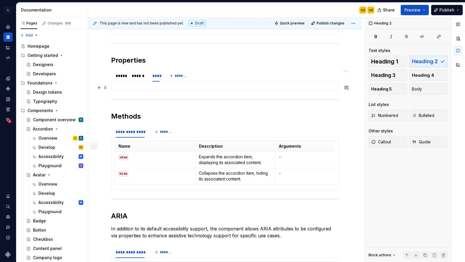
click at [153, 86] on div at bounding box center [225, 86] width 221 height 2
click at [100, 88] on div "**********" at bounding box center [225, 41] width 274 height 759
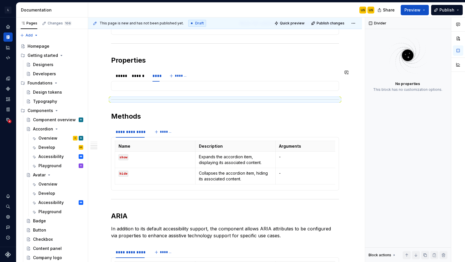
click at [120, 85] on div at bounding box center [225, 86] width 221 height 2
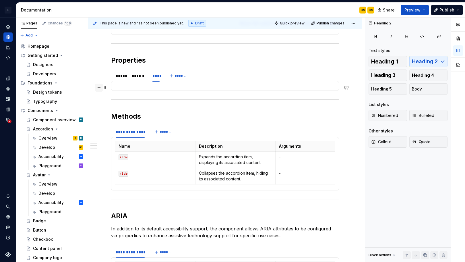
click at [100, 86] on button "button" at bounding box center [99, 88] width 8 height 8
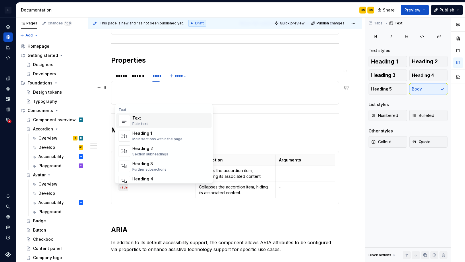
click at [139, 122] on div "Plain text" at bounding box center [140, 124] width 16 height 5
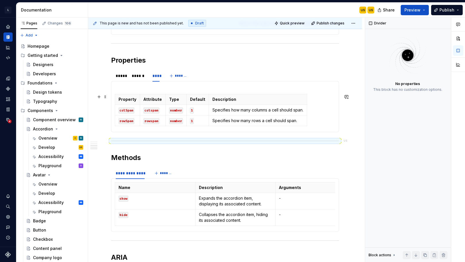
click at [115, 92] on section-item-column "Property Attribute Type Default Description colSpan colspan number 1 Specifies …" at bounding box center [225, 107] width 221 height 44
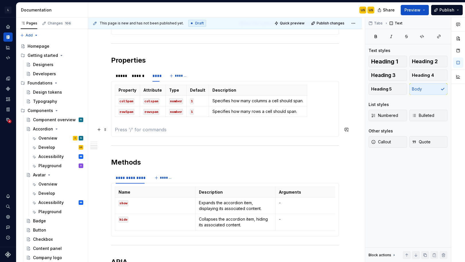
type textarea "*"
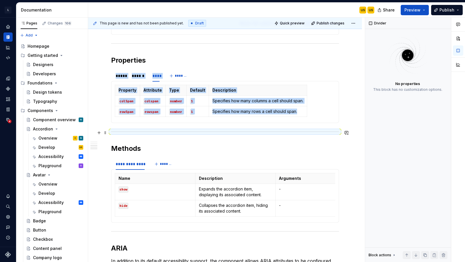
click at [178, 133] on div at bounding box center [225, 132] width 228 height 4
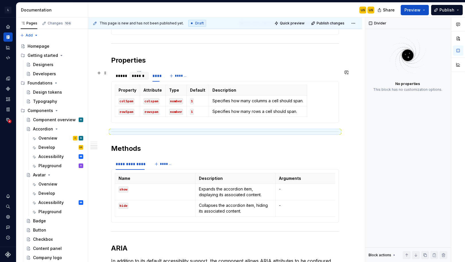
click at [140, 77] on div "******" at bounding box center [139, 76] width 15 height 6
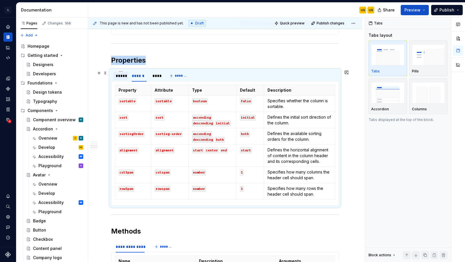
click at [120, 77] on div "*****" at bounding box center [121, 76] width 10 height 6
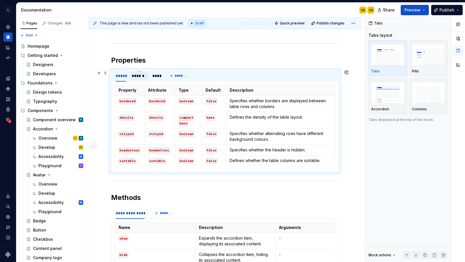
click at [142, 78] on div "******" at bounding box center [139, 76] width 15 height 6
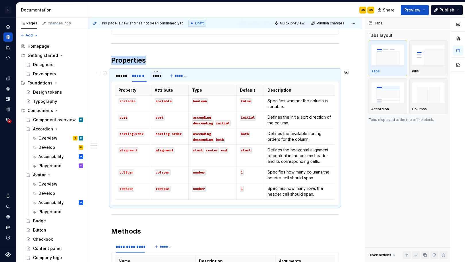
click at [151, 78] on div "****" at bounding box center [156, 76] width 12 height 8
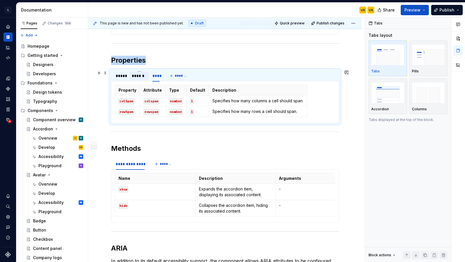
click at [138, 78] on div "******" at bounding box center [139, 76] width 15 height 6
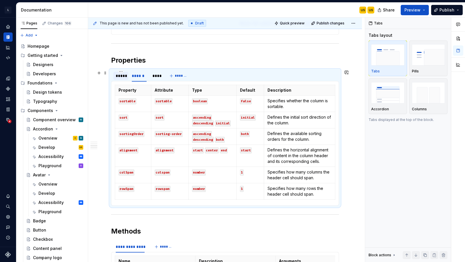
click at [121, 76] on div "*****" at bounding box center [121, 76] width 10 height 6
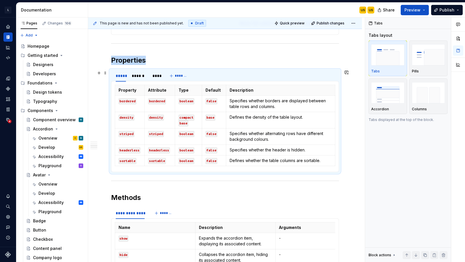
click at [129, 76] on div "***** ****** ****" at bounding box center [137, 77] width 53 height 14
click at [135, 76] on div "******" at bounding box center [139, 76] width 15 height 6
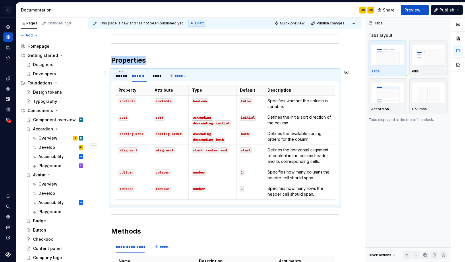
click at [124, 75] on div "*****" at bounding box center [121, 76] width 10 height 6
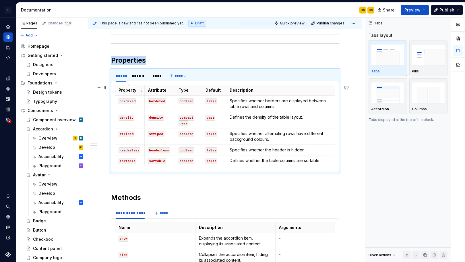
click at [142, 90] on html "L LSEG Workspace Design System US Design system data Documentation US US Share …" at bounding box center [232, 131] width 465 height 262
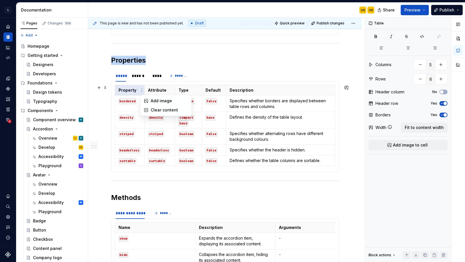
click at [101, 73] on html "L LSEG Workspace Design System US Design system data Documentation US US Share …" at bounding box center [232, 131] width 465 height 262
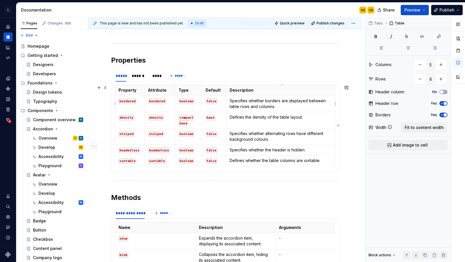
click at [277, 107] on p "Specifies whether borders are displayed between table rows and columns." at bounding box center [281, 103] width 102 height 11
click at [273, 91] on p "Description" at bounding box center [281, 90] width 102 height 6
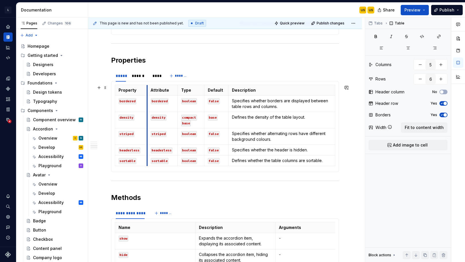
click at [148, 88] on th "Attribute" at bounding box center [162, 90] width 30 height 11
click at [142, 80] on div "******" at bounding box center [140, 76] width 20 height 8
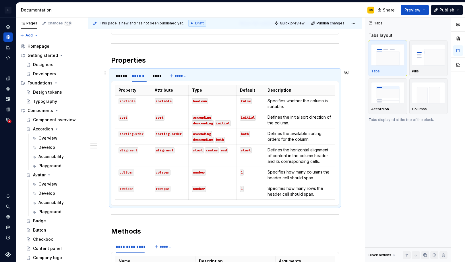
click at [112, 80] on div "***** ****** ****" at bounding box center [137, 77] width 53 height 14
click at [122, 76] on div "*****" at bounding box center [121, 76] width 10 height 6
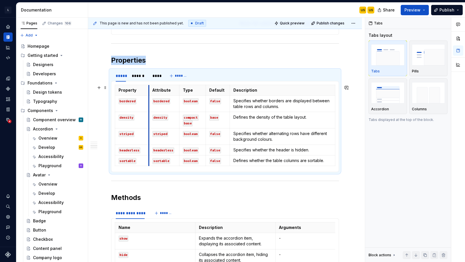
click at [150, 88] on th "Attribute" at bounding box center [164, 90] width 30 height 11
click at [143, 80] on div "******" at bounding box center [140, 76] width 20 height 8
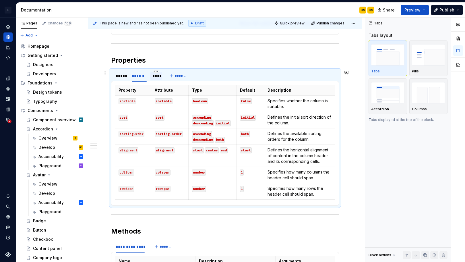
click at [160, 78] on div "****" at bounding box center [156, 76] width 12 height 8
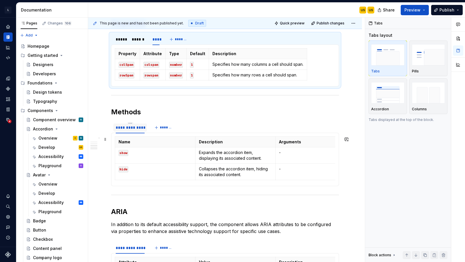
scroll to position [489, 0]
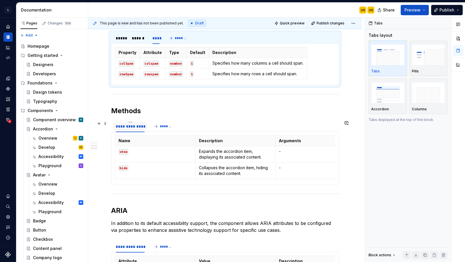
click at [137, 128] on div "**********" at bounding box center [130, 127] width 29 height 6
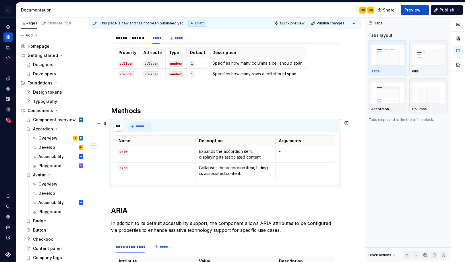
type input "*"
click at [216, 194] on div at bounding box center [225, 194] width 228 height 4
drag, startPoint x: 328, startPoint y: 176, endPoint x: 205, endPoint y: 140, distance: 128.4
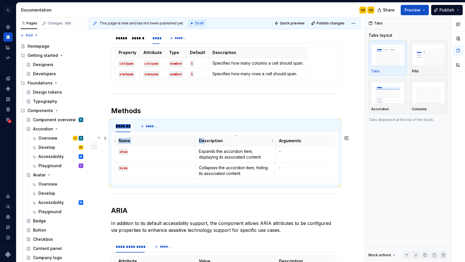
click at [205, 140] on tbody "Name Description Arguments show Expands the accordion item, displaying its asso…" at bounding box center [235, 157] width 241 height 43
click at [128, 128] on input "********" at bounding box center [123, 126] width 20 height 10
click at [130, 130] on input "********" at bounding box center [123, 126] width 20 height 10
click at [134, 150] on p "show" at bounding box center [155, 152] width 73 height 6
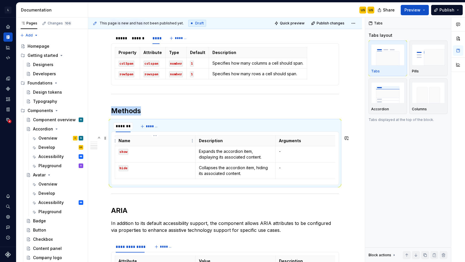
click at [144, 140] on p "Name" at bounding box center [155, 141] width 73 height 6
click at [106, 125] on span at bounding box center [105, 124] width 5 height 8
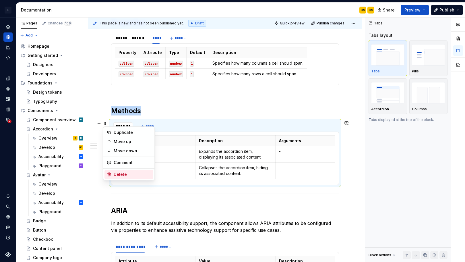
click at [128, 173] on div "Delete" at bounding box center [132, 174] width 37 height 6
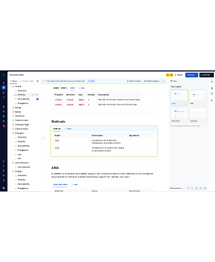
scroll to position [150, 0]
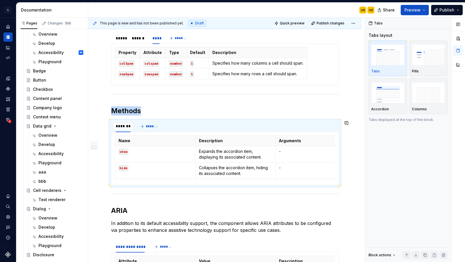
click at [140, 134] on div "Name Description Arguments show Expands the accordion item, displaying its asso…" at bounding box center [225, 158] width 228 height 53
click at [132, 128] on input "********" at bounding box center [123, 126] width 20 height 10
type input "***"
click at [138, 134] on div "Name Description Arguments show Expands the accordion item, displaying its asso…" at bounding box center [225, 158] width 228 height 53
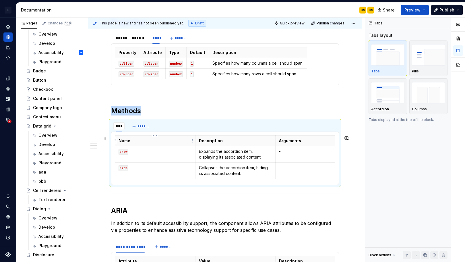
click at [140, 150] on p "show" at bounding box center [155, 152] width 73 height 6
click at [174, 120] on section "*** *** ******* Name Description Arguments show Expands the accordion item, dis…" at bounding box center [225, 152] width 228 height 65
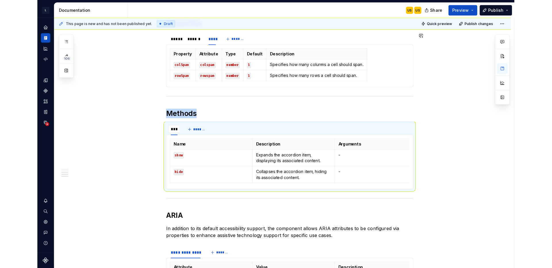
scroll to position [0, 0]
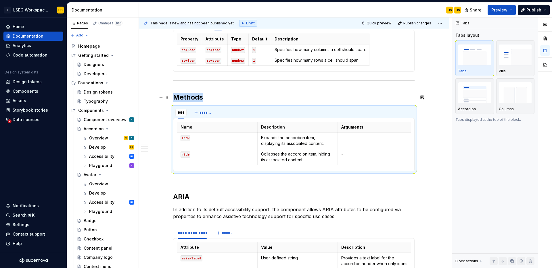
type textarea "*"
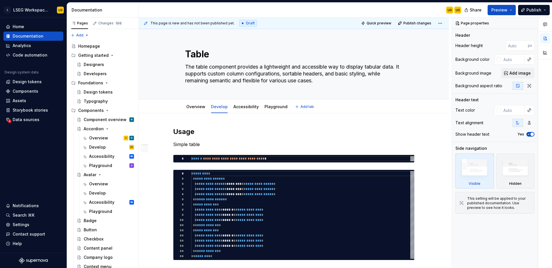
type textarea "*"
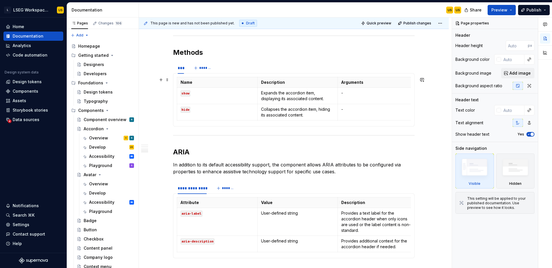
scroll to position [597, 0]
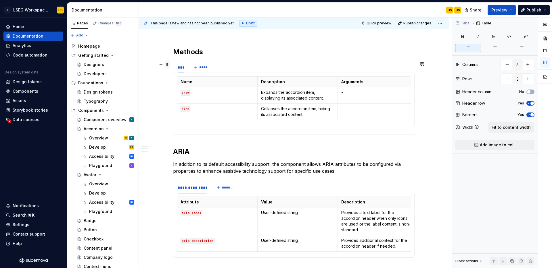
click at [169, 66] on span at bounding box center [167, 65] width 5 height 8
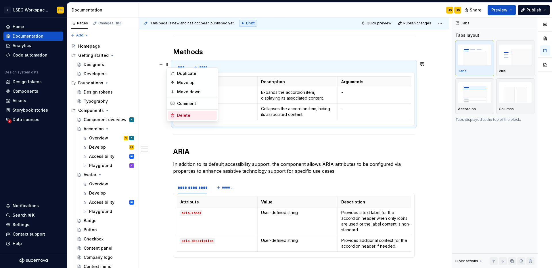
click at [184, 114] on div "Delete" at bounding box center [195, 116] width 37 height 6
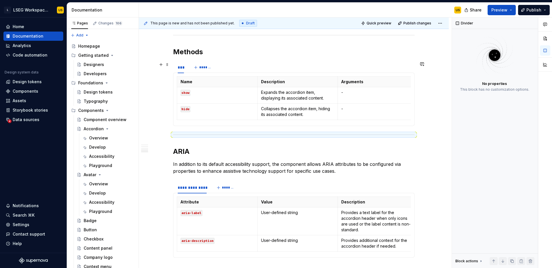
click at [298, 63] on div "*** *******" at bounding box center [293, 67] width 241 height 11
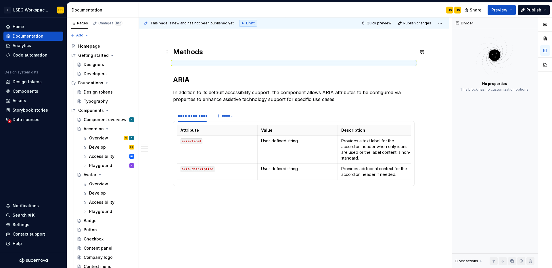
click at [240, 56] on h2 "Methods" at bounding box center [293, 51] width 241 height 9
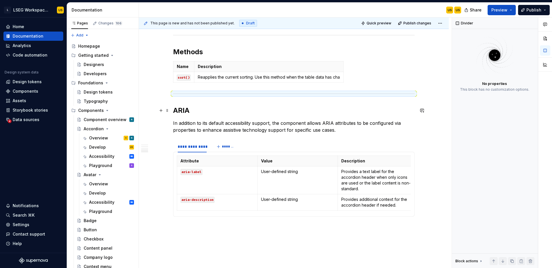
click at [208, 107] on h2 "ARIA" at bounding box center [293, 110] width 241 height 9
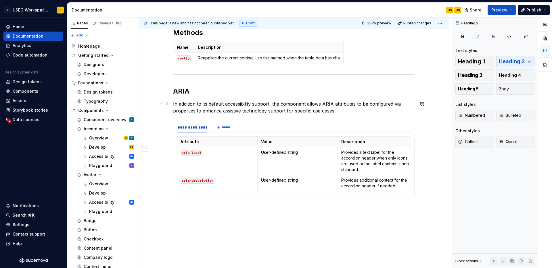
scroll to position [618, 0]
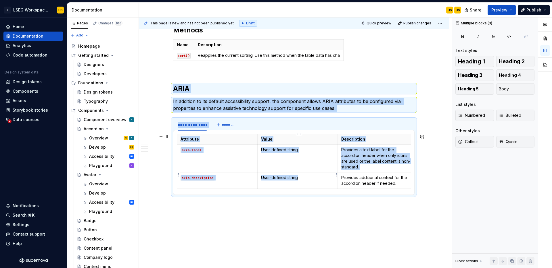
drag, startPoint x: 177, startPoint y: 90, endPoint x: 326, endPoint y: 171, distance: 170.2
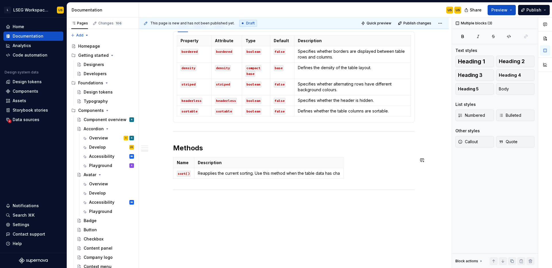
scroll to position [511, 0]
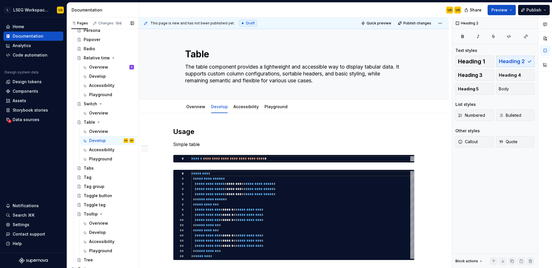
scroll to position [576, 0]
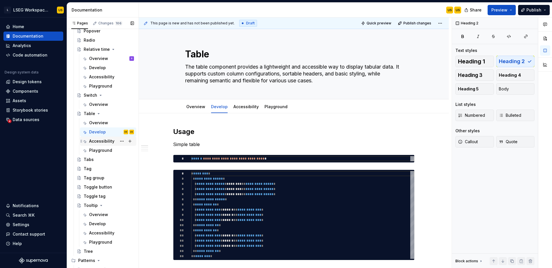
click at [99, 143] on div "Accessibility" at bounding box center [101, 141] width 25 height 6
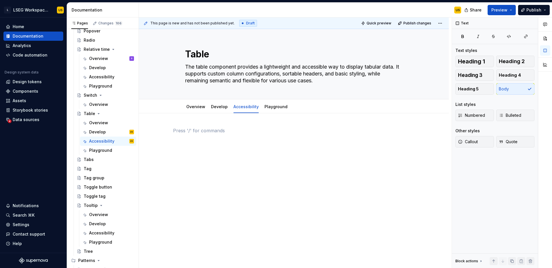
drag, startPoint x: 174, startPoint y: 131, endPoint x: 348, endPoint y: 161, distance: 176.4
click at [270, 105] on link "Playground" at bounding box center [275, 106] width 23 height 5
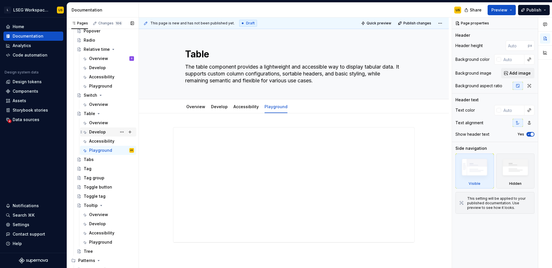
click at [108, 131] on div "Develop US" at bounding box center [111, 132] width 45 height 8
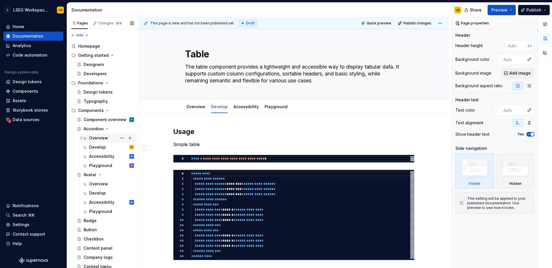
click at [96, 140] on div "Overview" at bounding box center [98, 138] width 19 height 6
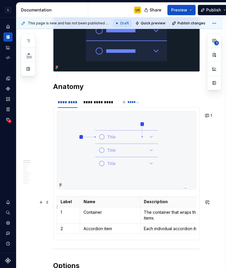
scroll to position [250, 0]
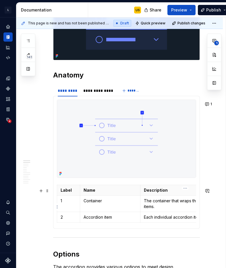
type textarea "*"
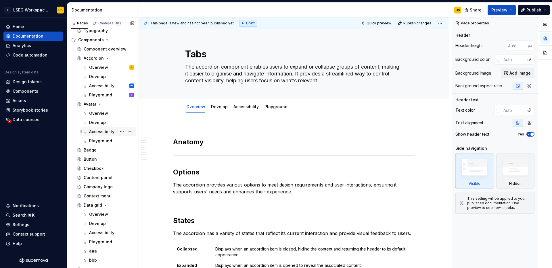
scroll to position [82, 0]
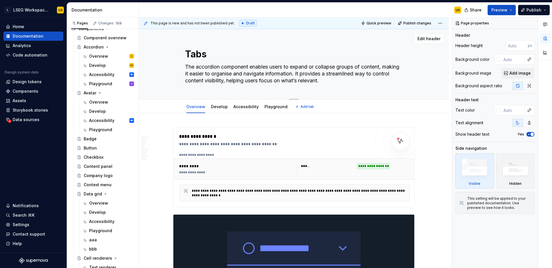
drag, startPoint x: 351, startPoint y: 81, endPoint x: 347, endPoint y: 80, distance: 4.0
click at [347, 80] on textarea "The accordion component enables users to expand or collapse groups of content, …" at bounding box center [292, 73] width 217 height 23
paste textarea "tabs component enables users to switch between different content sections withi…"
type textarea "*"
type textarea "The tabs component enables users to switch between different content sections w…"
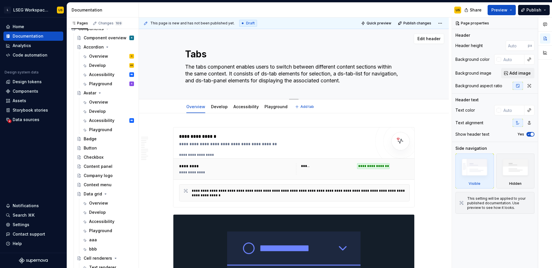
type textarea "*"
type textarea "The tabs component enables users to switch between different content sections w…"
click at [285, 88] on div "Tabs The tabs component enables users to switch between different content secti…" at bounding box center [293, 64] width 217 height 70
click at [276, 76] on textarea "The tabs component enables users to switch between different content sections w…" at bounding box center [292, 73] width 217 height 23
click at [295, 61] on div "Tabs The tabs component enables users to switch between different content secti…" at bounding box center [293, 64] width 217 height 70
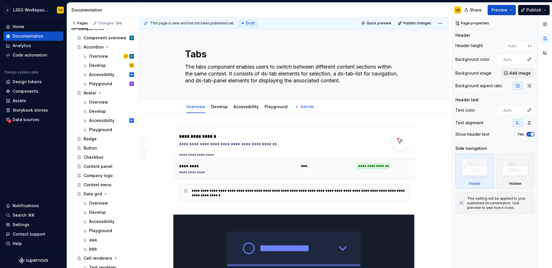
type textarea "*"
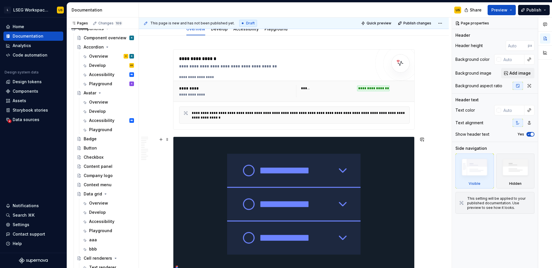
scroll to position [79, 0]
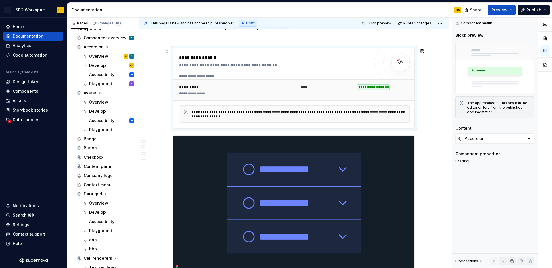
click at [195, 88] on div "*********" at bounding box center [235, 87] width 113 height 6
click at [198, 87] on div "*********" at bounding box center [235, 87] width 113 height 6
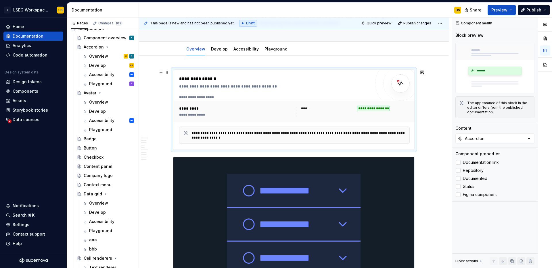
click at [236, 84] on div "**********" at bounding box center [274, 87] width 191 height 6
click at [168, 75] on span at bounding box center [167, 72] width 5 height 8
click at [237, 98] on div "**********" at bounding box center [294, 97] width 230 height 5
click at [223, 120] on div "**********" at bounding box center [294, 111] width 242 height 21
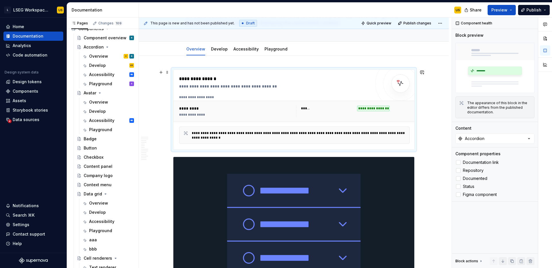
click at [223, 120] on div "**********" at bounding box center [294, 111] width 242 height 21
click at [200, 107] on div "*********" at bounding box center [235, 109] width 113 height 6
click at [167, 75] on span at bounding box center [167, 72] width 5 height 8
click at [167, 75] on div "Duplicate Move up Move down Comment Delete" at bounding box center [192, 102] width 52 height 54
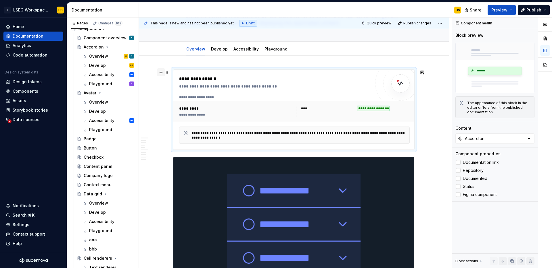
click at [159, 72] on button "button" at bounding box center [161, 72] width 8 height 8
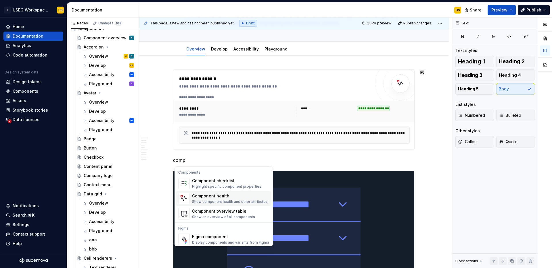
click at [209, 201] on div "Show component health and other attributes" at bounding box center [230, 202] width 76 height 5
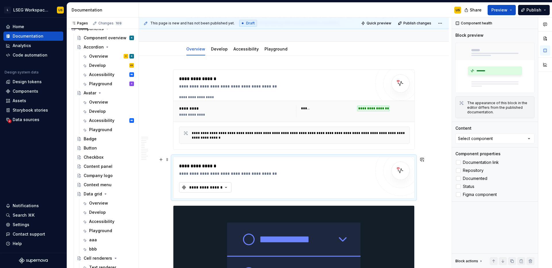
click at [231, 188] on button "**********" at bounding box center [205, 187] width 52 height 10
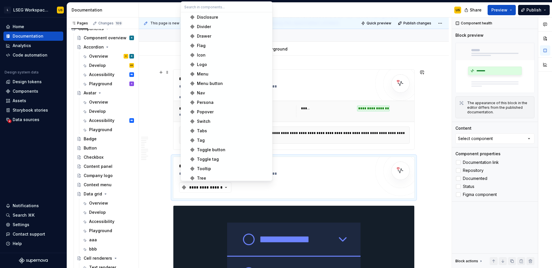
scroll to position [99, 0]
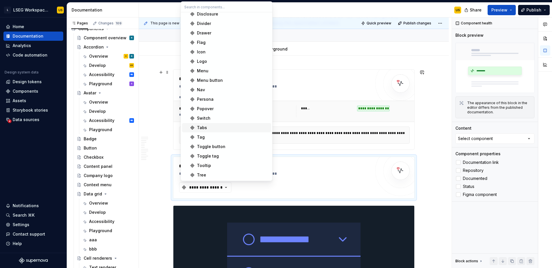
click at [216, 126] on div "Tabs" at bounding box center [233, 128] width 72 height 6
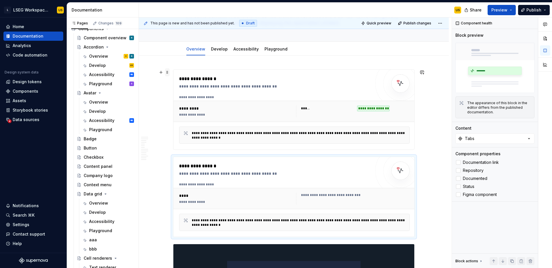
click at [167, 73] on span at bounding box center [167, 72] width 5 height 8
click at [183, 124] on div "Delete" at bounding box center [195, 123] width 37 height 6
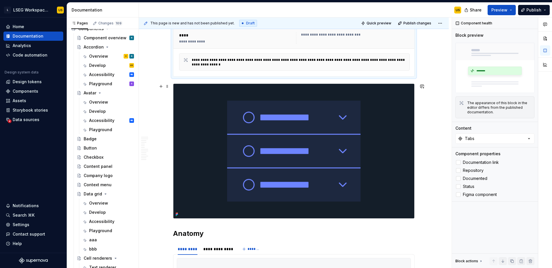
scroll to position [133, 0]
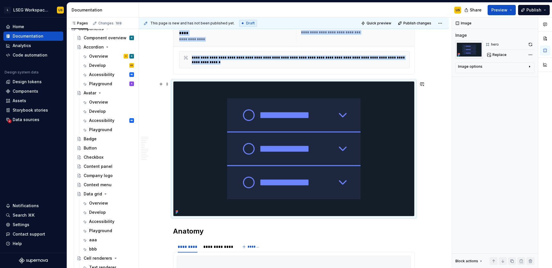
click at [286, 170] on img at bounding box center [293, 149] width 241 height 135
click at [296, 151] on img at bounding box center [293, 149] width 241 height 135
click at [167, 84] on span at bounding box center [167, 84] width 5 height 8
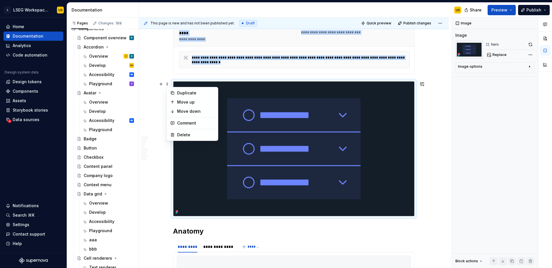
click at [272, 124] on img at bounding box center [293, 149] width 241 height 135
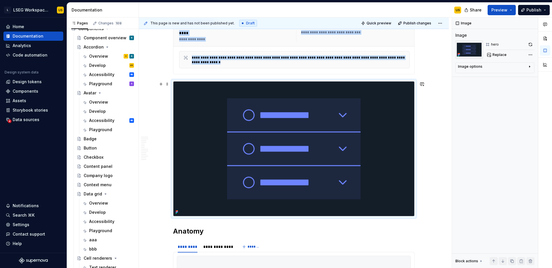
click at [265, 140] on img at bounding box center [293, 149] width 241 height 135
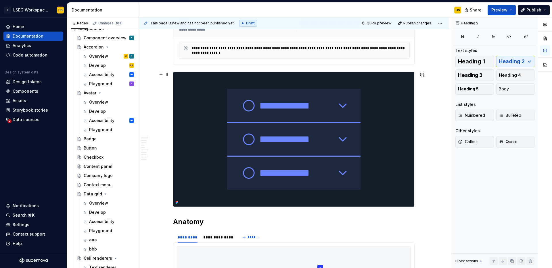
scroll to position [145, 0]
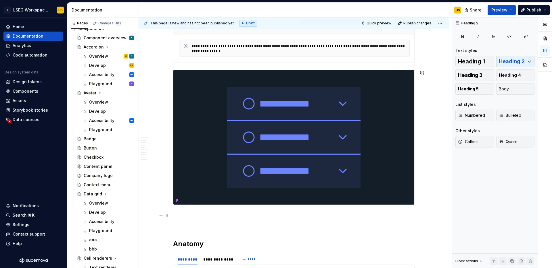
click at [197, 213] on p at bounding box center [293, 215] width 241 height 7
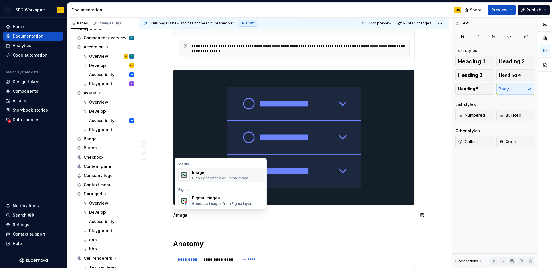
click at [193, 176] on div "Display an image or Figma image" at bounding box center [220, 178] width 56 height 5
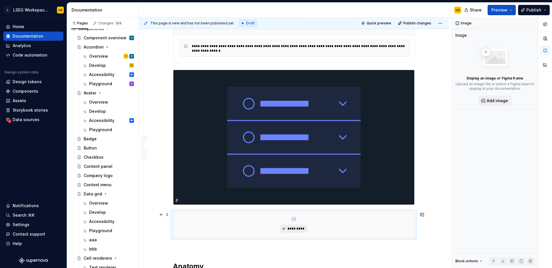
click at [294, 225] on button "*********" at bounding box center [293, 229] width 27 height 8
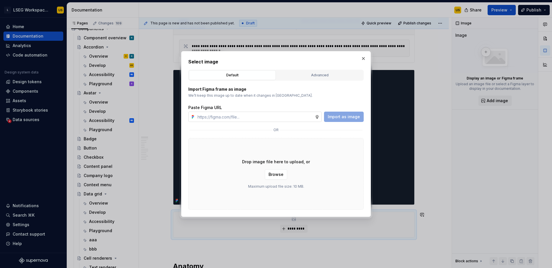
click at [298, 117] on input "text" at bounding box center [255, 117] width 120 height 10
click at [293, 100] on div "Import Figma frame as image We’ll keep this image up to date when it changes in…" at bounding box center [275, 104] width 175 height 36
click at [311, 75] on div "Advanced" at bounding box center [319, 75] width 83 height 6
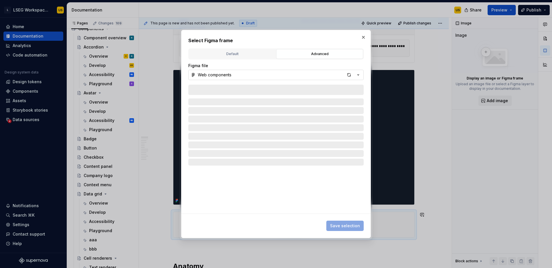
click at [265, 75] on button "Web components" at bounding box center [275, 75] width 175 height 10
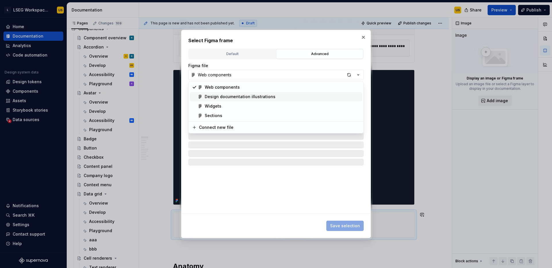
click at [260, 97] on div "Design documentation illustrations" at bounding box center [240, 97] width 71 height 6
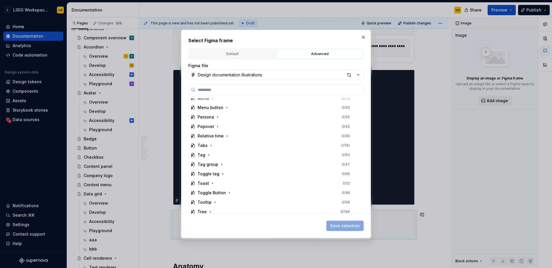
scroll to position [329, 0]
click at [211, 144] on icon "button" at bounding box center [211, 143] width 1 height 1
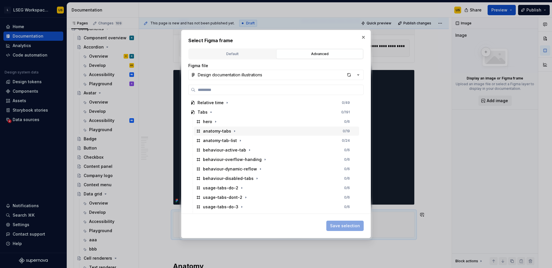
scroll to position [361, 0]
click at [214, 122] on icon "button" at bounding box center [215, 121] width 5 height 5
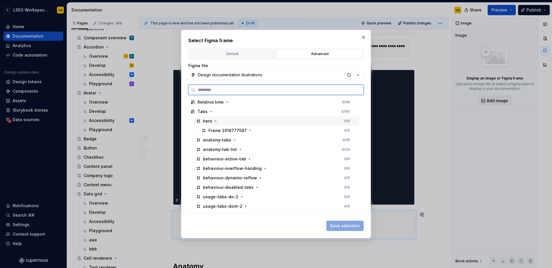
click at [214, 130] on div "Frame 2018777597" at bounding box center [227, 131] width 38 height 6
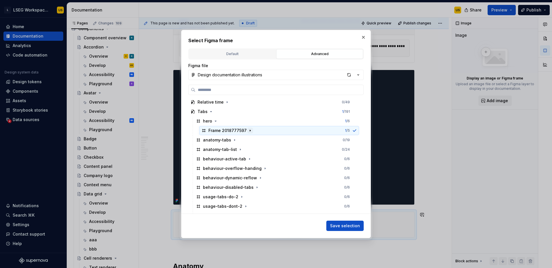
click at [249, 132] on icon "button" at bounding box center [250, 130] width 5 height 5
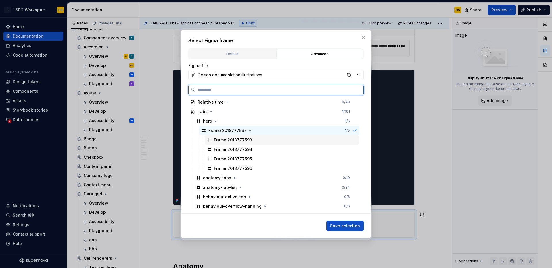
click at [236, 141] on div "Frame 2018777593" at bounding box center [233, 140] width 38 height 6
click at [238, 147] on div "Frame 2018777594" at bounding box center [233, 150] width 38 height 6
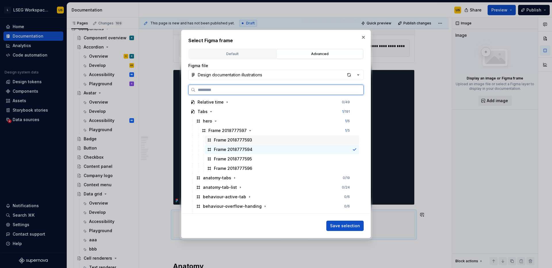
click at [240, 140] on div "Frame 2018777593" at bounding box center [233, 140] width 38 height 6
click at [245, 149] on div "Frame 2018777594" at bounding box center [233, 150] width 38 height 6
click at [243, 141] on div "Frame 2018777593" at bounding box center [233, 140] width 38 height 6
click at [230, 132] on div "Frame 2018777597" at bounding box center [227, 131] width 38 height 6
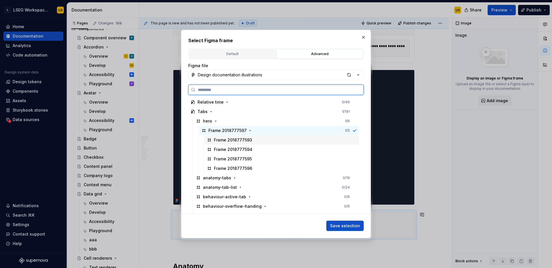
click at [236, 139] on div "Frame 2018777593" at bounding box center [233, 140] width 38 height 6
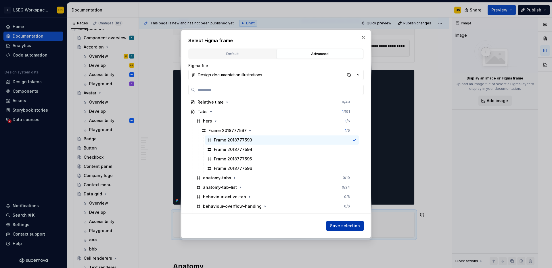
click at [344, 226] on span "Save selection" at bounding box center [345, 226] width 30 height 6
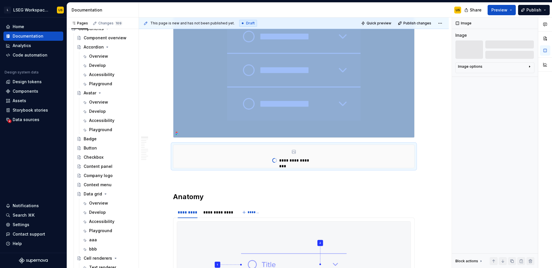
scroll to position [197, 0]
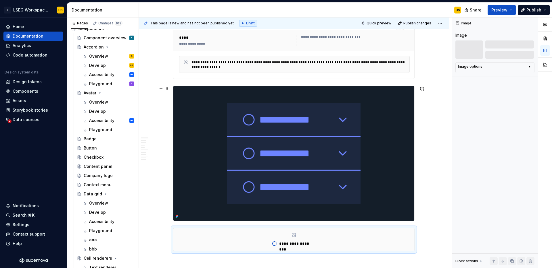
scroll to position [126, 0]
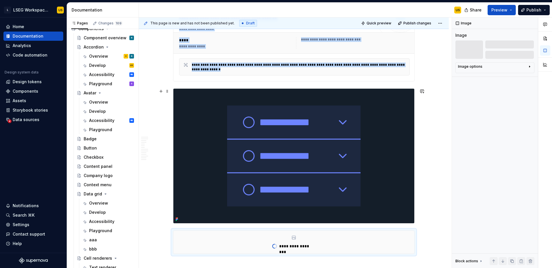
click at [218, 125] on img at bounding box center [293, 156] width 241 height 135
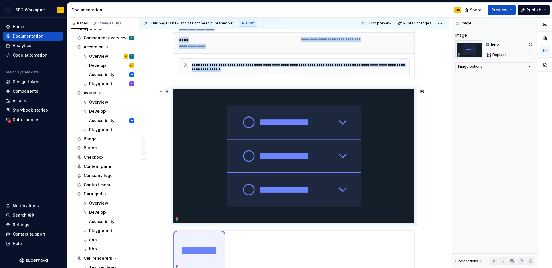
click at [168, 92] on span at bounding box center [167, 91] width 5 height 8
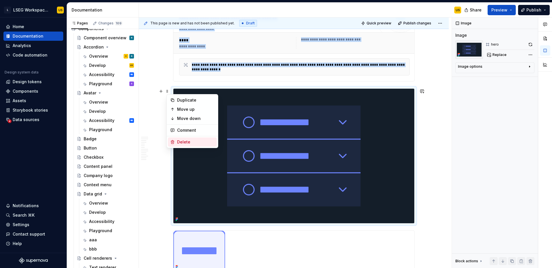
click at [186, 142] on div "Delete" at bounding box center [195, 142] width 37 height 6
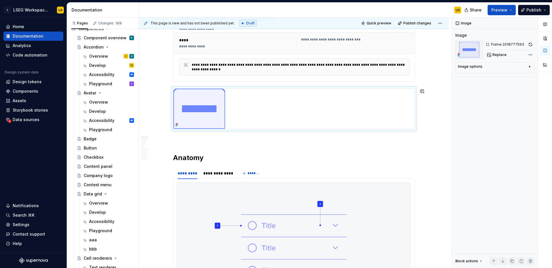
click at [267, 138] on p at bounding box center [293, 139] width 241 height 7
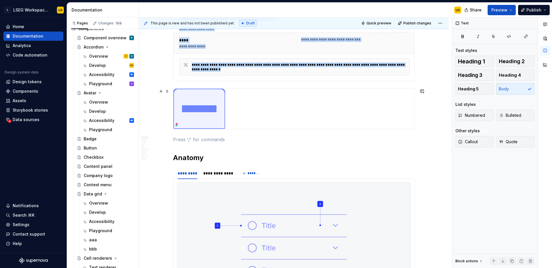
click at [221, 116] on img at bounding box center [199, 109] width 52 height 40
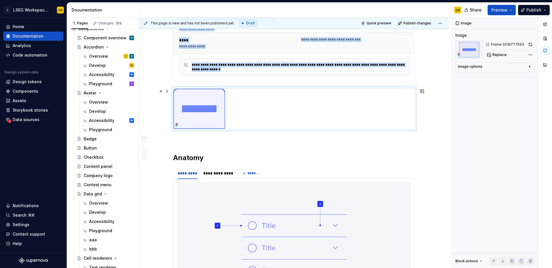
click at [215, 116] on img at bounding box center [199, 109] width 52 height 40
click at [218, 118] on img at bounding box center [199, 109] width 52 height 40
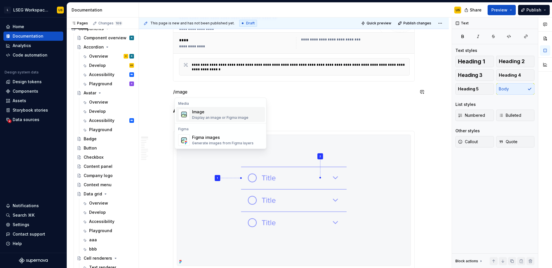
click at [205, 119] on div "Display an image or Figma image" at bounding box center [220, 117] width 56 height 5
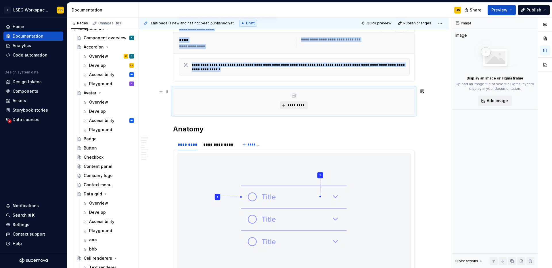
click at [285, 106] on button "*********" at bounding box center [293, 105] width 27 height 8
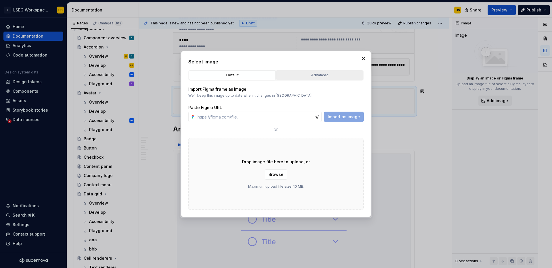
click at [312, 76] on div "Advanced" at bounding box center [319, 75] width 83 height 6
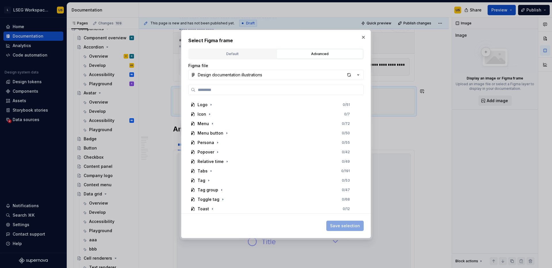
scroll to position [314, 0]
click at [211, 158] on icon "button" at bounding box center [211, 158] width 5 height 5
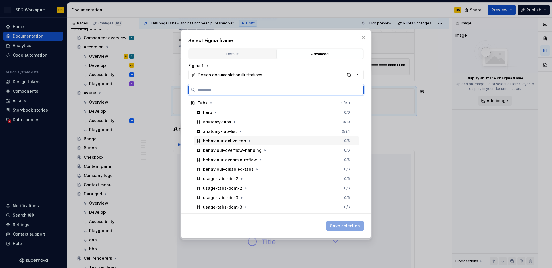
scroll to position [359, 0]
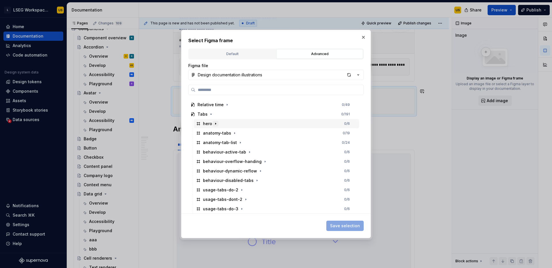
click at [215, 123] on icon "button" at bounding box center [215, 124] width 5 height 5
click at [248, 132] on icon "button" at bounding box center [250, 133] width 5 height 5
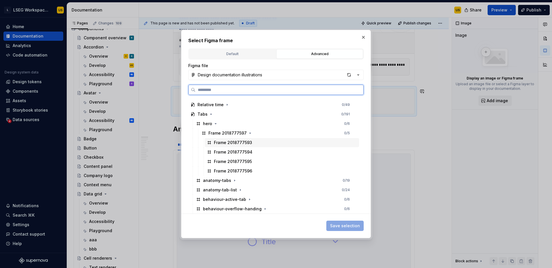
click at [211, 146] on div "Frame 2018777593" at bounding box center [282, 142] width 154 height 9
click at [221, 151] on div "Frame 2018777594" at bounding box center [233, 152] width 38 height 6
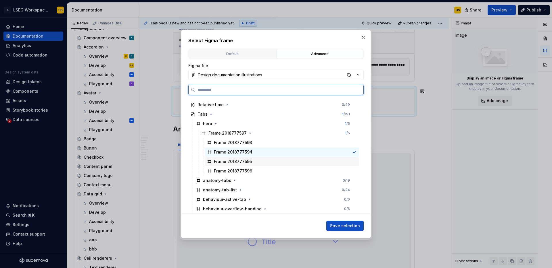
click at [226, 158] on div "Frame 2018777595" at bounding box center [282, 161] width 154 height 9
click at [233, 166] on div "Frame 2018777595" at bounding box center [282, 161] width 154 height 9
click at [234, 172] on div "Frame 2018777596" at bounding box center [233, 171] width 38 height 6
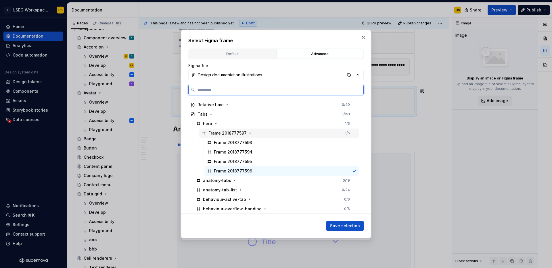
click at [233, 137] on div "Frame 2018777597 1 / 5" at bounding box center [279, 133] width 160 height 9
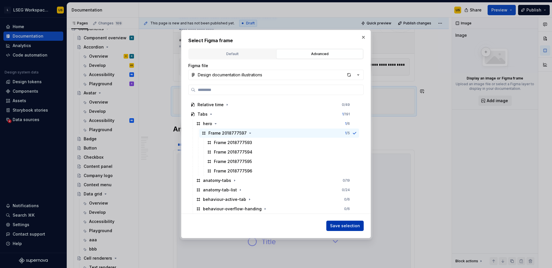
click at [354, 229] on button "Save selection" at bounding box center [344, 226] width 37 height 10
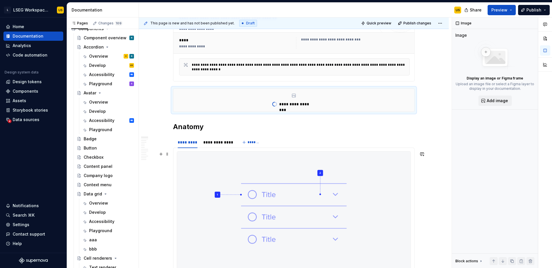
type textarea "*"
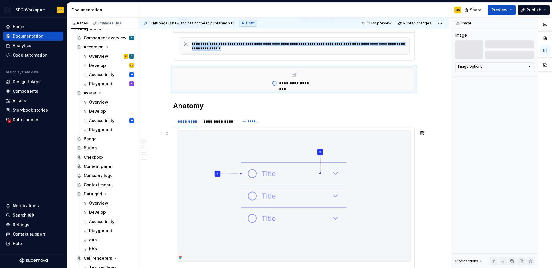
scroll to position [161, 0]
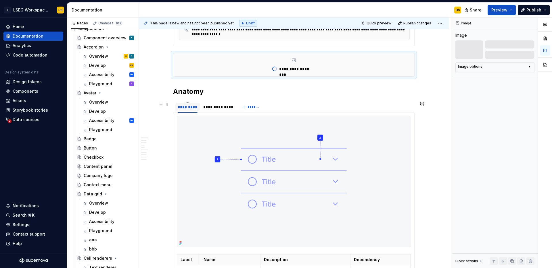
click at [193, 108] on div "*********" at bounding box center [188, 107] width 20 height 6
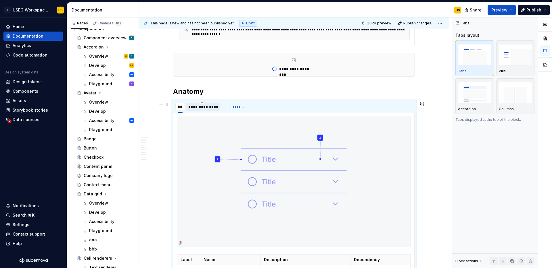
type input "****"
click at [217, 105] on div "**********" at bounding box center [207, 107] width 29 height 6
click at [183, 110] on div "****" at bounding box center [182, 107] width 9 height 6
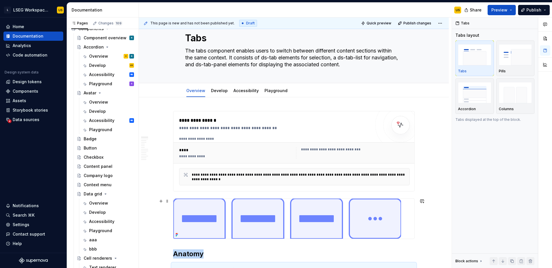
scroll to position [7, 0]
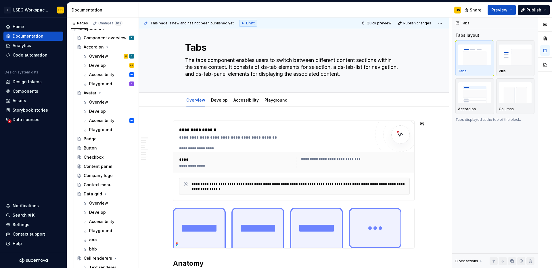
click at [412, 215] on div at bounding box center [293, 228] width 241 height 40
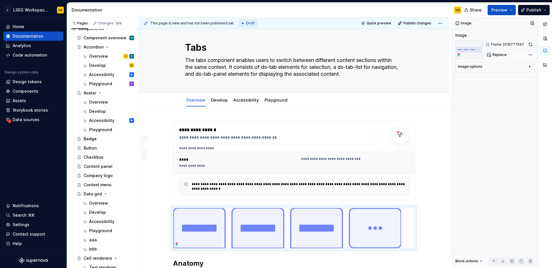
click at [517, 67] on div "Image options" at bounding box center [492, 67] width 69 height 7
click at [515, 76] on icon "button" at bounding box center [514, 75] width 5 height 5
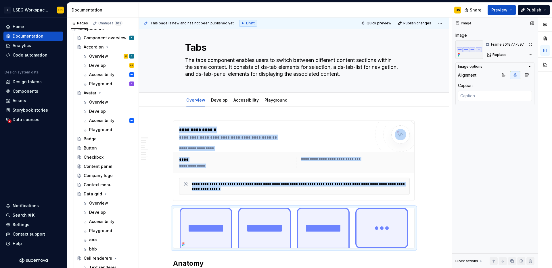
click at [529, 68] on icon "button" at bounding box center [529, 66] width 5 height 5
click at [529, 67] on icon "button" at bounding box center [529, 66] width 5 height 5
click at [530, 55] on div "Comments Open comments No comments yet Select ‘Comment’ from the block context …" at bounding box center [502, 143] width 100 height 251
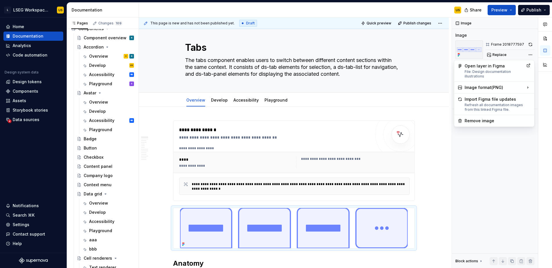
click at [530, 55] on div "Comments Open comments No comments yet Select ‘Comment’ from the block context …" at bounding box center [502, 143] width 100 height 251
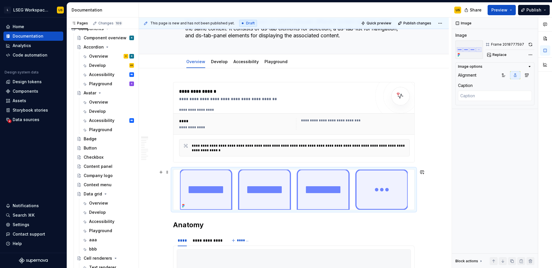
scroll to position [49, 0]
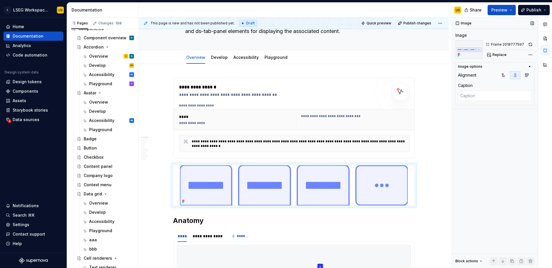
click at [454, 220] on div "Image Image Frame 2018777597 Replace Image options Alignment Caption Block acti…" at bounding box center [495, 143] width 86 height 251
click at [174, 223] on h2 "Anatomy" at bounding box center [293, 220] width 241 height 9
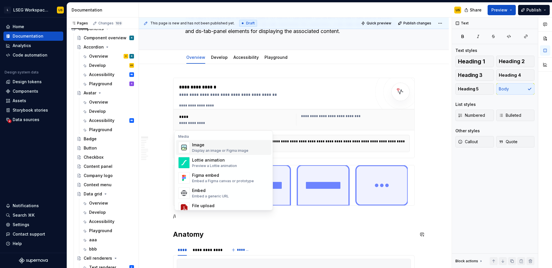
click at [208, 149] on div "Display an image or Figma image" at bounding box center [220, 151] width 56 height 5
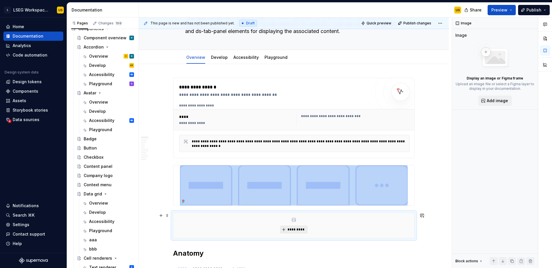
click at [289, 228] on span "*********" at bounding box center [296, 230] width 18 height 5
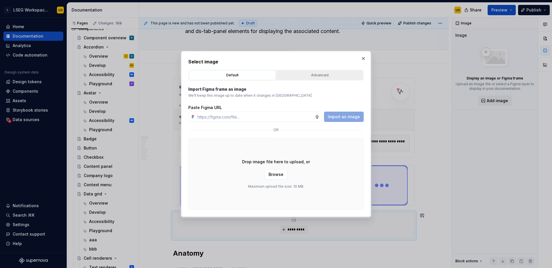
click at [299, 75] on div "Advanced" at bounding box center [319, 75] width 83 height 6
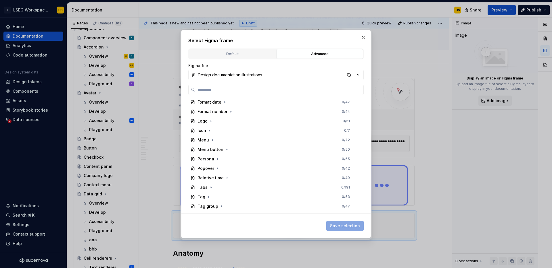
scroll to position [287, 0]
click at [211, 185] on icon "button" at bounding box center [211, 186] width 5 height 5
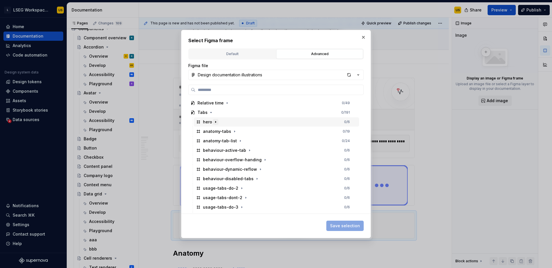
click at [215, 122] on icon "button" at bounding box center [215, 121] width 1 height 1
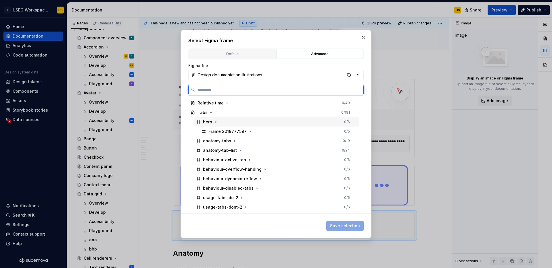
click at [207, 122] on div "hero" at bounding box center [207, 122] width 9 height 6
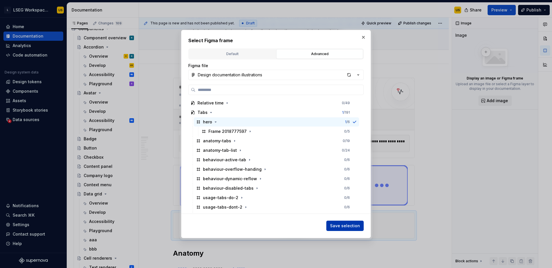
click at [353, 224] on span "Save selection" at bounding box center [345, 226] width 30 height 6
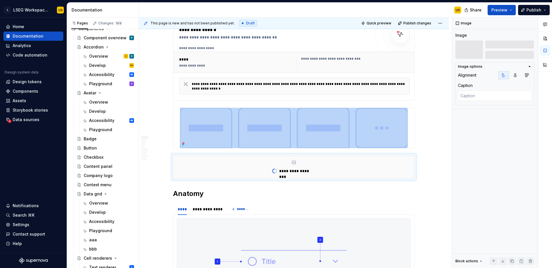
scroll to position [107, 0]
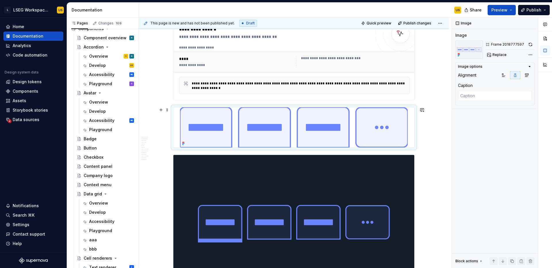
click at [176, 110] on div at bounding box center [293, 127] width 241 height 40
click at [168, 110] on span at bounding box center [167, 110] width 5 height 8
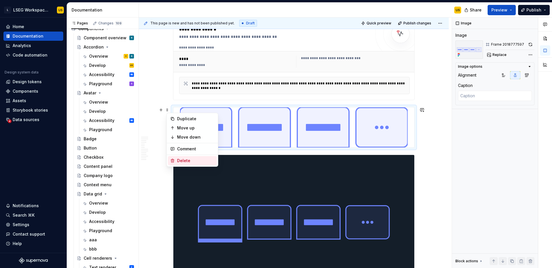
click at [185, 162] on div "Delete" at bounding box center [195, 161] width 37 height 6
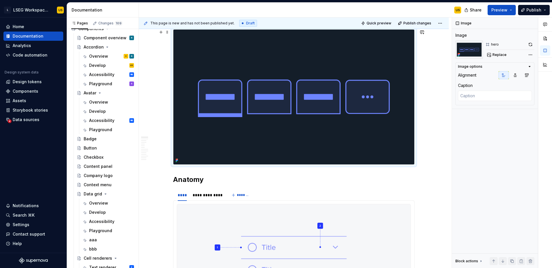
scroll to position [186, 0]
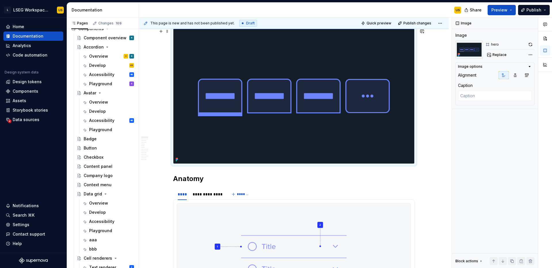
click at [293, 135] on img at bounding box center [293, 96] width 241 height 135
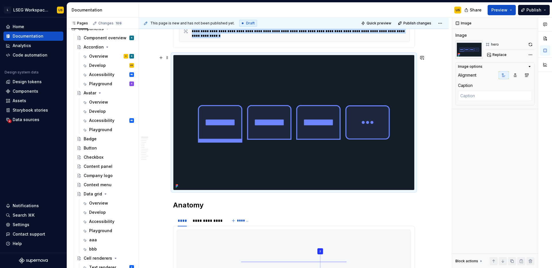
scroll to position [157, 0]
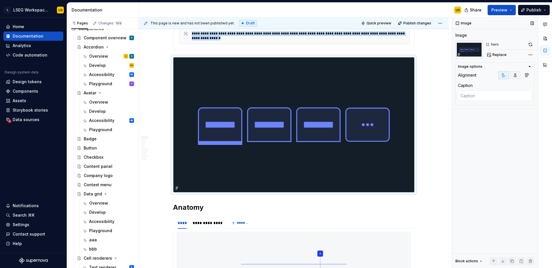
click at [515, 75] on icon "button" at bounding box center [514, 75] width 5 height 5
click at [506, 78] on button "button" at bounding box center [503, 75] width 10 height 8
click at [515, 76] on icon "button" at bounding box center [514, 75] width 3 height 3
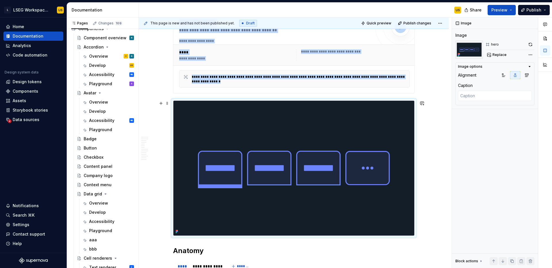
scroll to position [0, 0]
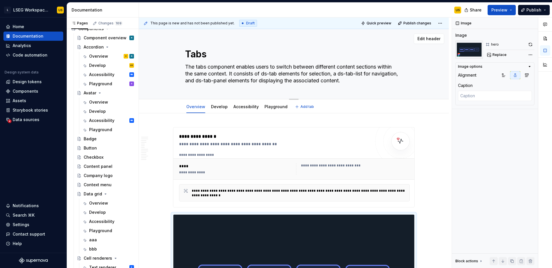
click at [264, 74] on textarea "The tabs component enables users to switch between different content sections w…" at bounding box center [292, 73] width 217 height 23
click at [266, 73] on textarea "The tabs component enables users to switch between different content sections w…" at bounding box center [292, 73] width 217 height 23
click at [265, 73] on textarea "The tabs component enables users to switch between different content sections w…" at bounding box center [292, 73] width 217 height 23
type textarea "*"
type textarea "The tabs component enables users to switch between different content sections w…"
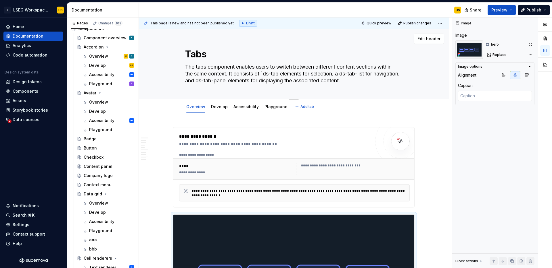
click at [281, 73] on textarea "The tabs component enables users to switch between different content sections w…" at bounding box center [292, 73] width 217 height 23
type textarea "*"
type textarea "The tabs component enables users to switch between different content sections w…"
click at [307, 78] on textarea "The tabs component enables users to switch between different content sections w…" at bounding box center [292, 73] width 217 height 23
type textarea "*"
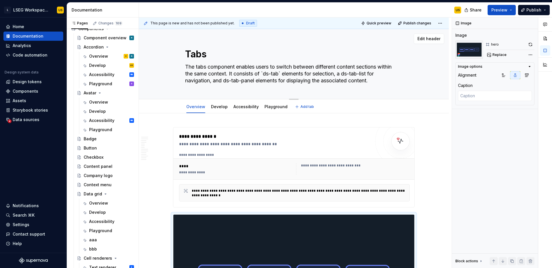
type textarea "The tabs component enables users to switch between different content sections w…"
type textarea "*"
type textarea "The tabs component enables users to switch between different content sections w…"
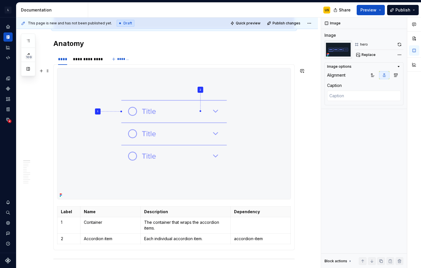
scroll to position [318, 0]
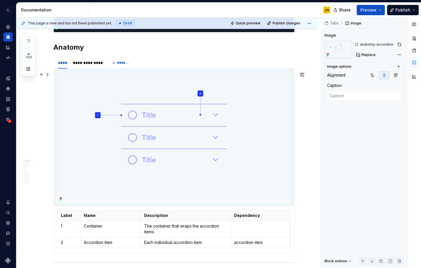
click at [125, 118] on img at bounding box center [173, 137] width 233 height 131
click at [136, 116] on img at bounding box center [173, 137] width 233 height 131
click at [399, 53] on div "Comments Open comments No comments yet Select ‘Comment’ from the block context …" at bounding box center [371, 143] width 100 height 251
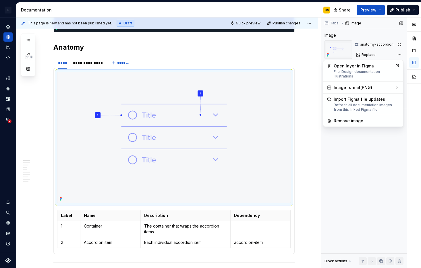
click at [384, 55] on div "Comments Open comments No comments yet Select ‘Comment’ from the block context …" at bounding box center [371, 143] width 100 height 251
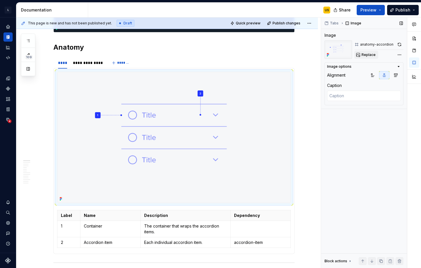
click at [369, 55] on span "Replace" at bounding box center [369, 55] width 14 height 5
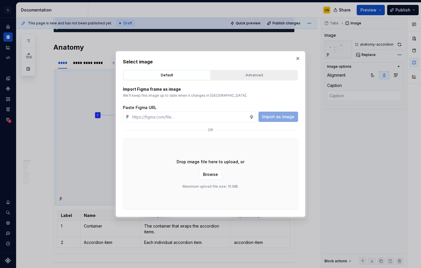
click at [238, 77] on div "Advanced" at bounding box center [254, 75] width 83 height 6
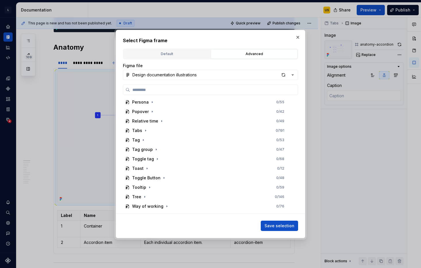
scroll to position [352, 0]
click at [145, 121] on icon "button" at bounding box center [145, 120] width 1 height 1
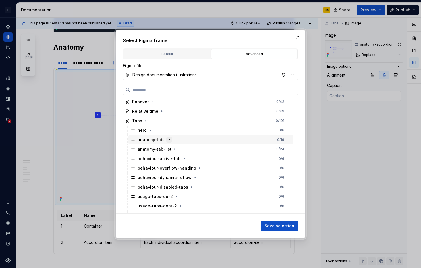
click at [169, 140] on icon "button" at bounding box center [169, 140] width 5 height 5
click at [153, 141] on div "anatomy-tabs" at bounding box center [152, 140] width 28 height 6
click at [274, 226] on span "Save selection" at bounding box center [280, 226] width 30 height 6
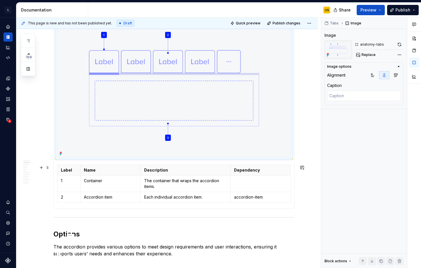
scroll to position [376, 0]
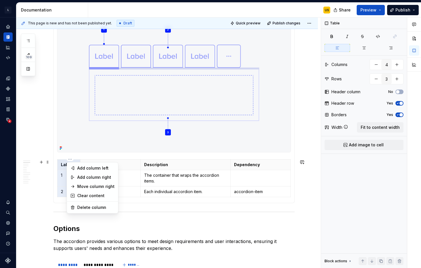
click at [73, 159] on html "L LSEG Workspace Design System US Design system data Documentation US Share Pre…" at bounding box center [210, 134] width 421 height 268
click at [65, 156] on html "L LSEG Workspace Design System US Design system data Documentation US Share Pre…" at bounding box center [210, 134] width 421 height 268
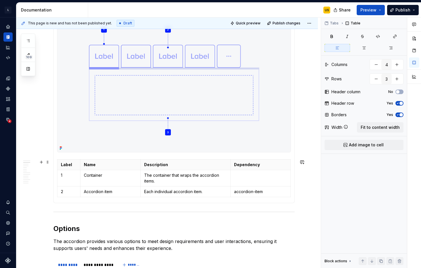
click at [75, 199] on div "Label Name Description Dependency 1 Container The container that wraps the acco…" at bounding box center [174, 179] width 234 height 40
click at [57, 201] on div "Label Name Description Dependency 1 Container The container that wraps the acco…" at bounding box center [173, 106] width 241 height 194
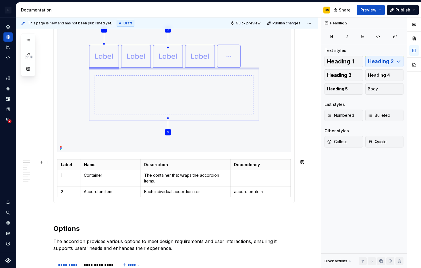
click at [63, 199] on div "Label Name Description Dependency 1 Container The container that wraps the acco…" at bounding box center [174, 179] width 234 height 40
click at [53, 199] on section "**********" at bounding box center [173, 100] width 241 height 205
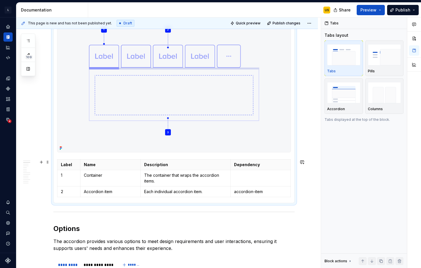
click at [68, 199] on div "Label Name Description Dependency 1 Container The container that wraps the acco…" at bounding box center [174, 179] width 234 height 40
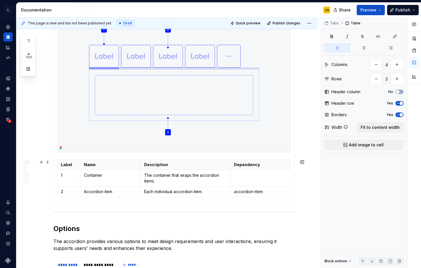
click at [74, 155] on section-item-column "Label Name Description Dependency 1 Container The container that wraps the acco…" at bounding box center [174, 106] width 234 height 186
click at [65, 163] on p "Label" at bounding box center [69, 165] width 16 height 6
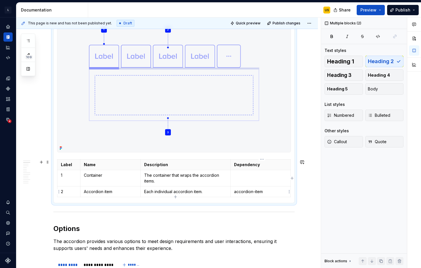
drag, startPoint x: 62, startPoint y: 165, endPoint x: 269, endPoint y: 188, distance: 208.5
click at [269, 188] on tbody "Label Name Description Dependency 1 Container The container that wraps the acco…" at bounding box center [173, 178] width 233 height 38
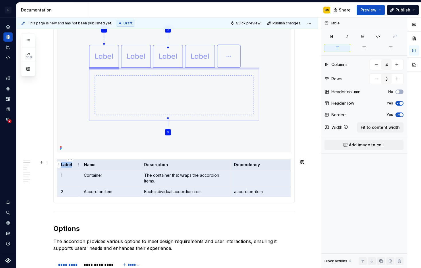
drag, startPoint x: 282, startPoint y: 190, endPoint x: 74, endPoint y: 167, distance: 209.0
click at [74, 167] on tbody "Label Name Description Dependency 1 Container The container that wraps the acco…" at bounding box center [173, 178] width 233 height 38
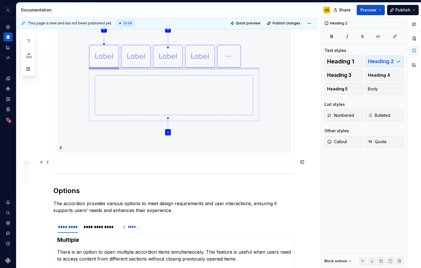
click at [72, 160] on div at bounding box center [174, 160] width 234 height 2
click at [77, 153] on div at bounding box center [174, 82] width 234 height 139
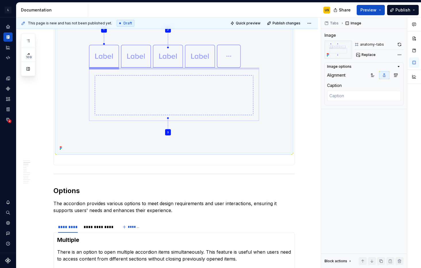
click at [79, 144] on img at bounding box center [173, 83] width 233 height 139
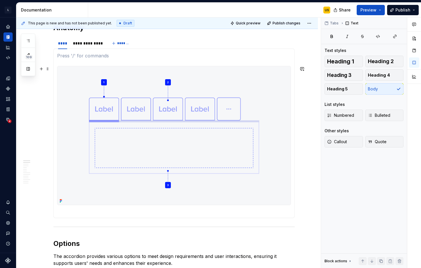
scroll to position [336, 0]
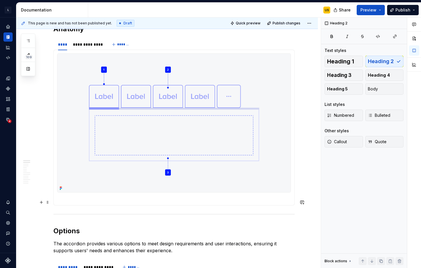
click at [61, 196] on section-item-column at bounding box center [174, 127] width 234 height 149
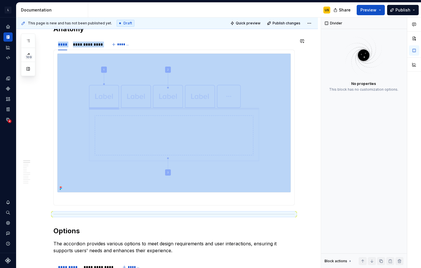
click at [44, 201] on button "button" at bounding box center [41, 203] width 8 height 8
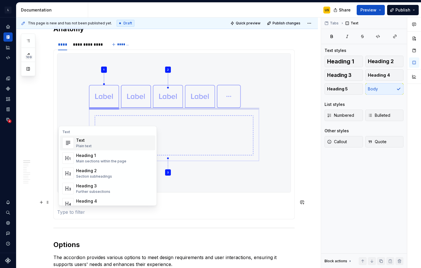
click at [90, 142] on div "Text" at bounding box center [84, 141] width 16 height 6
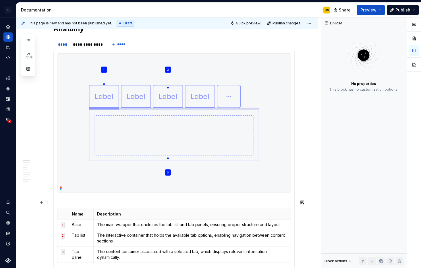
click at [80, 201] on div at bounding box center [174, 201] width 234 height 2
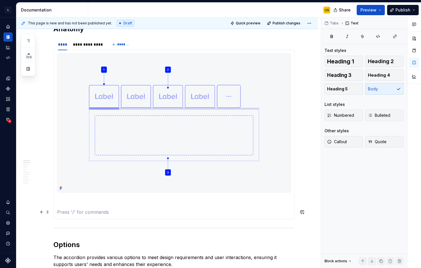
click at [82, 208] on section-item-column at bounding box center [174, 134] width 234 height 162
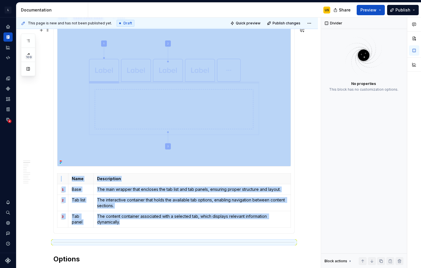
scroll to position [359, 0]
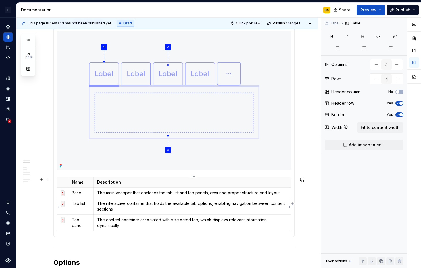
click at [207, 210] on p "The interactive container that holds the available tab options, enabling naviga…" at bounding box center [192, 206] width 190 height 11
type textarea "*"
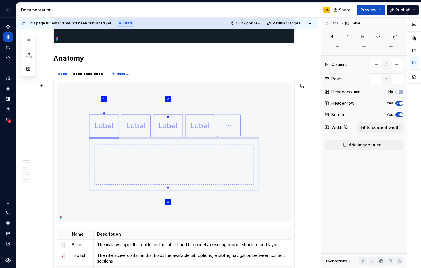
scroll to position [302, 0]
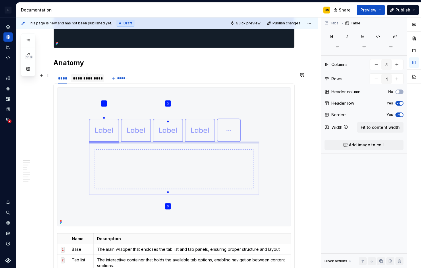
click at [91, 78] on div "**********" at bounding box center [87, 79] width 29 height 6
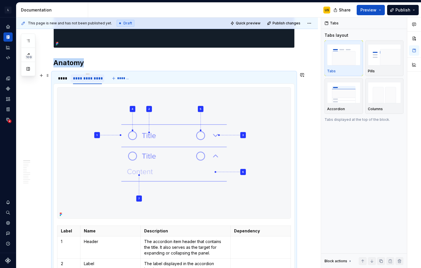
click at [94, 79] on div "**********" at bounding box center [87, 79] width 29 height 6
type input "********"
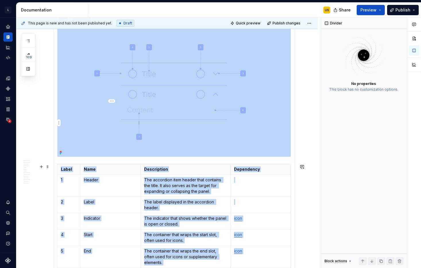
scroll to position [352, 0]
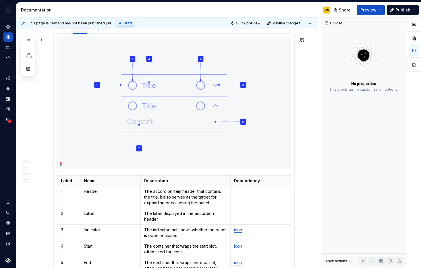
click at [195, 93] on img at bounding box center [173, 102] width 233 height 131
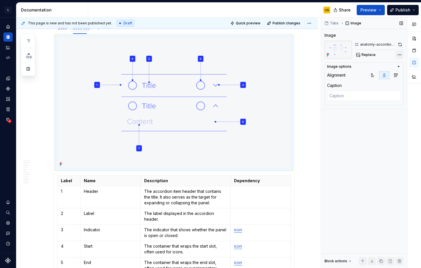
click at [396, 54] on div "Comments Open comments No comments yet Select ‘Comment’ from the block context …" at bounding box center [371, 143] width 100 height 251
click at [377, 53] on div "Comments Open comments No comments yet Select ‘Comment’ from the block context …" at bounding box center [371, 143] width 100 height 251
click at [371, 53] on span "Replace" at bounding box center [369, 55] width 14 height 5
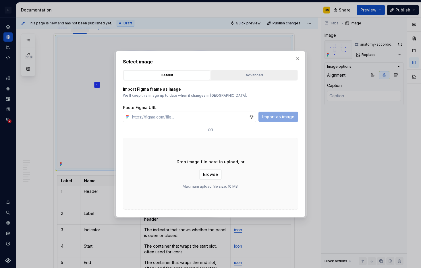
click at [242, 76] on div "Advanced" at bounding box center [254, 75] width 83 height 6
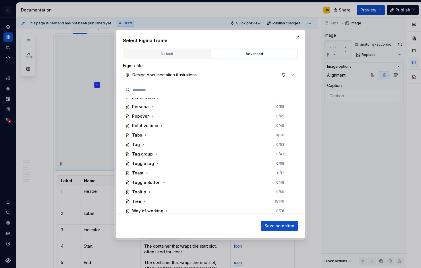
scroll to position [339, 0]
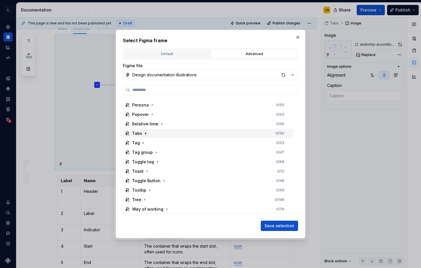
click at [144, 135] on icon "button" at bounding box center [145, 133] width 5 height 5
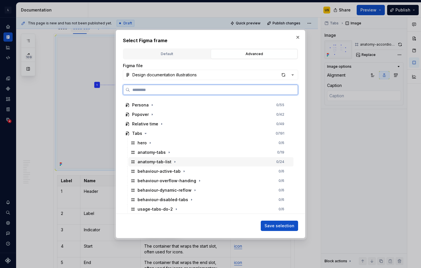
click at [152, 163] on div "anatomy-tab-list" at bounding box center [155, 162] width 34 height 6
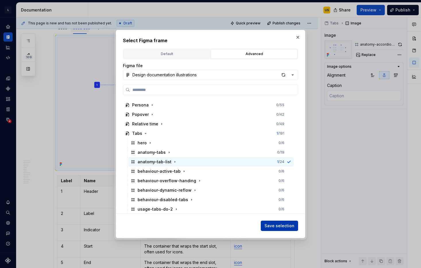
click at [279, 223] on button "Save selection" at bounding box center [279, 226] width 37 height 10
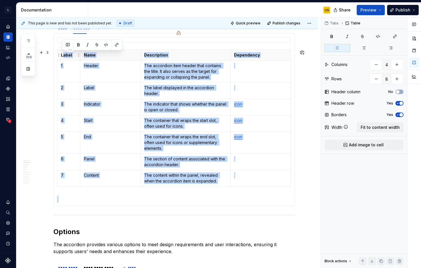
drag, startPoint x: 100, startPoint y: 191, endPoint x: 63, endPoint y: 58, distance: 138.5
click at [63, 58] on section-item-column "Label Name Description Dependency 1 Header The accordion item header that conta…" at bounding box center [174, 120] width 234 height 166
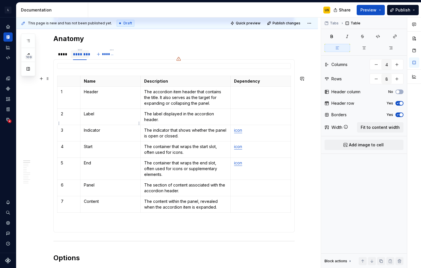
scroll to position [328, 0]
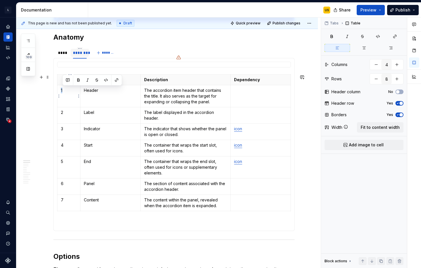
drag, startPoint x: 113, startPoint y: 222, endPoint x: 70, endPoint y: 103, distance: 126.6
click at [70, 103] on section-item-column "Name Description Dependency 1 Header The accordion item header that contains th…" at bounding box center [174, 145] width 234 height 166
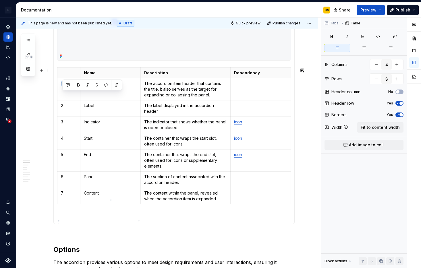
scroll to position [461, 0]
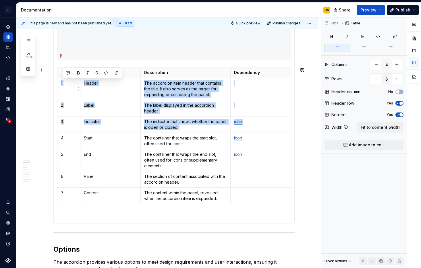
drag, startPoint x: 114, startPoint y: 213, endPoint x: 62, endPoint y: 79, distance: 143.4
click at [62, 79] on section-item-column "Name Description Dependency 1 Header The accordion item header that contains th…" at bounding box center [174, 75] width 234 height 292
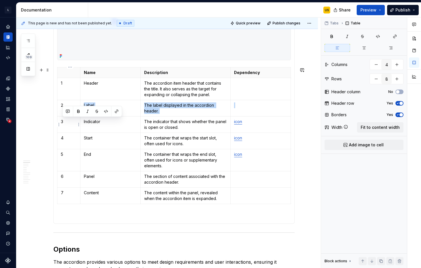
drag, startPoint x: 103, startPoint y: 213, endPoint x: 68, endPoint y: 111, distance: 108.0
click at [68, 111] on section-item-column "Name Description Dependency 1 Header The accordion item header that contains th…" at bounding box center [174, 75] width 234 height 292
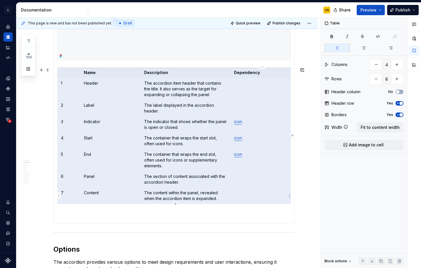
drag, startPoint x: 62, startPoint y: 74, endPoint x: 236, endPoint y: 198, distance: 214.0
click at [236, 198] on tbody "Name Description Dependency 1 Header The accordion item header that contains th…" at bounding box center [174, 135] width 234 height 137
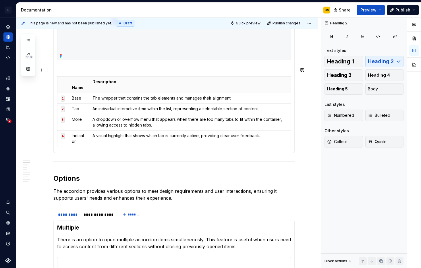
click at [90, 69] on div at bounding box center [174, 68] width 234 height 2
click at [59, 73] on section-item-column "Name Description 1 Base The wrapper that contains the tab elements and manages …" at bounding box center [174, 39] width 234 height 221
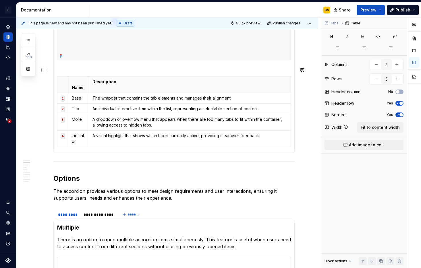
click at [70, 67] on div at bounding box center [174, 68] width 234 height 2
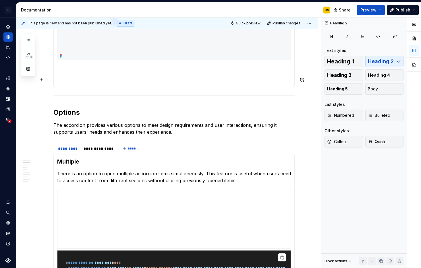
click at [76, 69] on div at bounding box center [174, 68] width 234 height 2
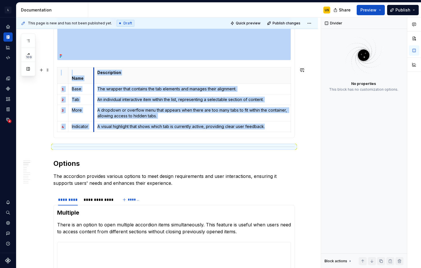
drag, startPoint x: 91, startPoint y: 71, endPoint x: 95, endPoint y: 71, distance: 4.0
click at [95, 71] on th "Description" at bounding box center [192, 75] width 197 height 16
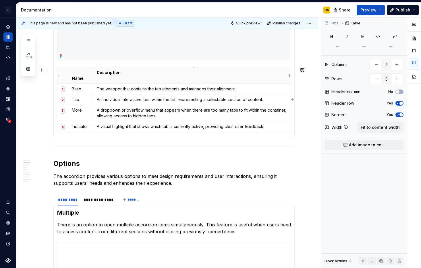
click at [110, 81] on th "Description" at bounding box center [192, 75] width 198 height 16
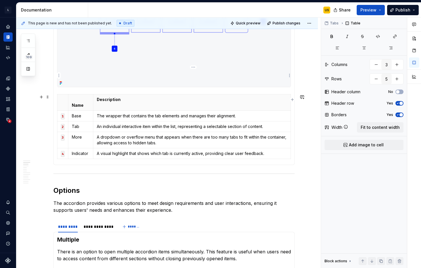
scroll to position [420, 0]
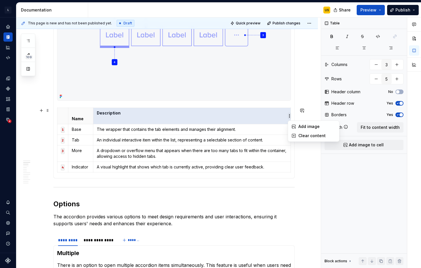
click at [271, 115] on html "L LSEG Workspace Design System US Design system data Documentation US Share Pre…" at bounding box center [210, 134] width 421 height 268
click at [251, 119] on html "L LSEG Workspace Design System US Design system data Documentation US Share Pre…" at bounding box center [210, 134] width 421 height 268
click at [137, 119] on th "Description" at bounding box center [192, 116] width 198 height 16
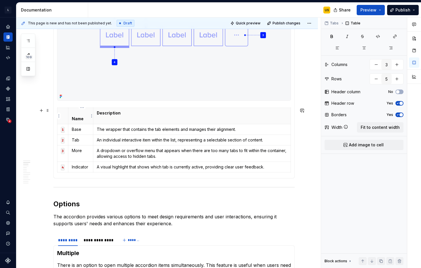
click at [74, 119] on p "Name" at bounding box center [81, 115] width 18 height 11
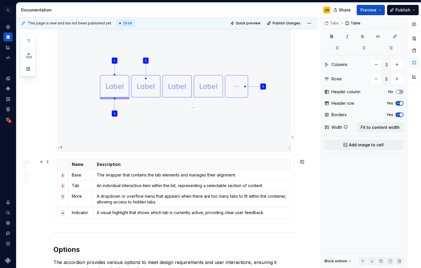
scroll to position [367, 0]
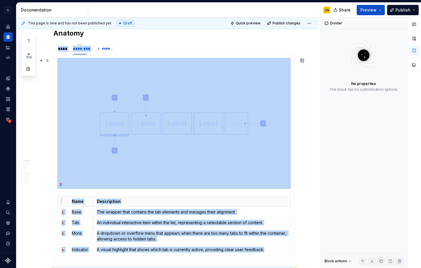
scroll to position [337, 0]
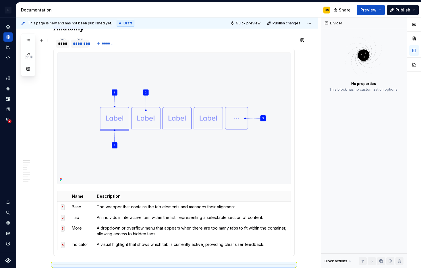
click at [65, 47] on div "****" at bounding box center [63, 44] width 14 height 8
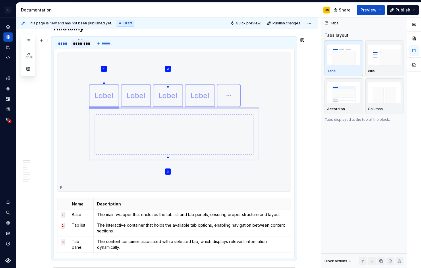
click at [82, 46] on div "********" at bounding box center [80, 44] width 14 height 6
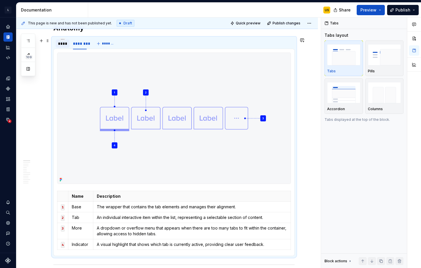
click at [65, 44] on div "****" at bounding box center [62, 44] width 9 height 6
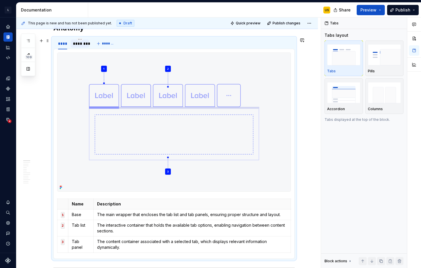
click at [81, 44] on div "********" at bounding box center [80, 44] width 14 height 6
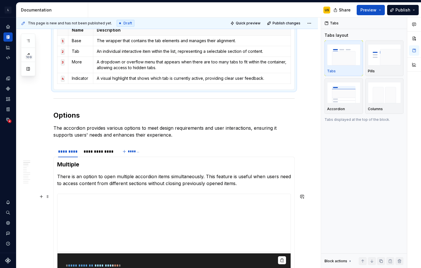
scroll to position [538, 0]
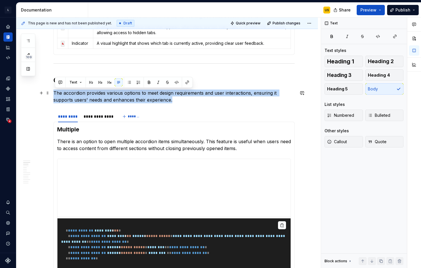
drag, startPoint x: 178, startPoint y: 101, endPoint x: 53, endPoint y: 91, distance: 124.5
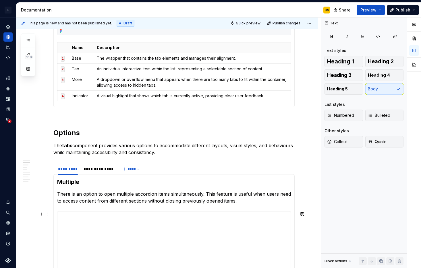
scroll to position [504, 0]
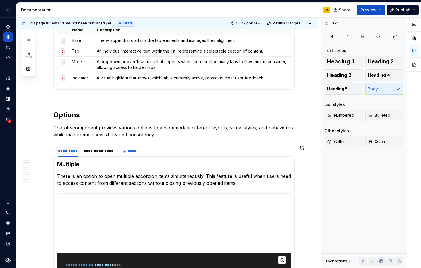
drag, startPoint x: 57, startPoint y: 143, endPoint x: 62, endPoint y: 148, distance: 6.7
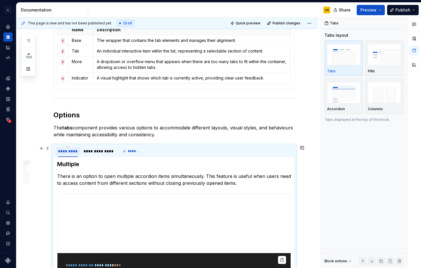
click at [58, 146] on div "*********" at bounding box center [68, 151] width 24 height 11
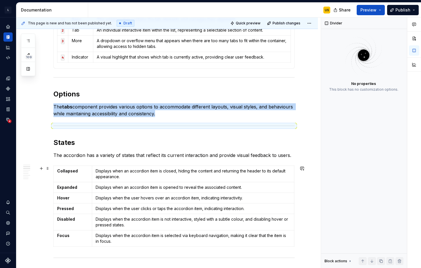
scroll to position [526, 0]
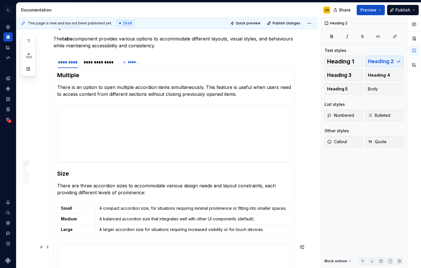
scroll to position [595, 0]
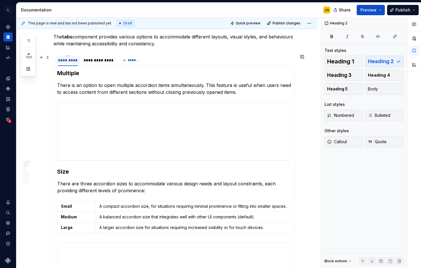
click at [57, 63] on div "*********" at bounding box center [68, 60] width 24 height 8
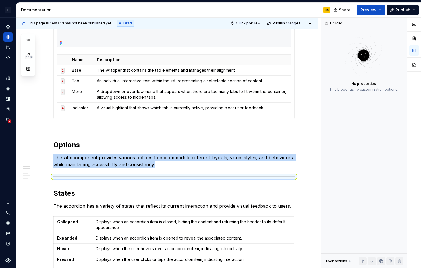
scroll to position [474, 0]
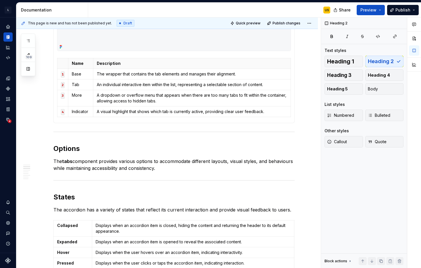
scroll to position [489, 0]
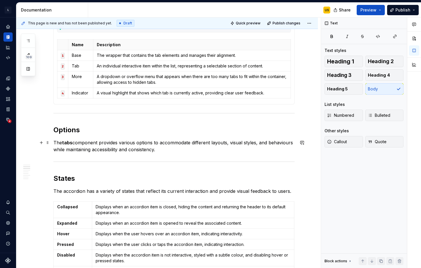
click at [178, 150] on p "The tabs component provides various options to accommodate different layouts, v…" at bounding box center [173, 146] width 241 height 14
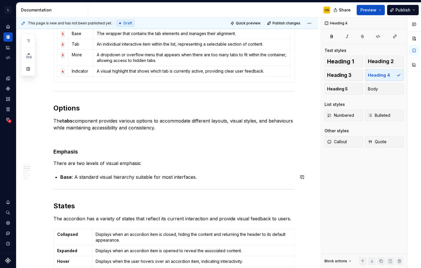
scroll to position [511, 0]
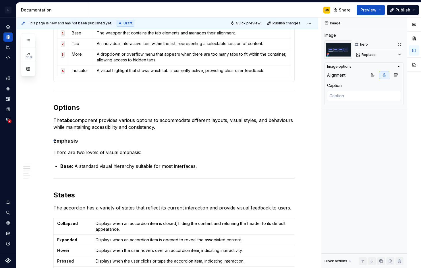
click at [53, 140] on div "**********" at bounding box center [168, 143] width 305 height 251
click at [55, 141] on h4 "Emphasis" at bounding box center [173, 141] width 241 height 7
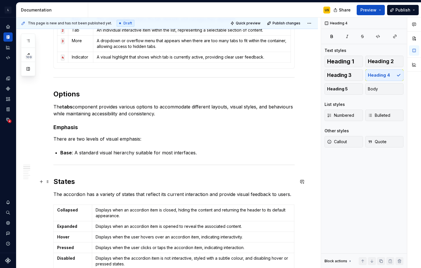
scroll to position [527, 0]
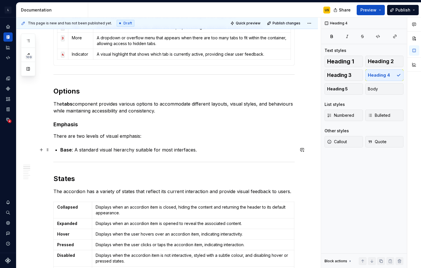
click at [208, 149] on p "Base : A standard visual hierarchy suitable for most interfaces." at bounding box center [177, 150] width 234 height 7
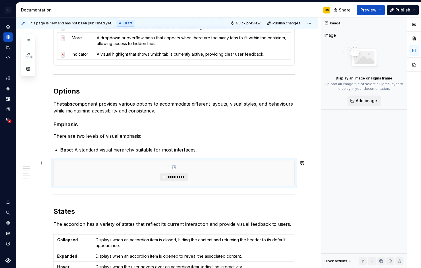
click at [181, 179] on span "*********" at bounding box center [176, 177] width 18 height 5
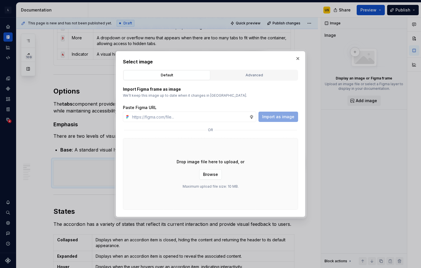
type textarea "*"
click at [242, 72] on div "Advanced" at bounding box center [254, 75] width 83 height 6
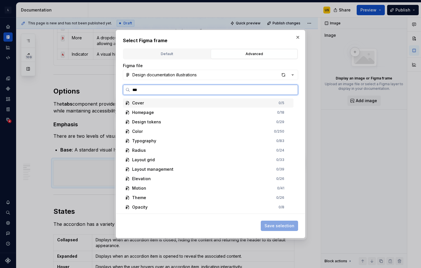
type input "****"
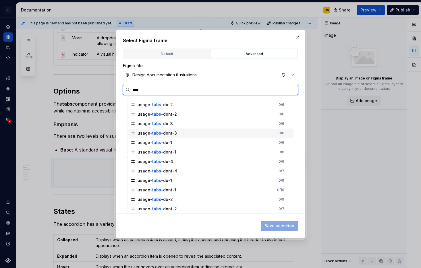
scroll to position [0, 0]
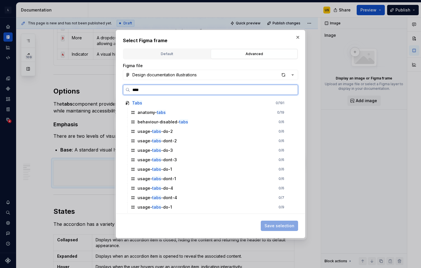
click at [292, 88] on input "****" at bounding box center [214, 90] width 168 height 6
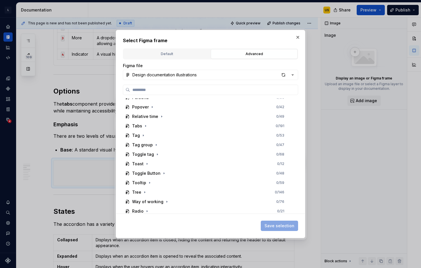
scroll to position [347, 0]
click at [144, 127] on icon "button" at bounding box center [145, 126] width 5 height 5
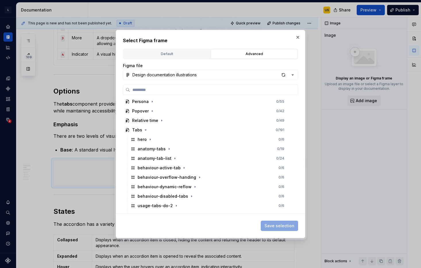
scroll to position [344, 0]
click at [298, 38] on button "button" at bounding box center [298, 37] width 8 height 8
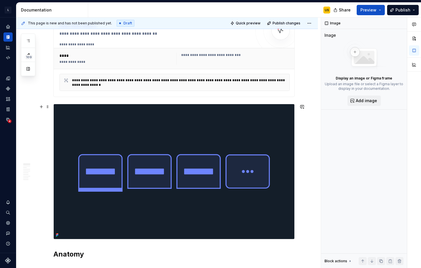
scroll to position [0, 0]
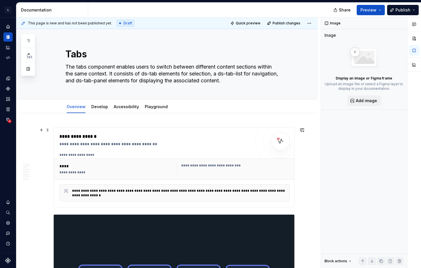
type textarea "*"
